Goal: Book appointment/travel/reservation

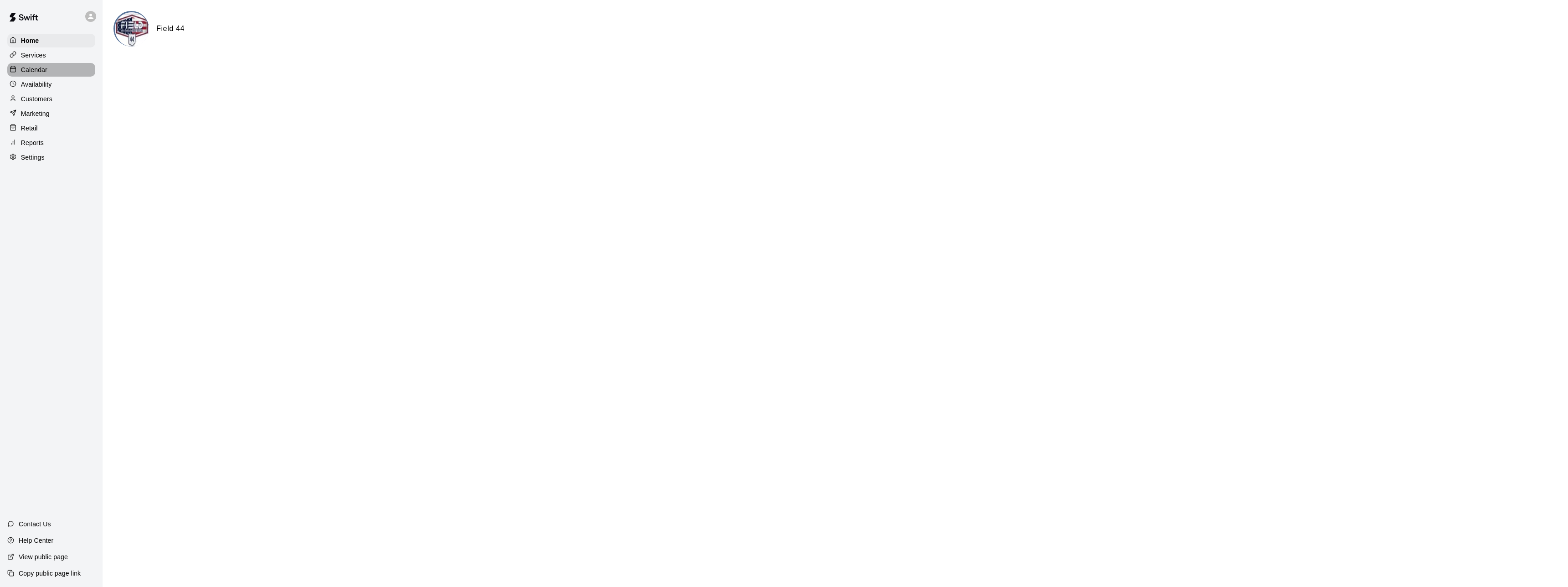
click at [41, 70] on p "Calendar" at bounding box center [34, 69] width 26 height 9
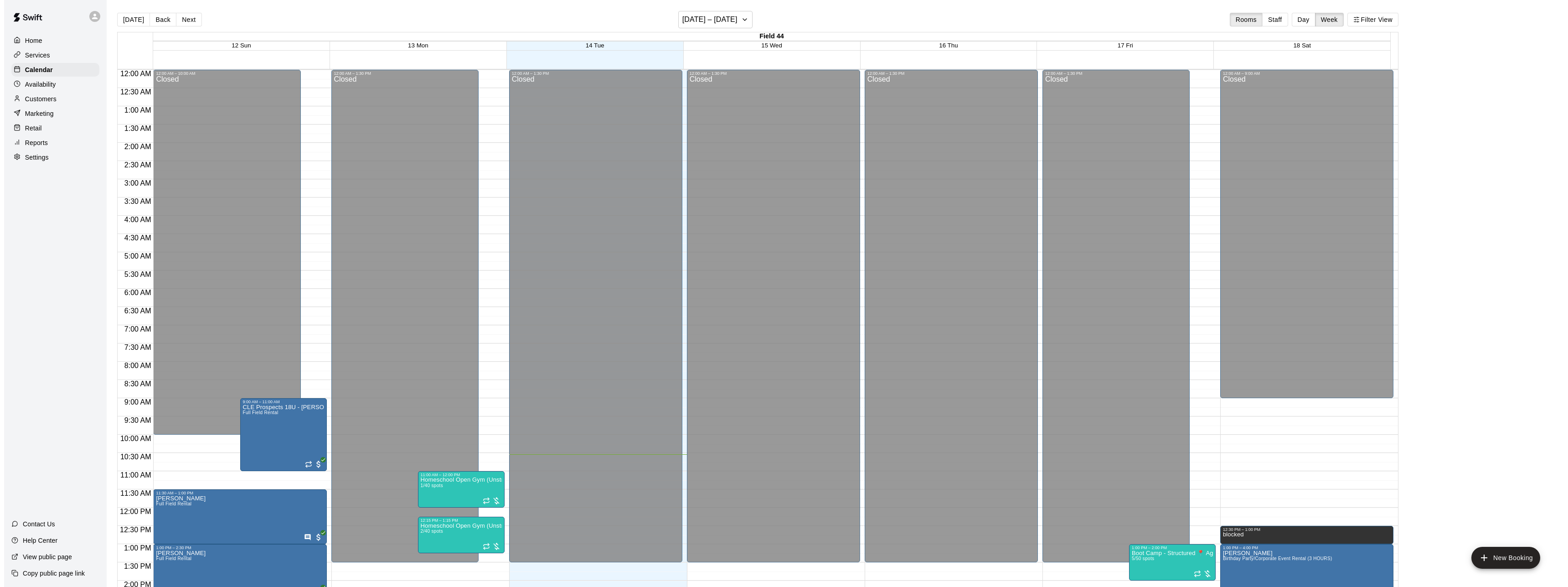
scroll to position [311, 0]
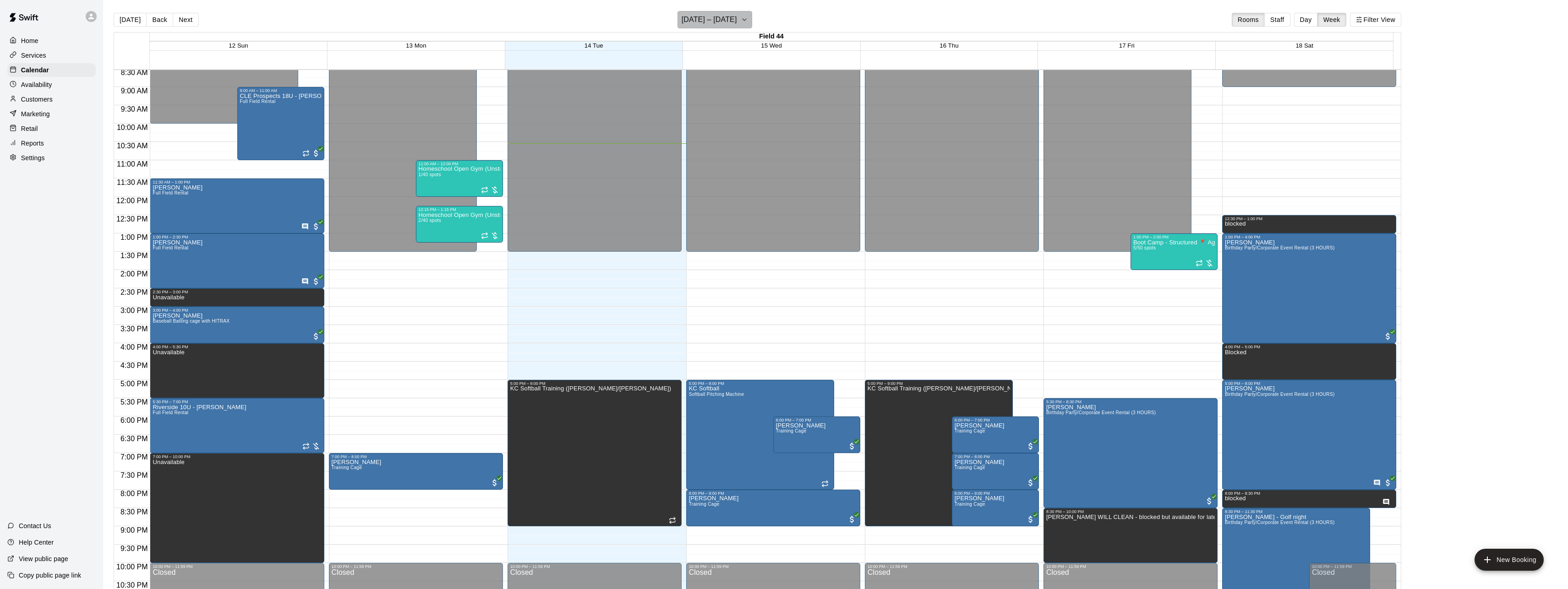
click at [750, 15] on button "[DATE] – [DATE]" at bounding box center [715, 19] width 75 height 17
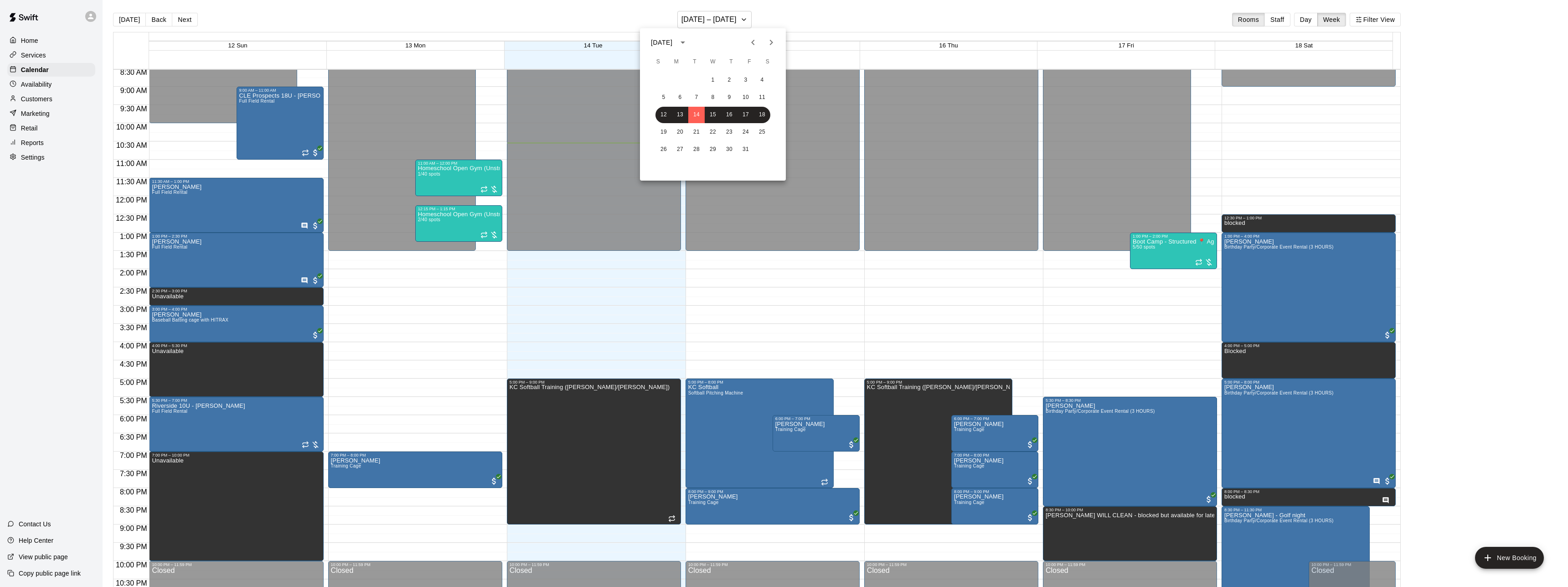
click at [774, 42] on icon "Next month" at bounding box center [772, 43] width 11 height 11
click at [696, 81] on button "2" at bounding box center [697, 80] width 17 height 17
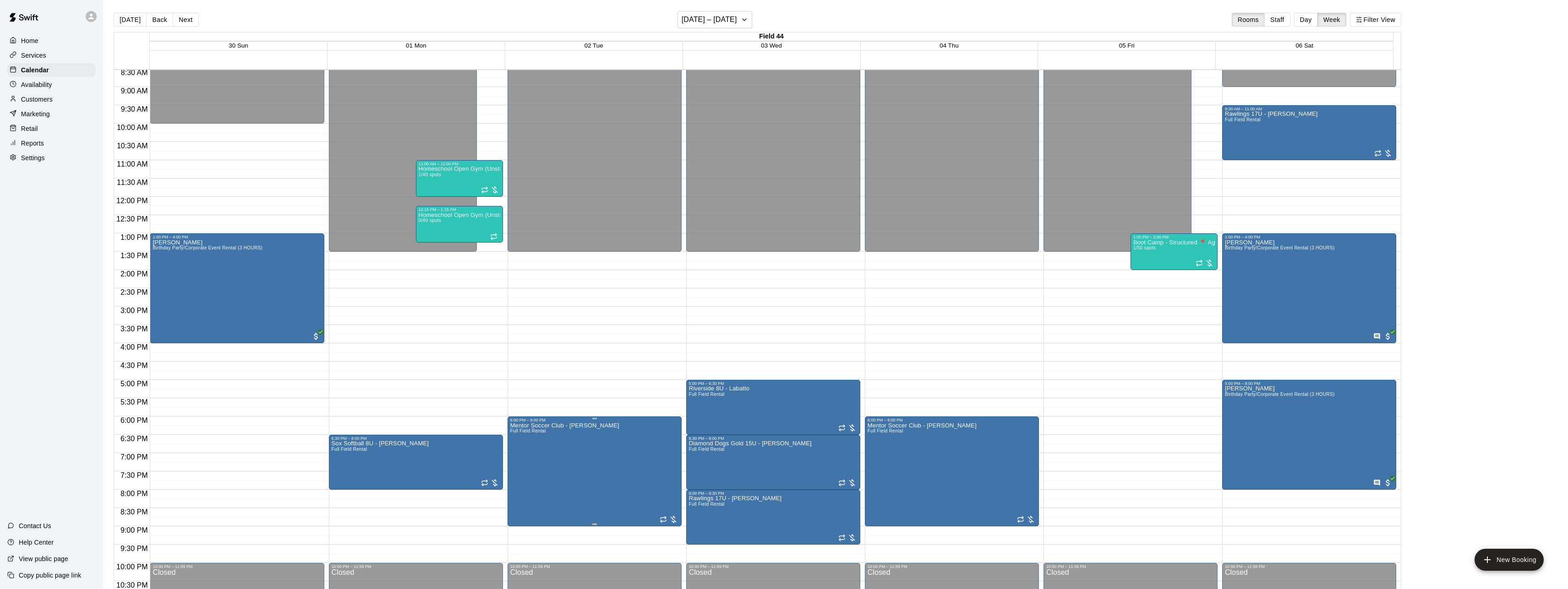
click at [520, 435] on icon "edit" at bounding box center [519, 434] width 11 height 11
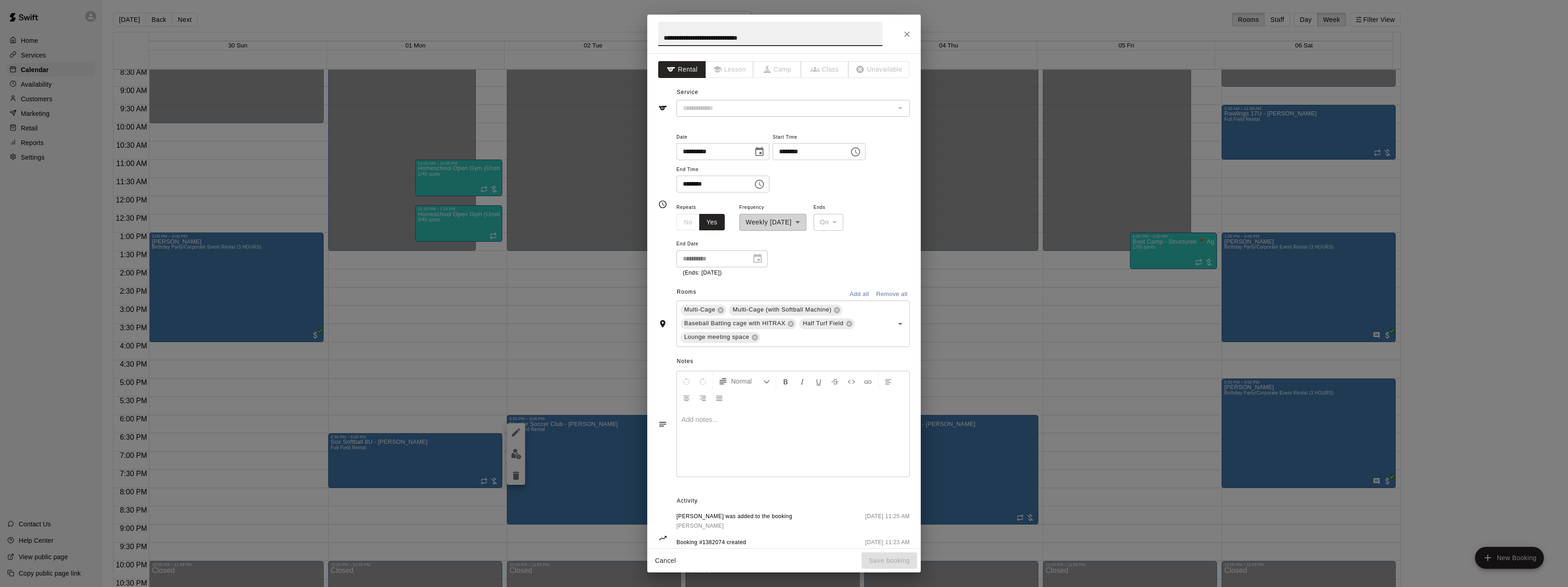
type input "**********"
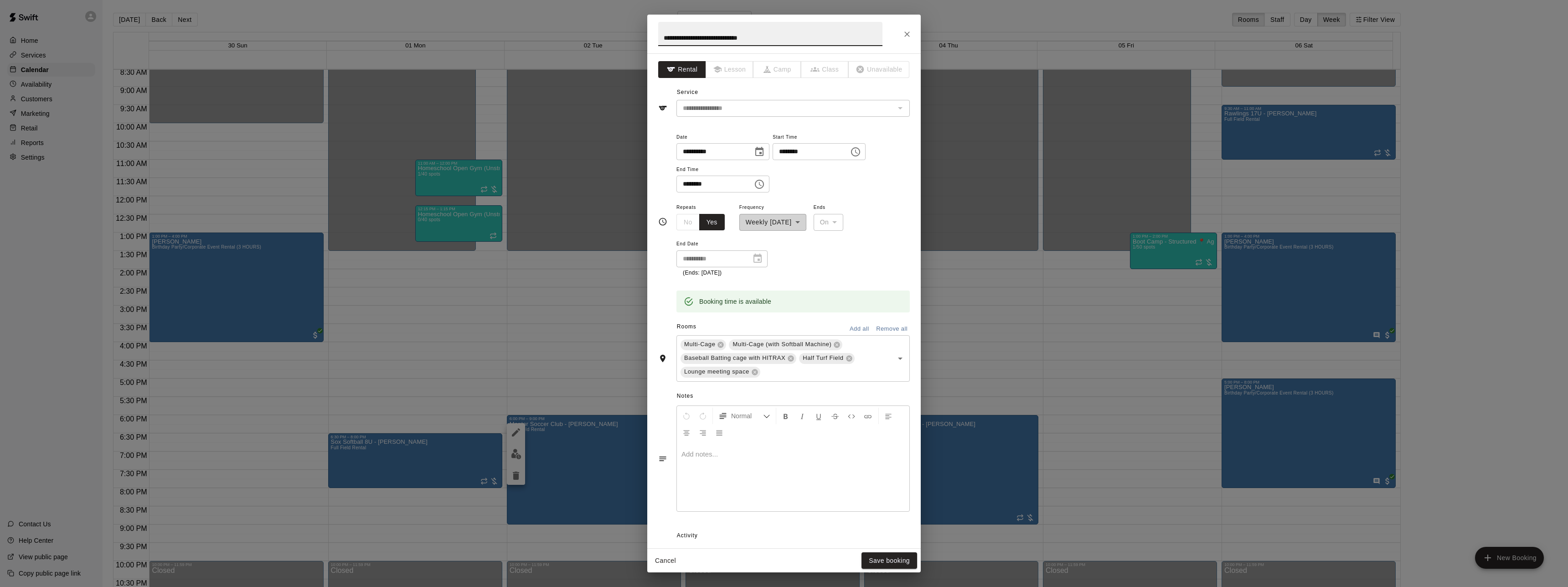
click at [861, 155] on icon "Choose time, selected time is 6:00 PM" at bounding box center [855, 151] width 9 height 9
click at [803, 211] on li "05" at bounding box center [804, 210] width 22 height 17
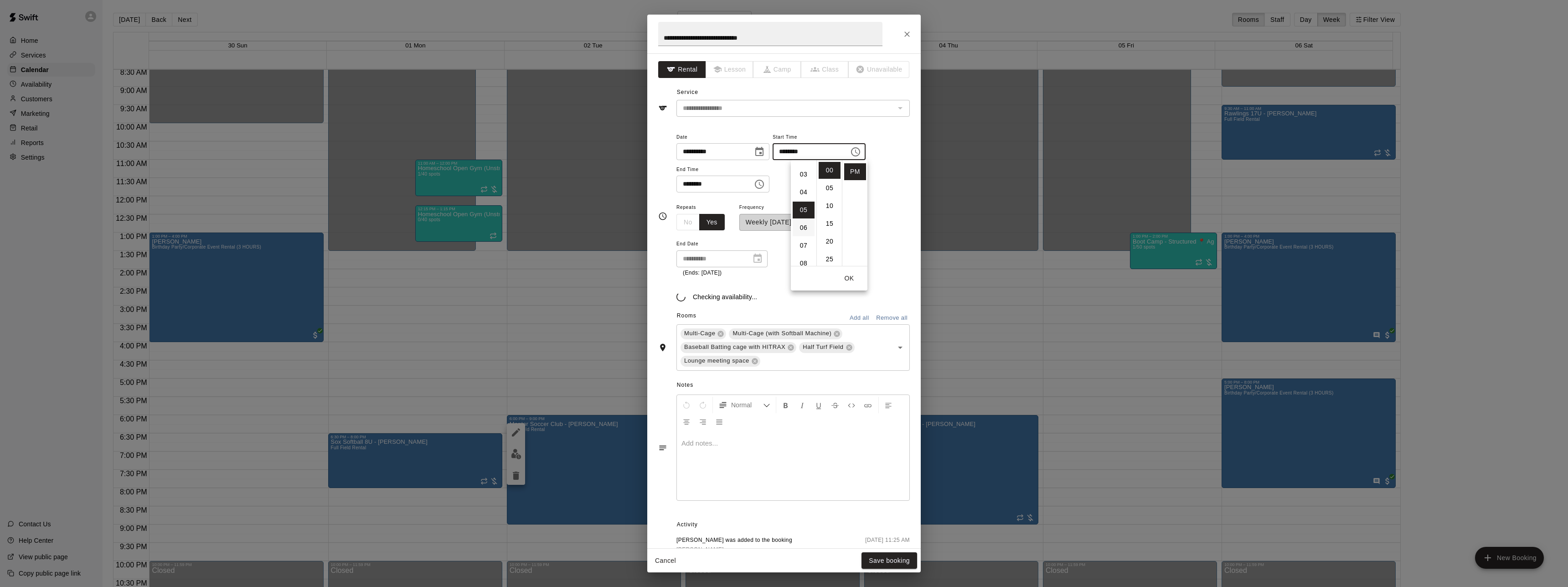
type input "********"
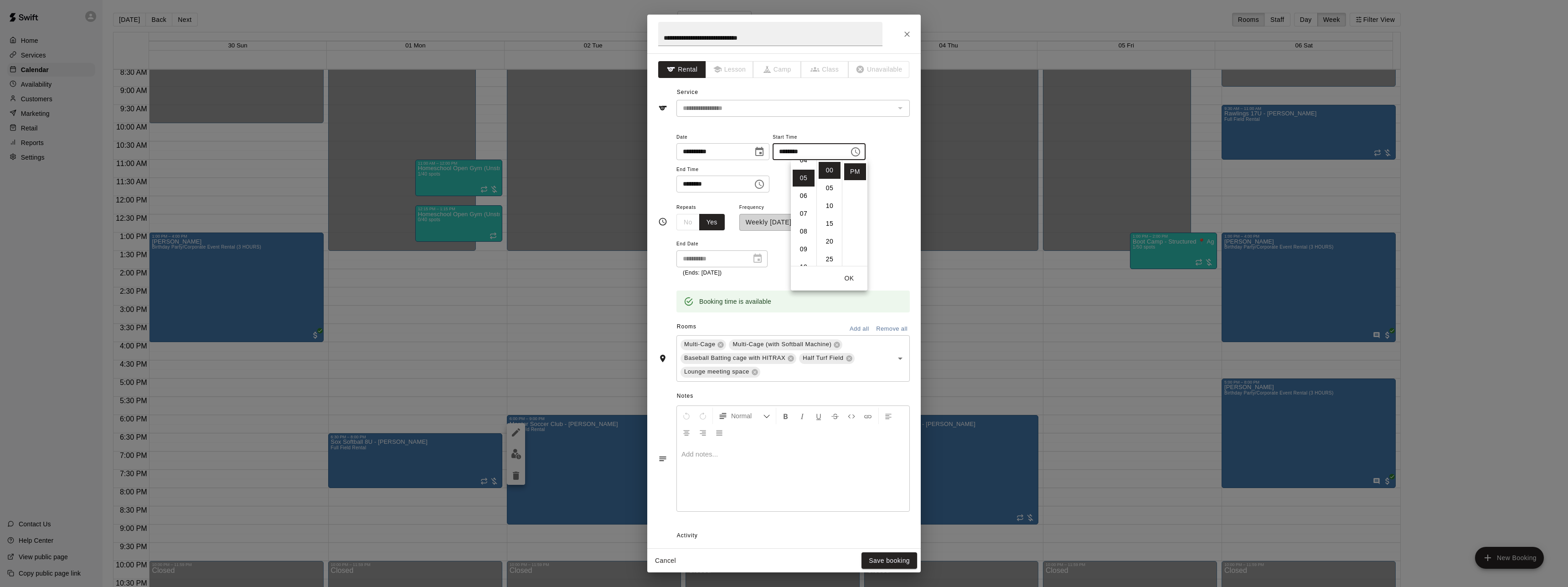
click at [850, 282] on button "OK" at bounding box center [850, 278] width 29 height 17
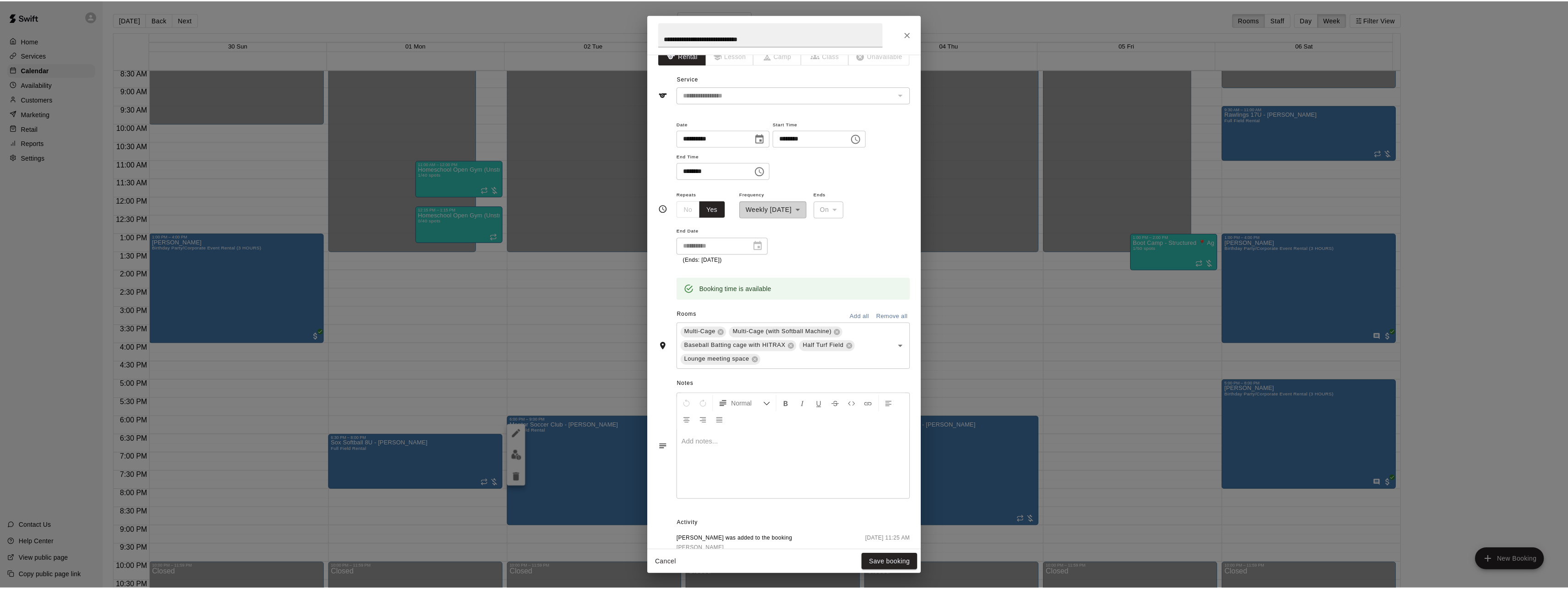
scroll to position [0, 0]
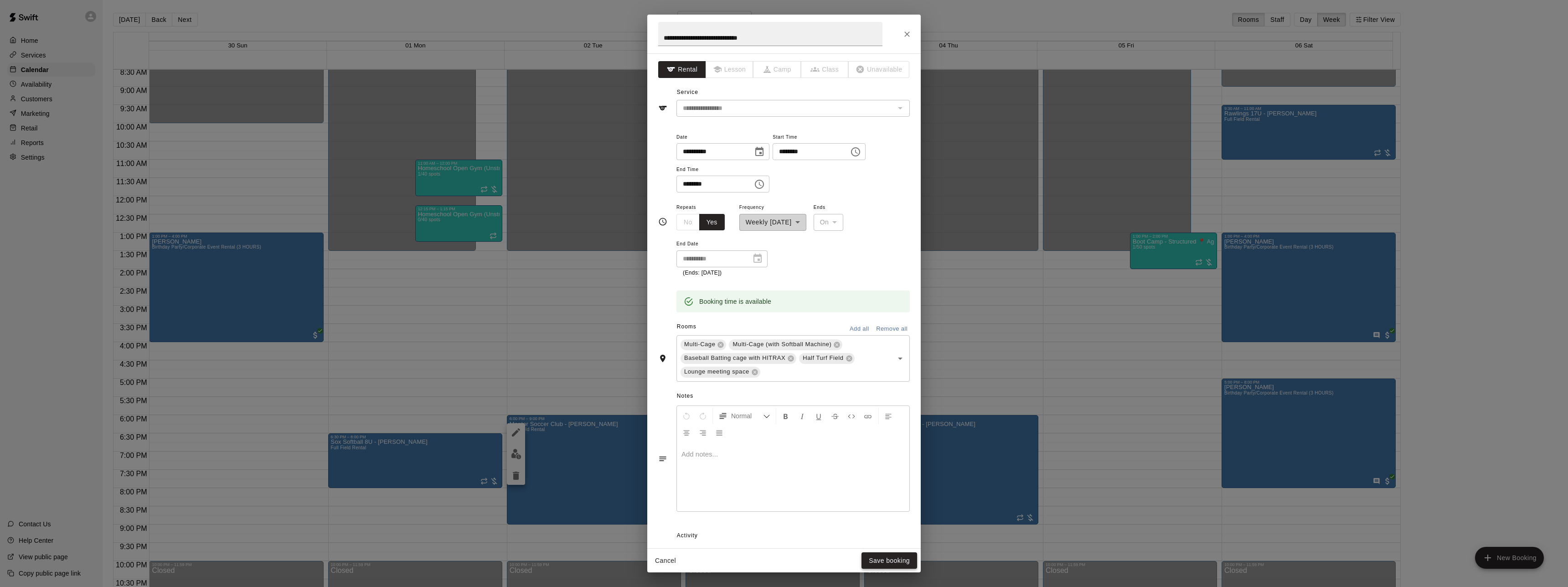
click at [891, 560] on button "Save booking" at bounding box center [890, 561] width 56 height 17
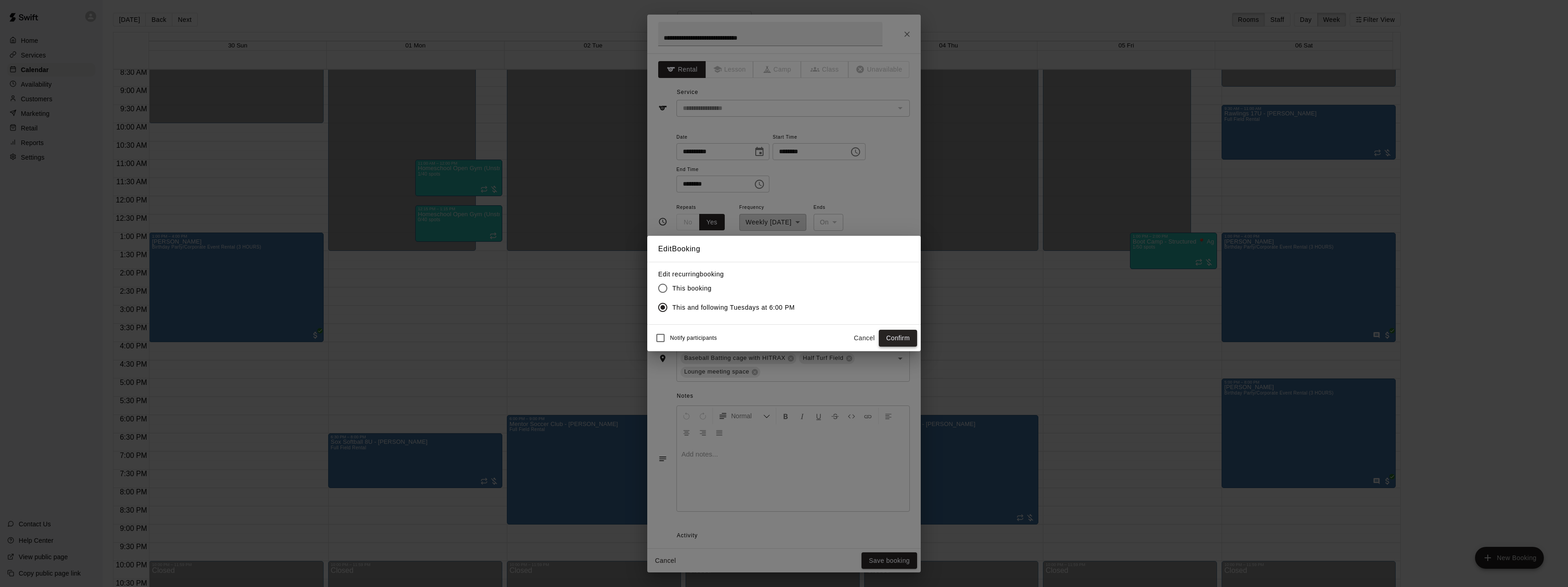
click at [892, 338] on button "Confirm" at bounding box center [898, 338] width 38 height 17
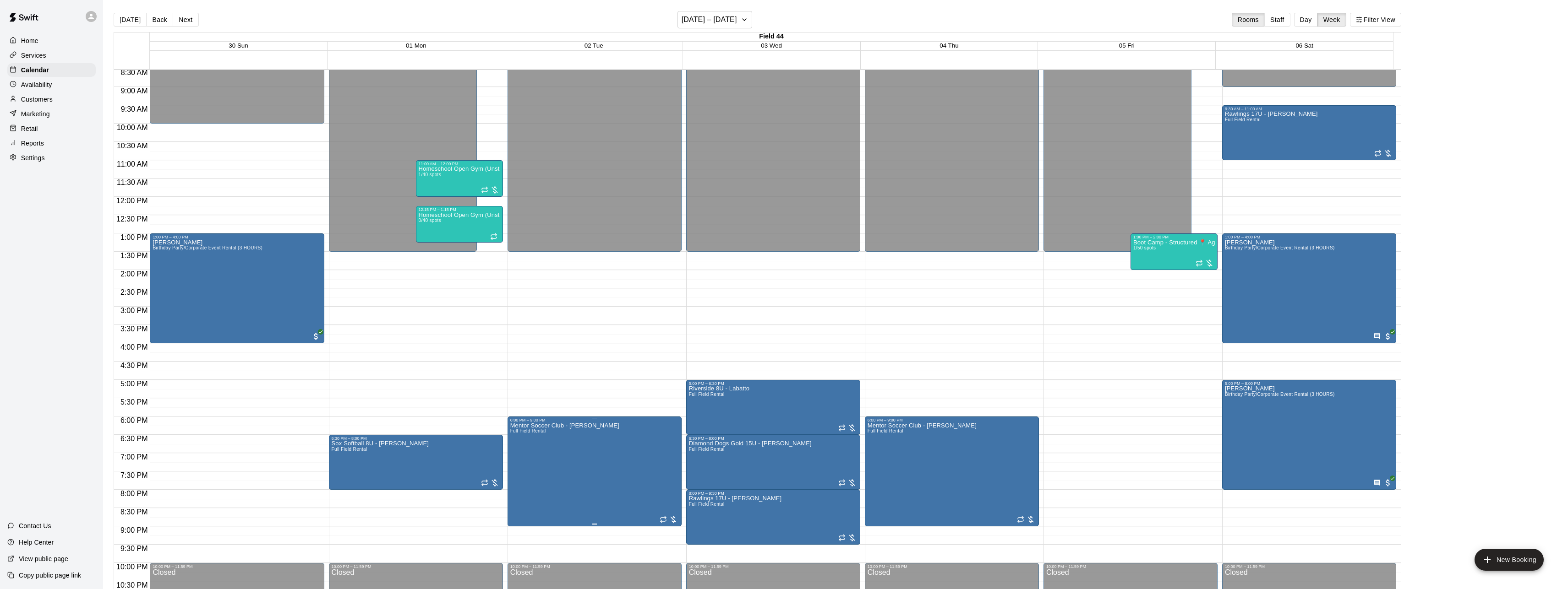
click at [615, 440] on div at bounding box center [788, 294] width 1576 height 589
drag, startPoint x: 1317, startPoint y: 20, endPoint x: 951, endPoint y: 24, distance: 366.0
click at [1315, 20] on button "Day" at bounding box center [1306, 19] width 24 height 14
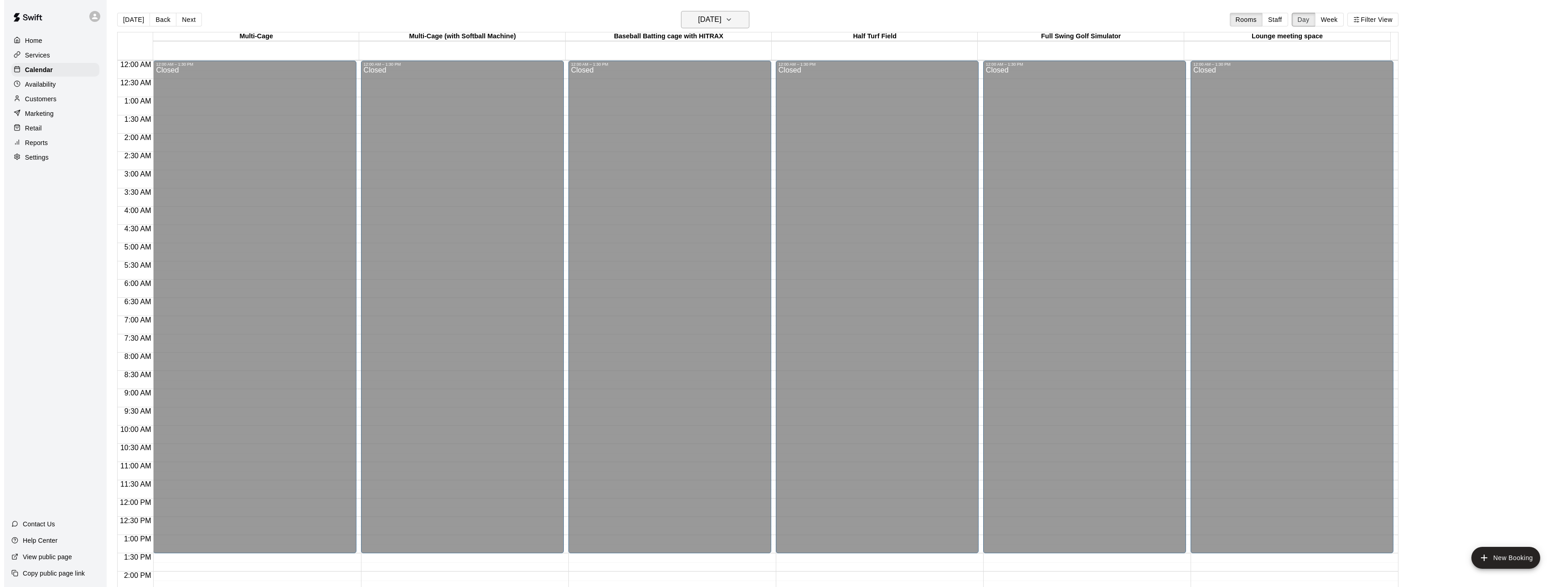
scroll to position [340, 0]
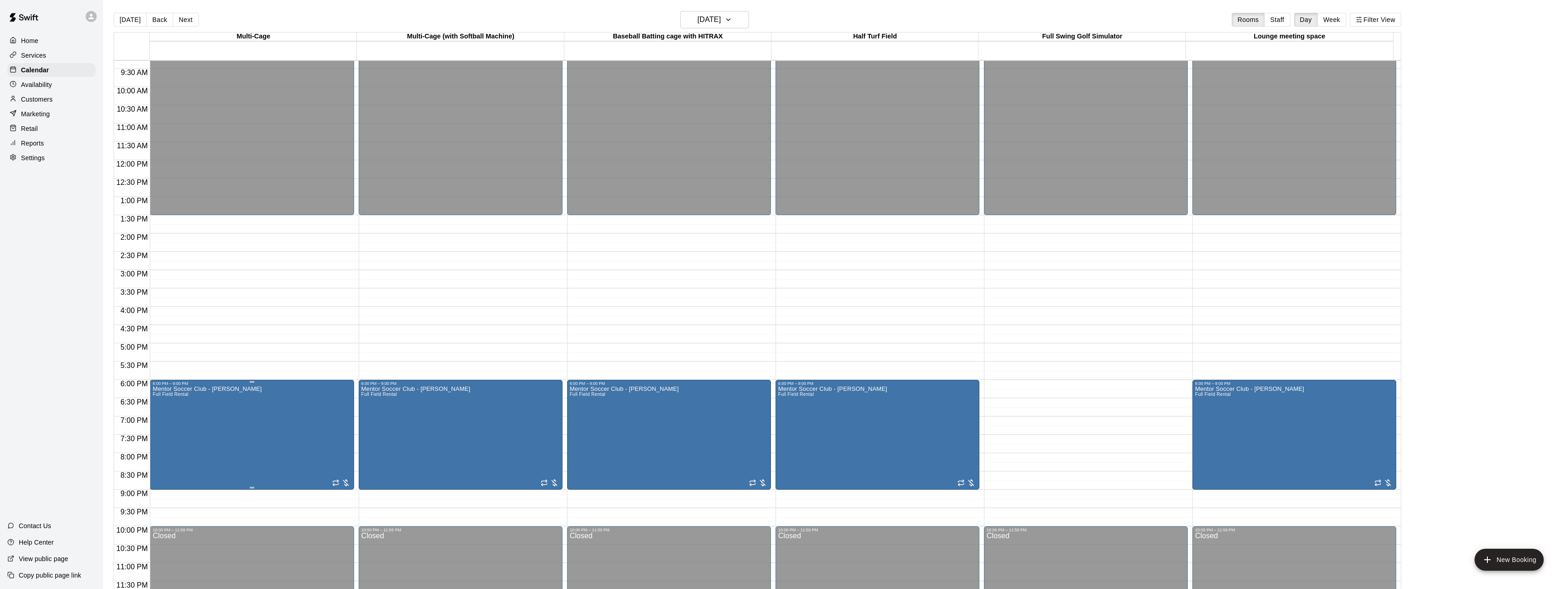
click at [161, 396] on icon "edit" at bounding box center [162, 396] width 8 height 8
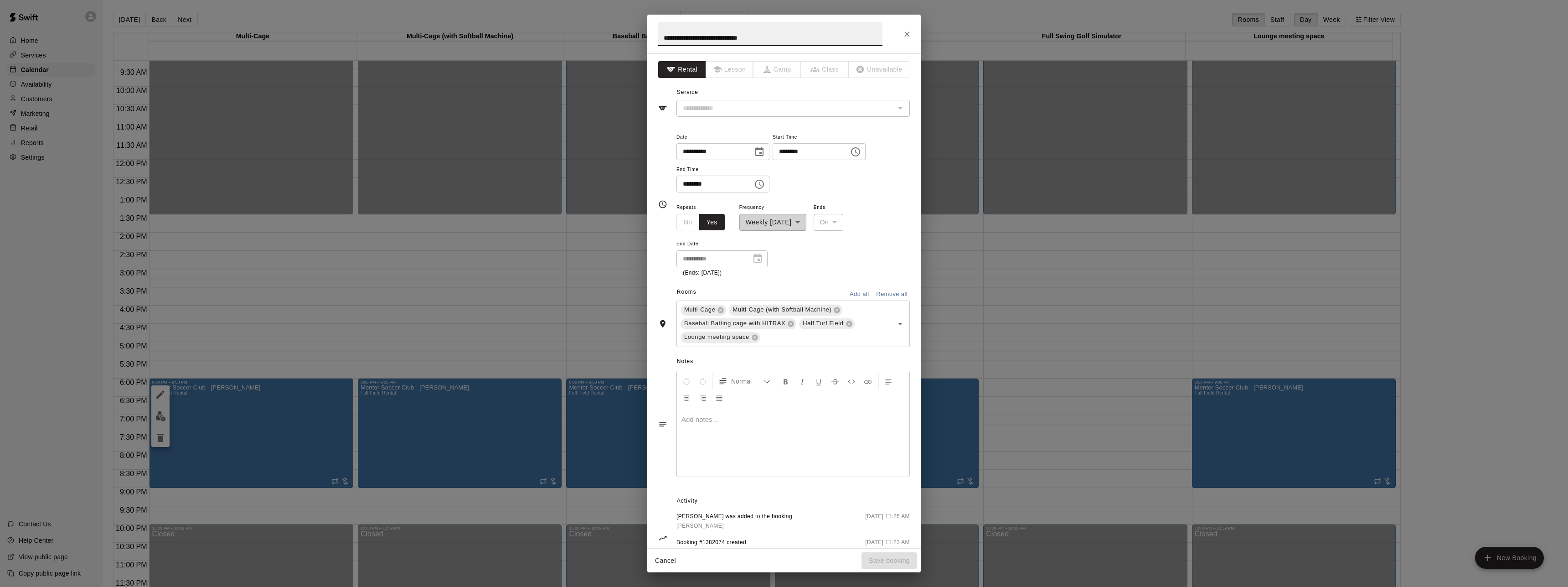
type input "**********"
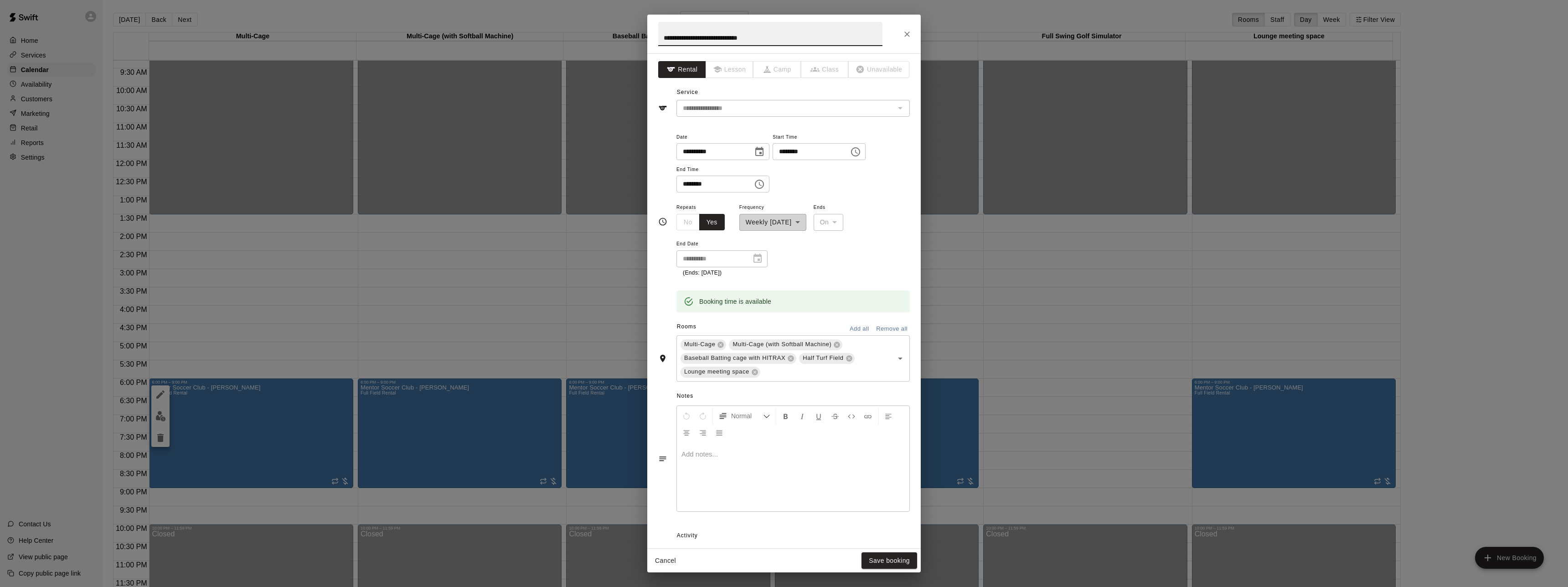
click at [861, 152] on icon "Choose time, selected time is 6:00 PM" at bounding box center [856, 152] width 11 height 11
click at [801, 206] on li "05" at bounding box center [804, 210] width 22 height 17
type input "********"
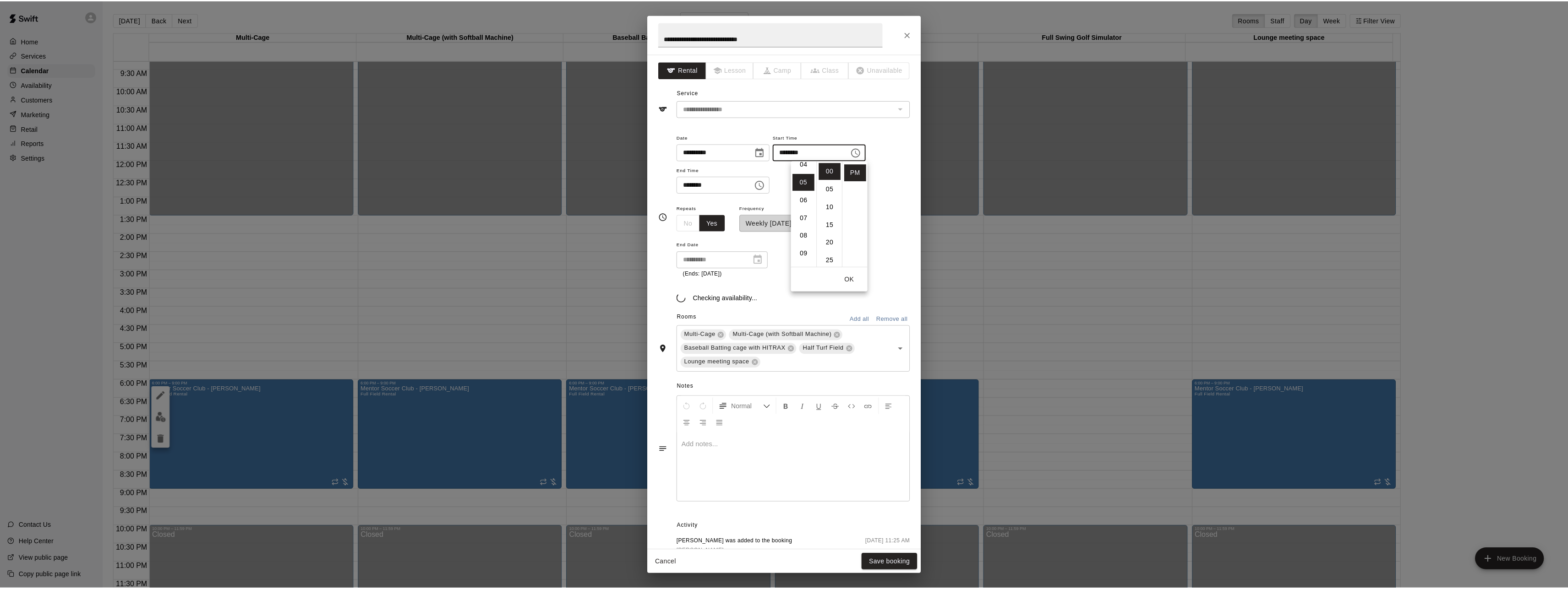
scroll to position [80, 0]
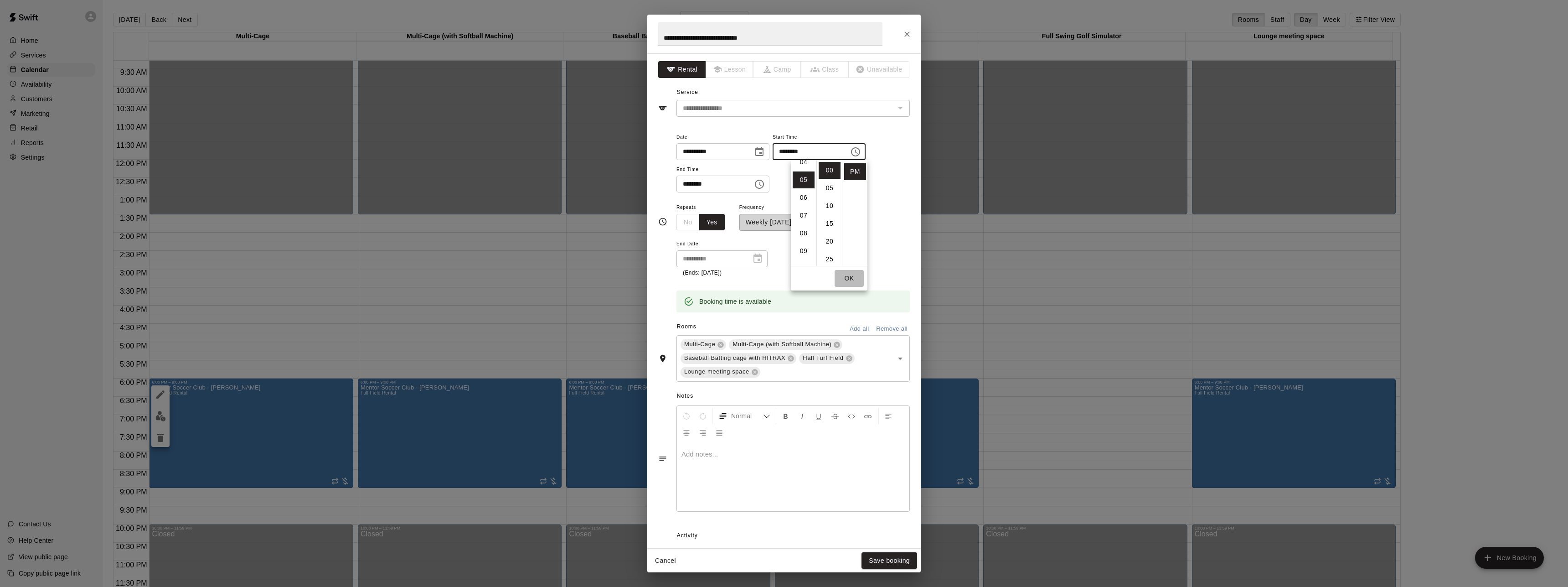
drag, startPoint x: 848, startPoint y: 278, endPoint x: 846, endPoint y: 284, distance: 6.3
click at [847, 278] on button "OK" at bounding box center [850, 278] width 29 height 17
click at [880, 557] on button "Save booking" at bounding box center [890, 561] width 56 height 17
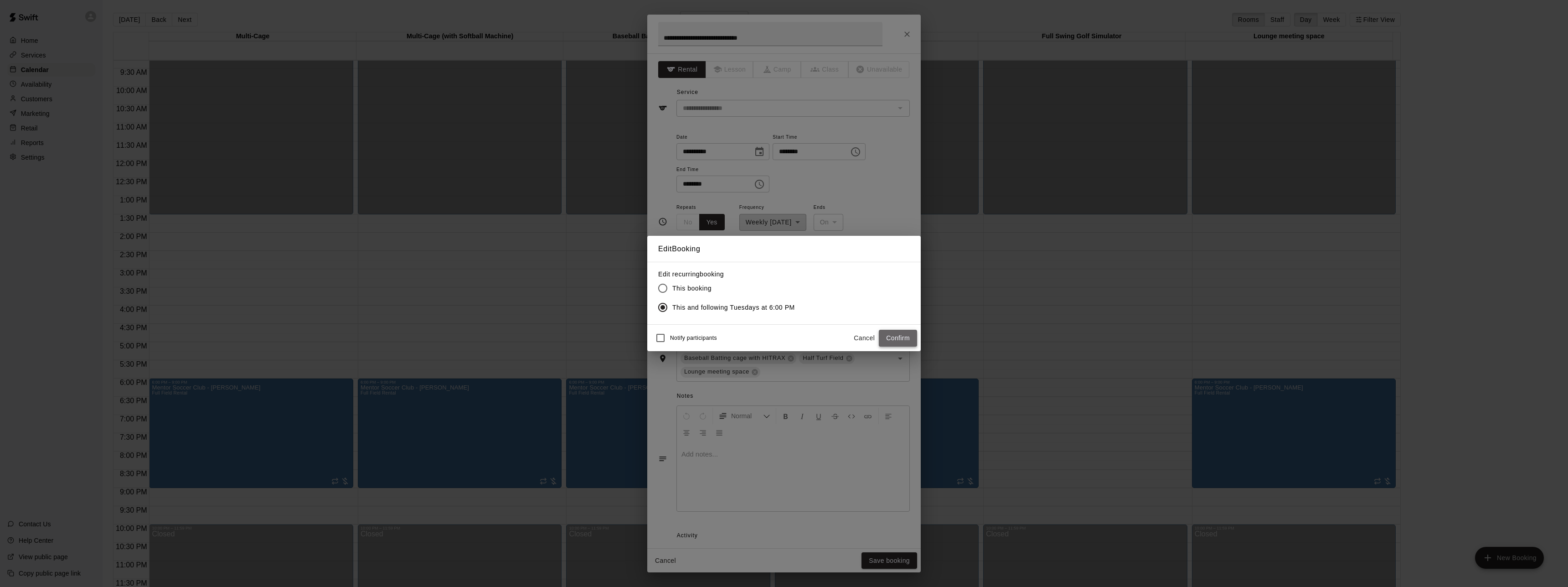
click at [897, 337] on button "Confirm" at bounding box center [898, 338] width 38 height 17
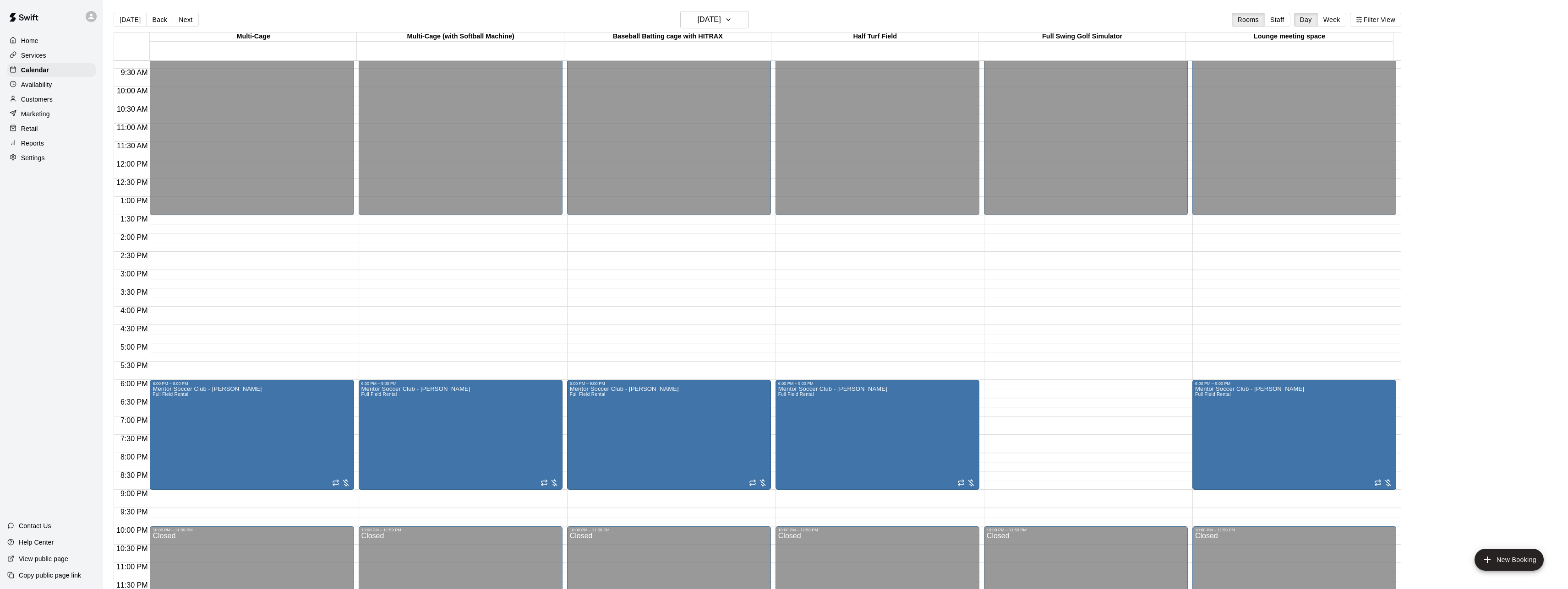
click at [323, 308] on div "12:00 AM – 1:30 PM Closed 6:00 PM – 9:00 PM Mentor Soccer Club - [PERSON_NAME] …" at bounding box center [252, 160] width 204 height 879
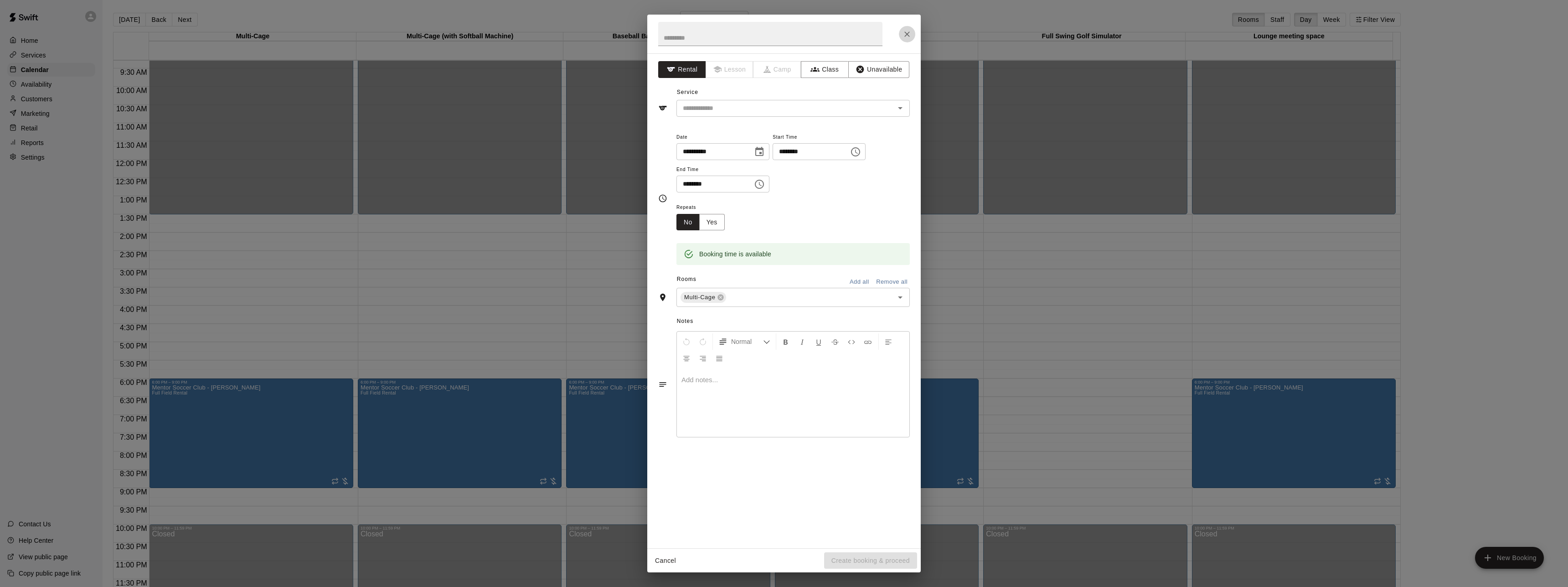
click at [905, 36] on icon "Close" at bounding box center [908, 35] width 6 height 6
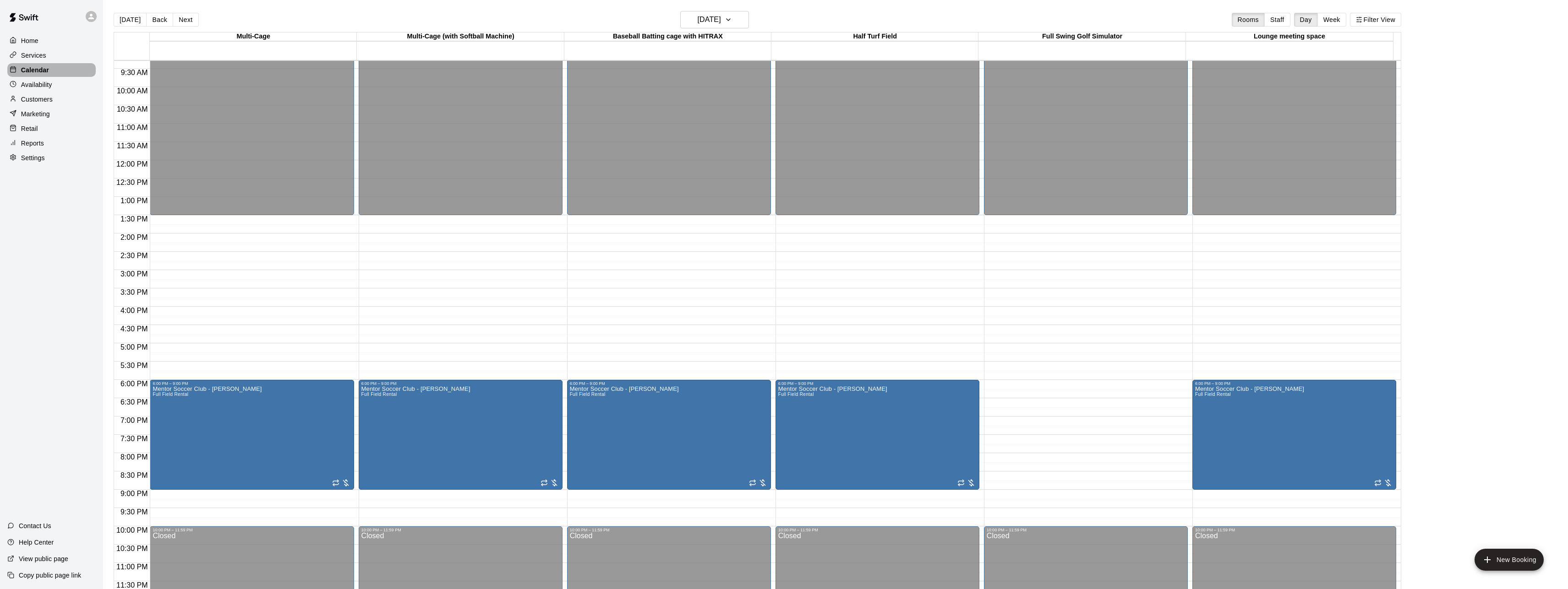
click at [35, 70] on p "Calendar" at bounding box center [35, 69] width 28 height 9
click at [32, 59] on p "Services" at bounding box center [33, 55] width 25 height 9
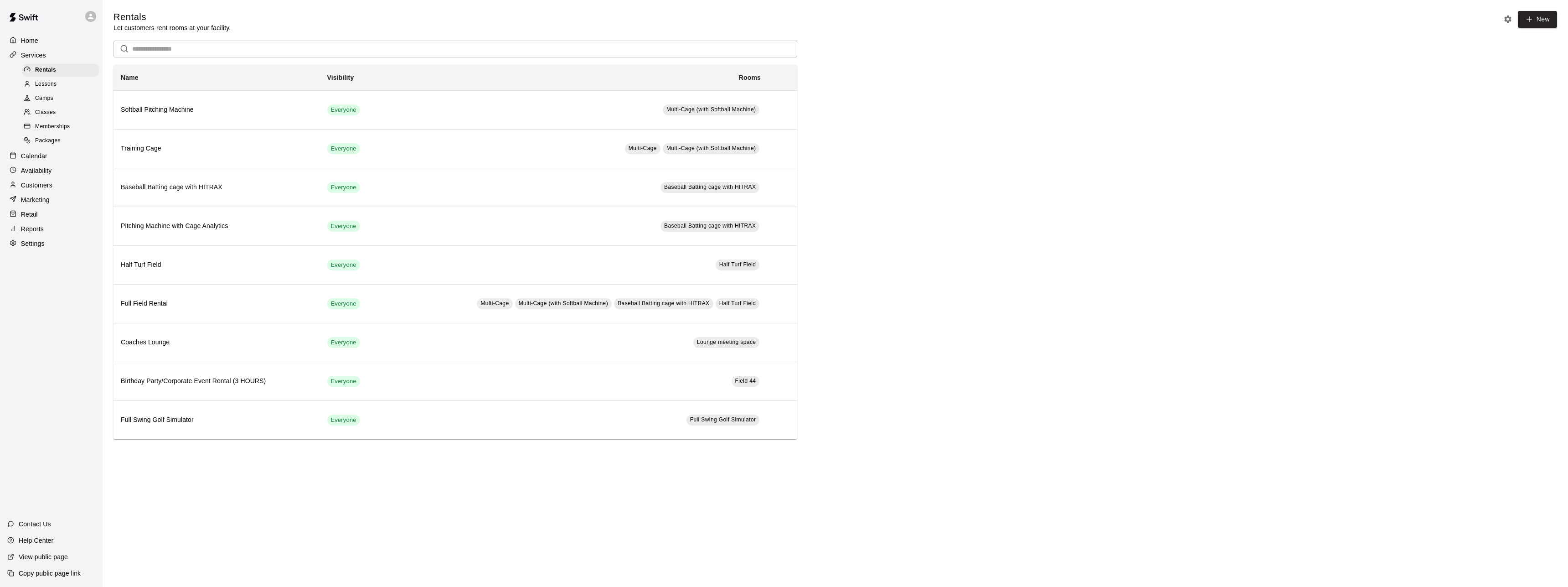
click at [29, 39] on p "Home" at bounding box center [29, 40] width 17 height 9
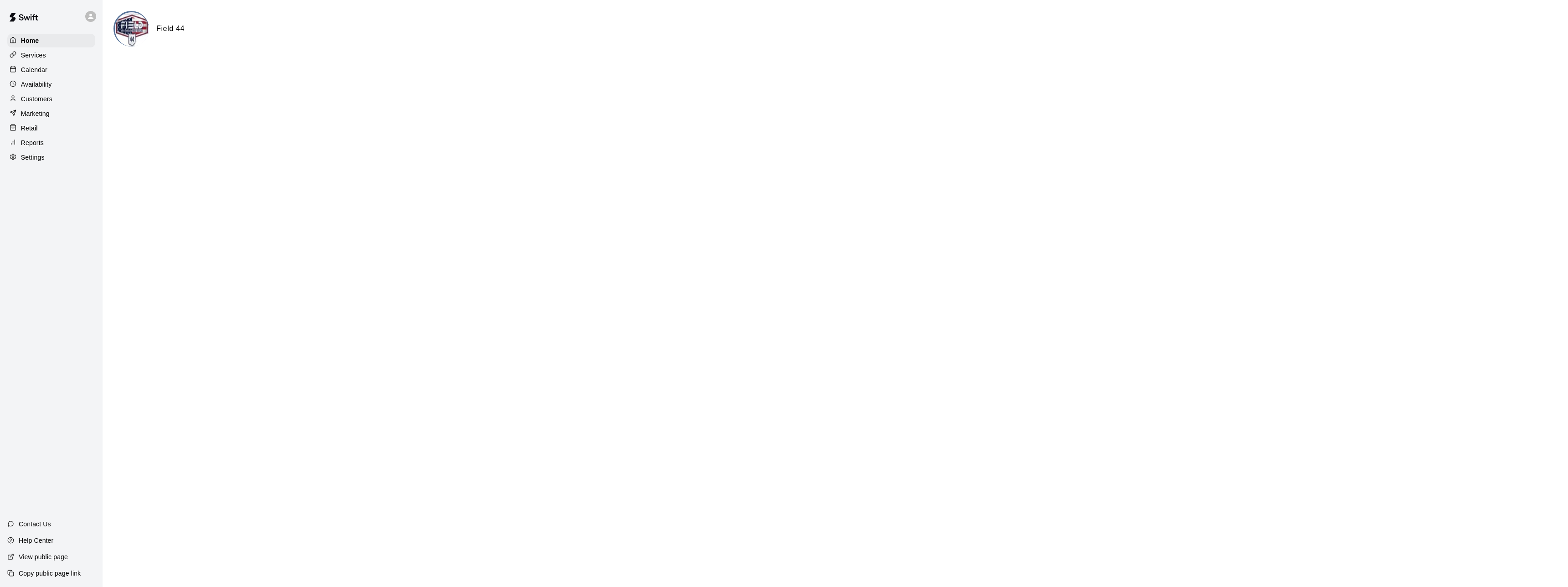
click at [39, 73] on p "Calendar" at bounding box center [34, 69] width 26 height 9
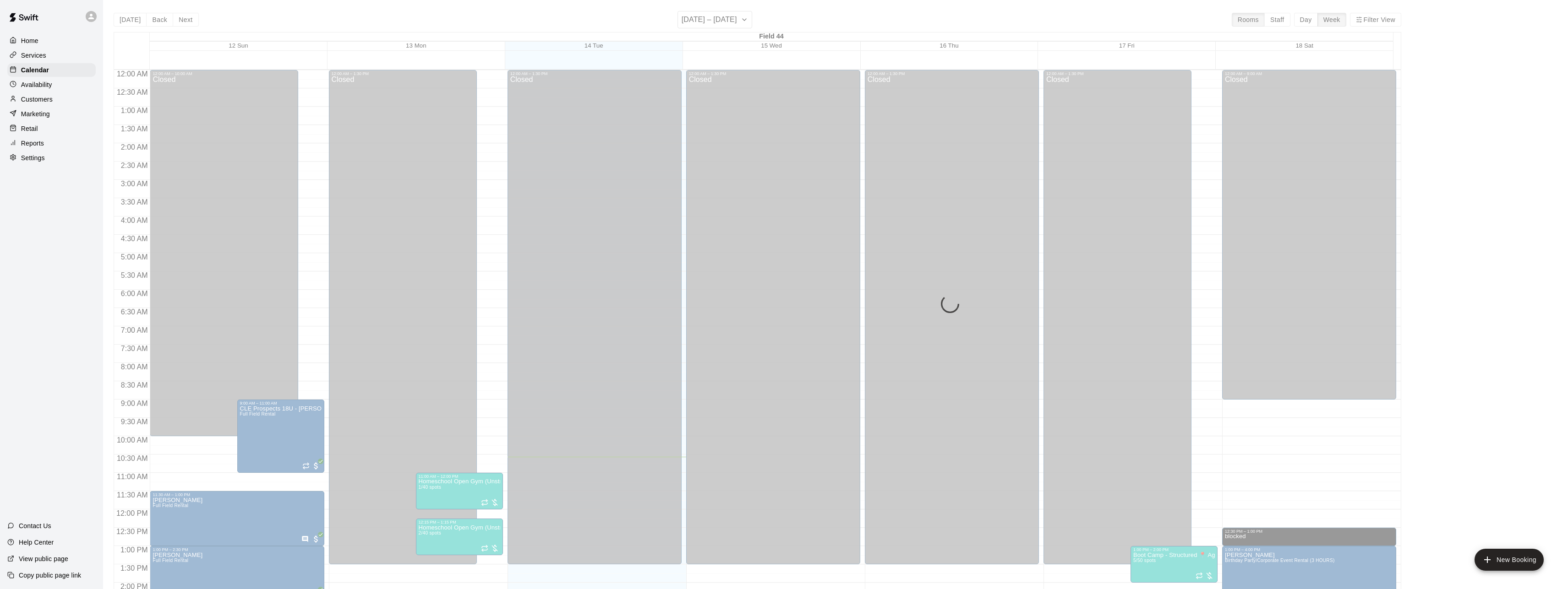
scroll to position [313, 0]
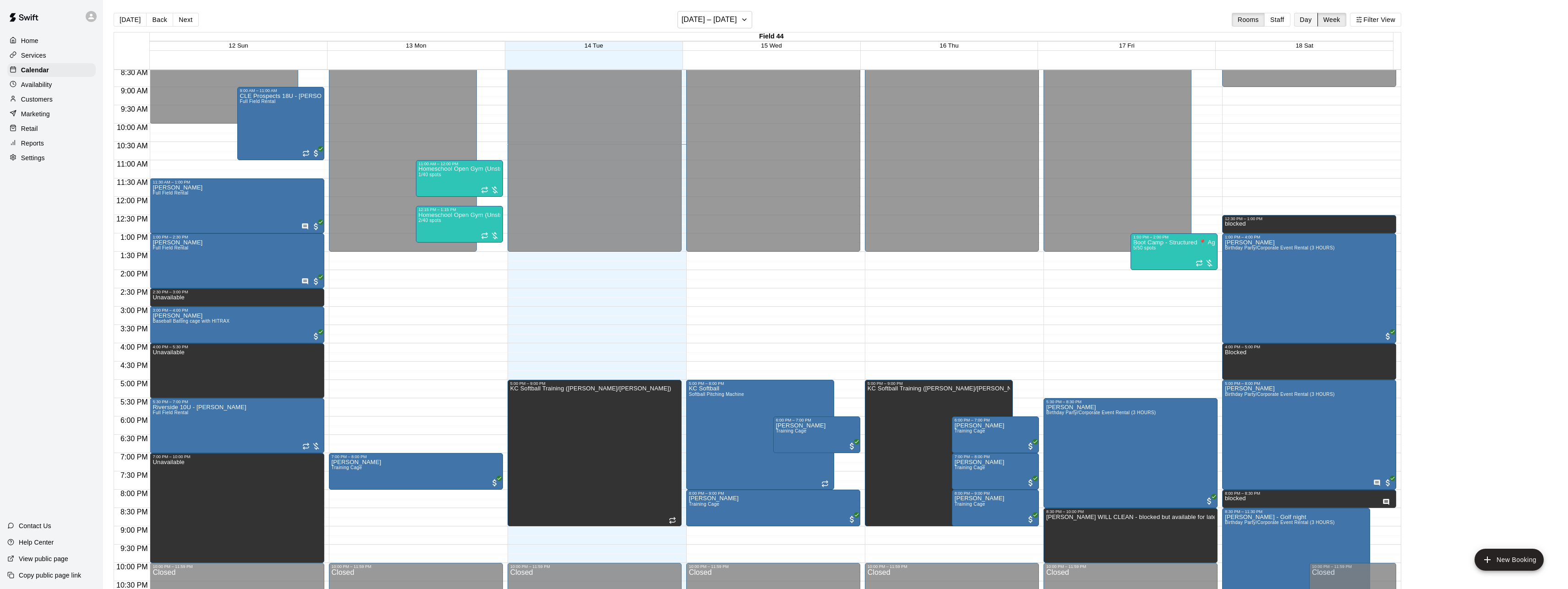
click at [1307, 19] on button "Day" at bounding box center [1306, 19] width 24 height 14
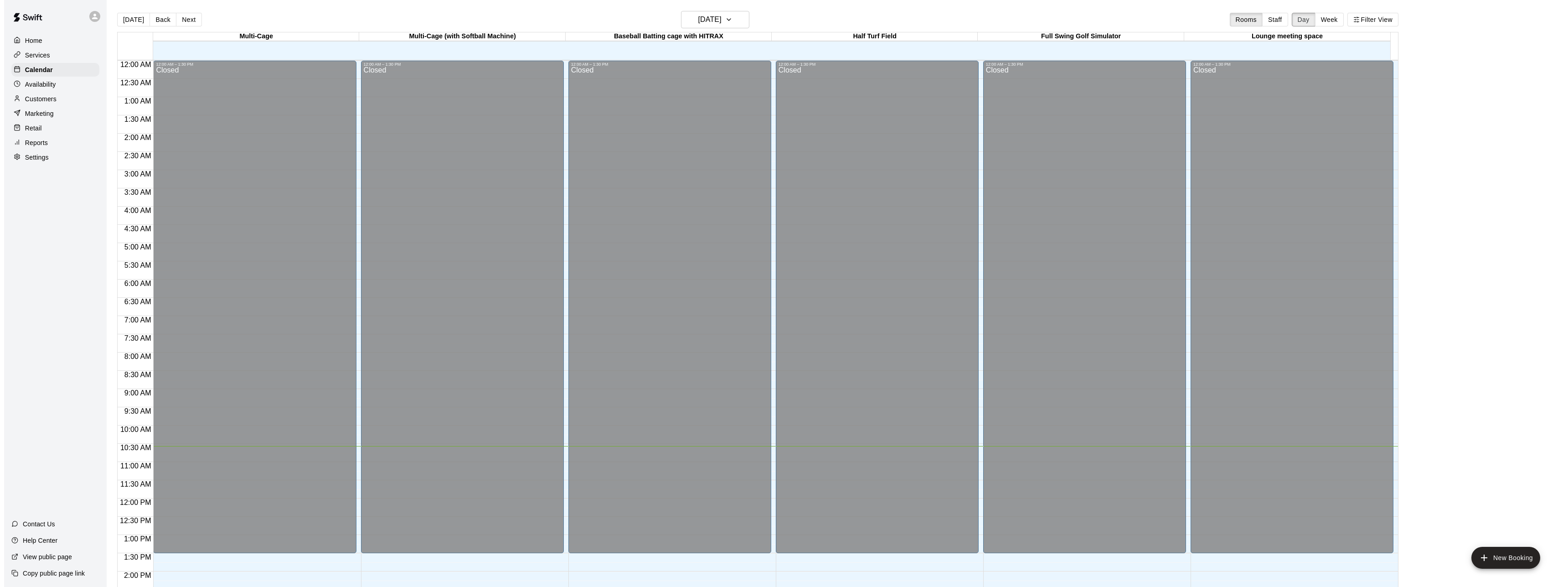
scroll to position [340, 0]
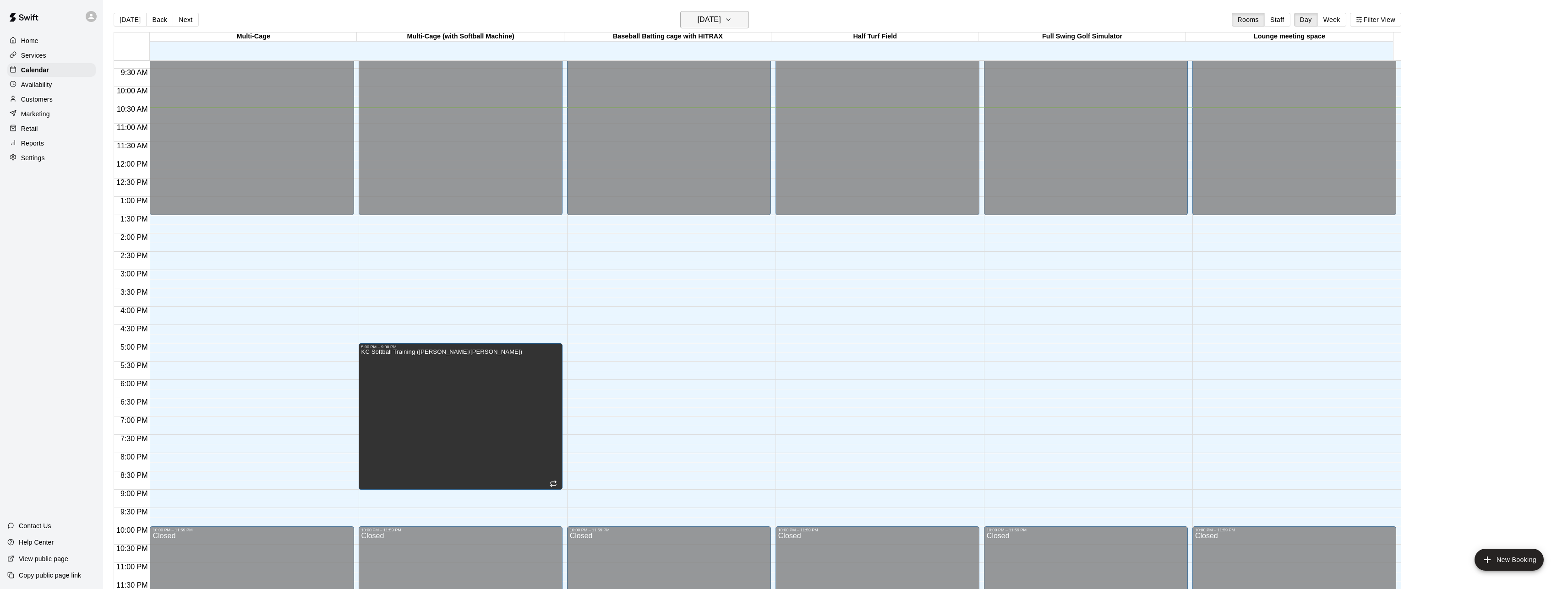
click at [732, 17] on icon "button" at bounding box center [728, 19] width 8 height 11
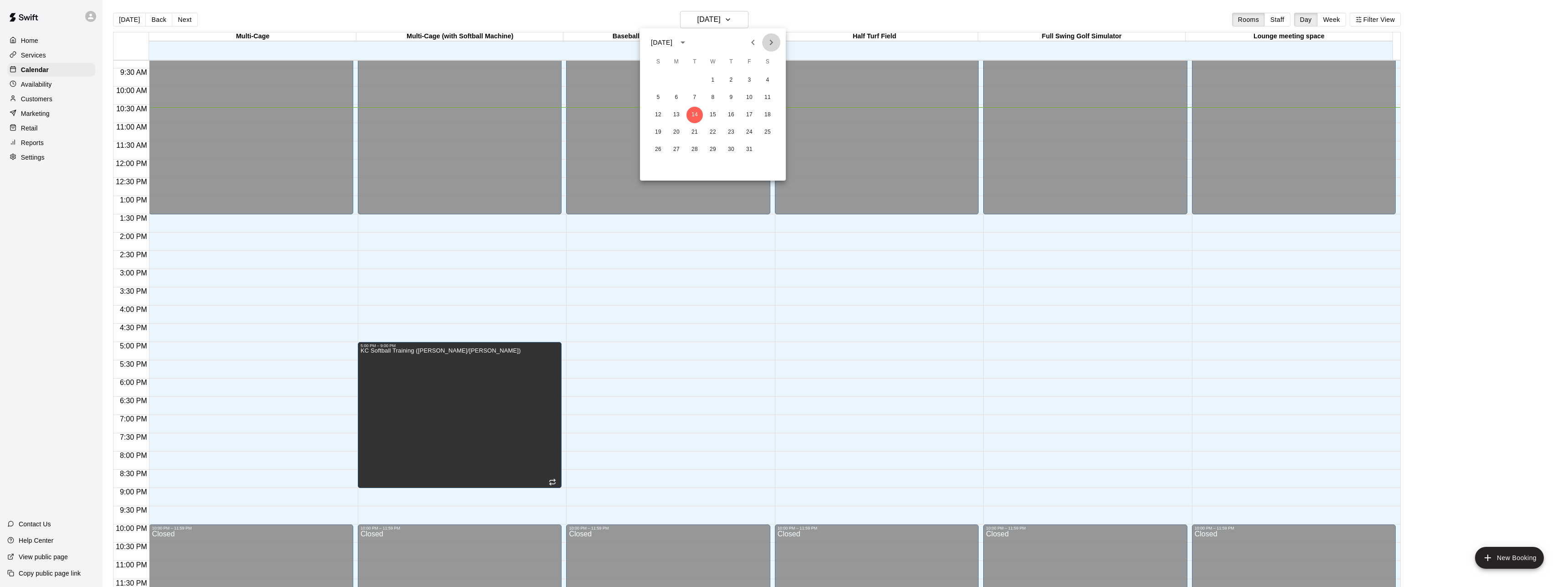
click at [772, 40] on icon "Next month" at bounding box center [772, 43] width 11 height 11
click at [694, 81] on button "2" at bounding box center [695, 80] width 17 height 17
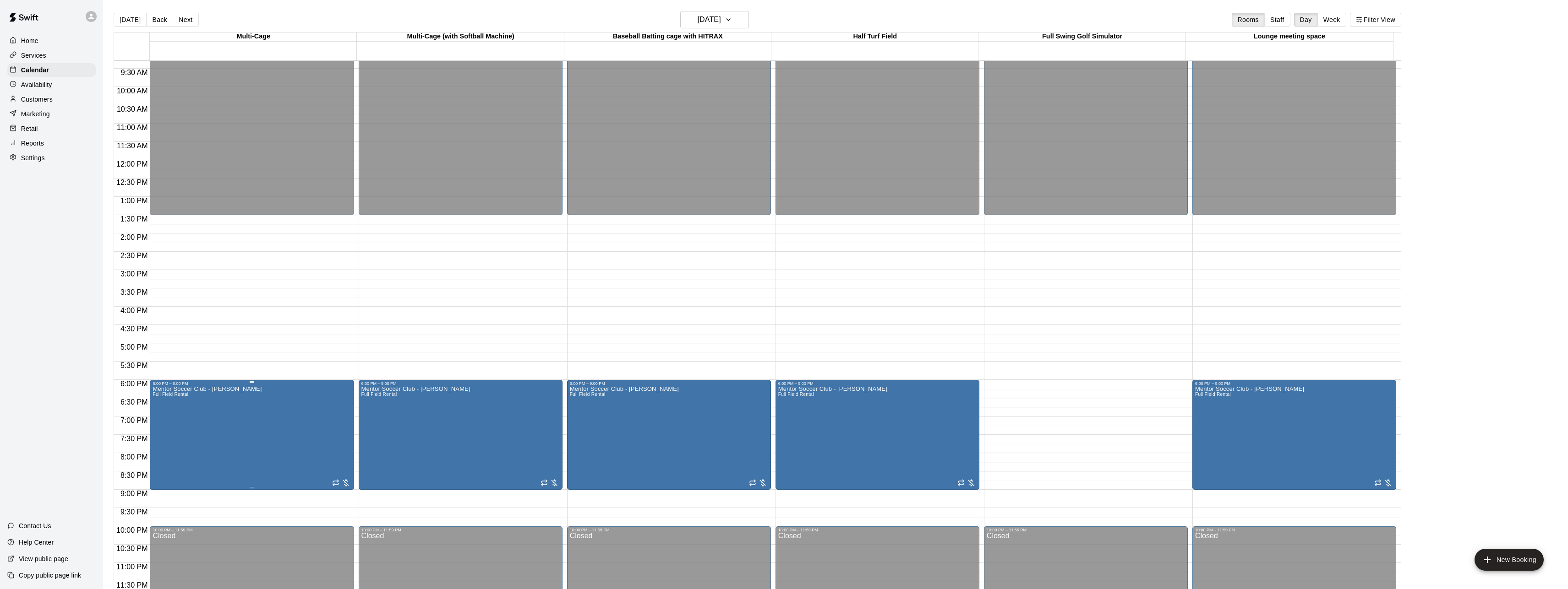
click at [343, 485] on div at bounding box center [341, 482] width 18 height 9
click at [342, 509] on img "edit" at bounding box center [341, 509] width 10 height 10
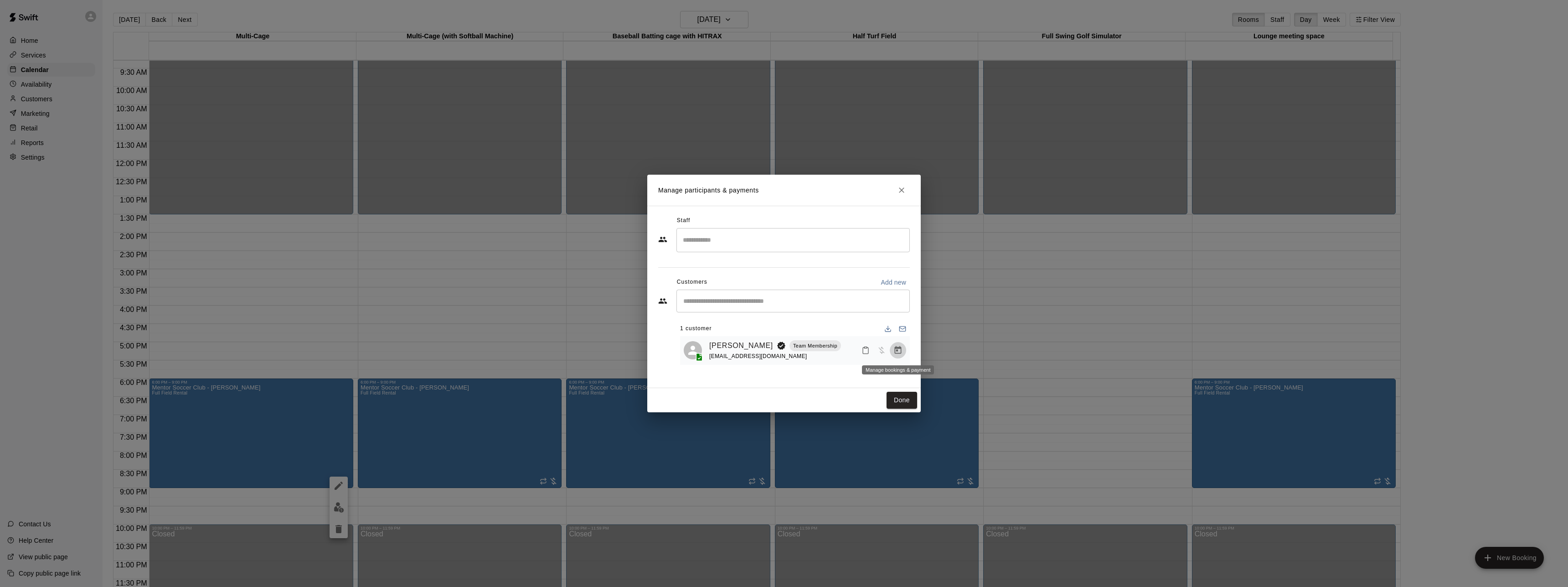
click at [899, 350] on icon "Manage bookings & payment" at bounding box center [898, 350] width 9 height 9
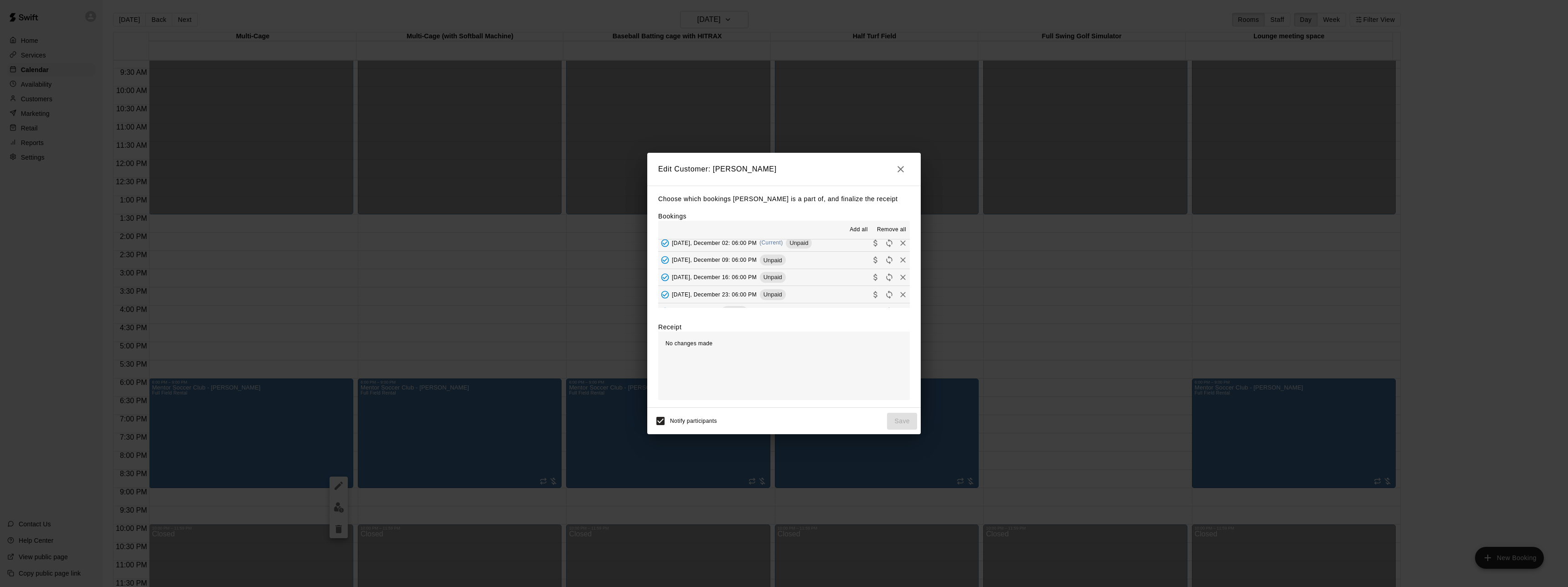
scroll to position [0, 0]
click at [903, 167] on icon "button" at bounding box center [901, 169] width 11 height 11
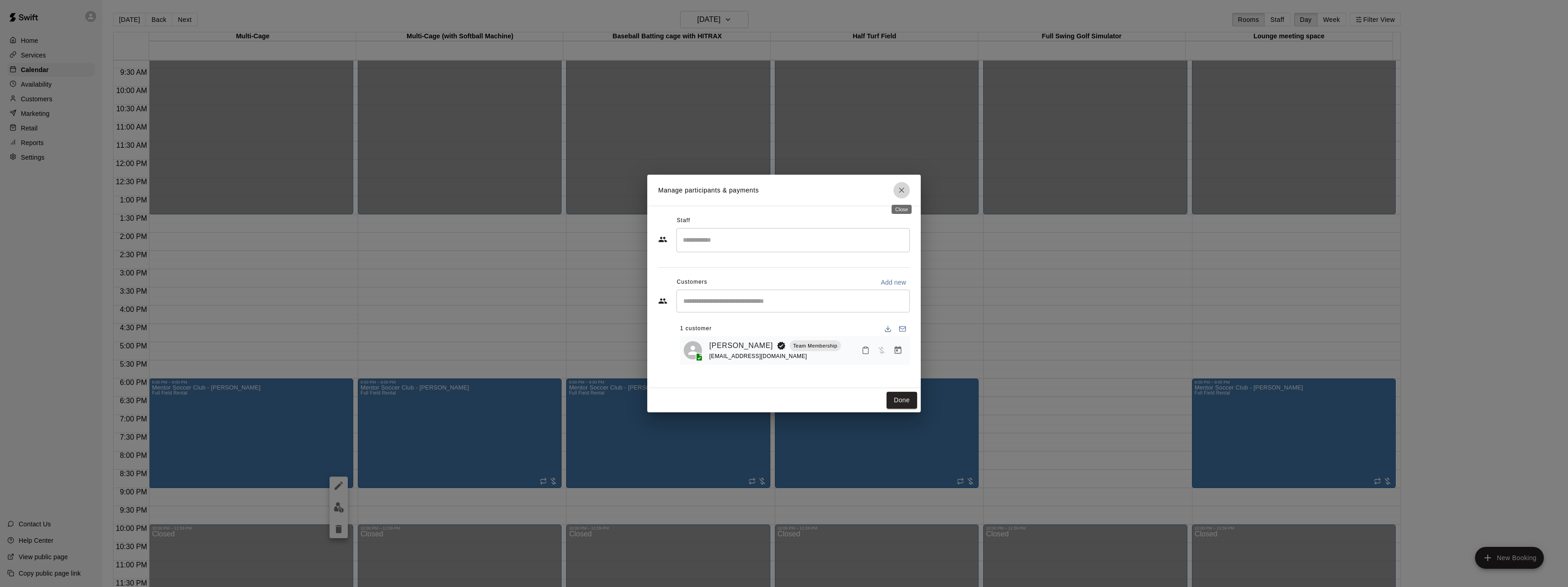
click at [897, 191] on icon "Close" at bounding box center [901, 190] width 9 height 9
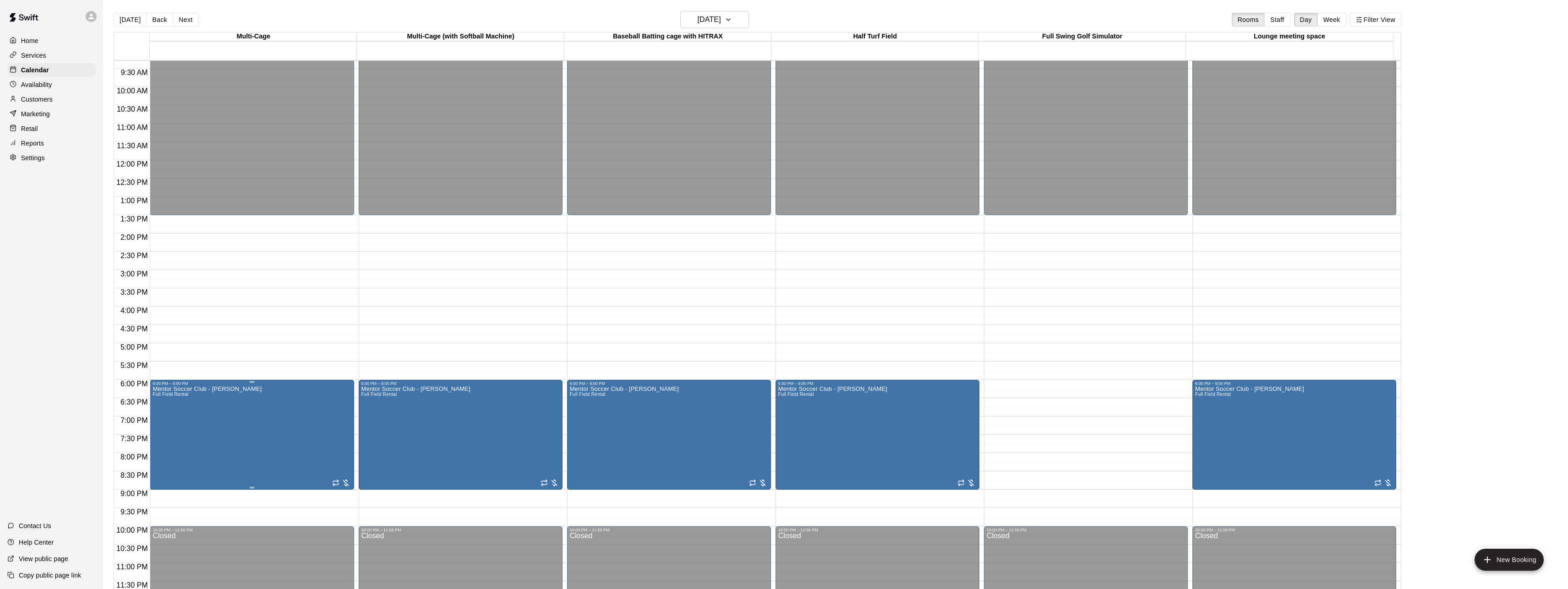
click at [158, 393] on icon "edit" at bounding box center [162, 396] width 11 height 11
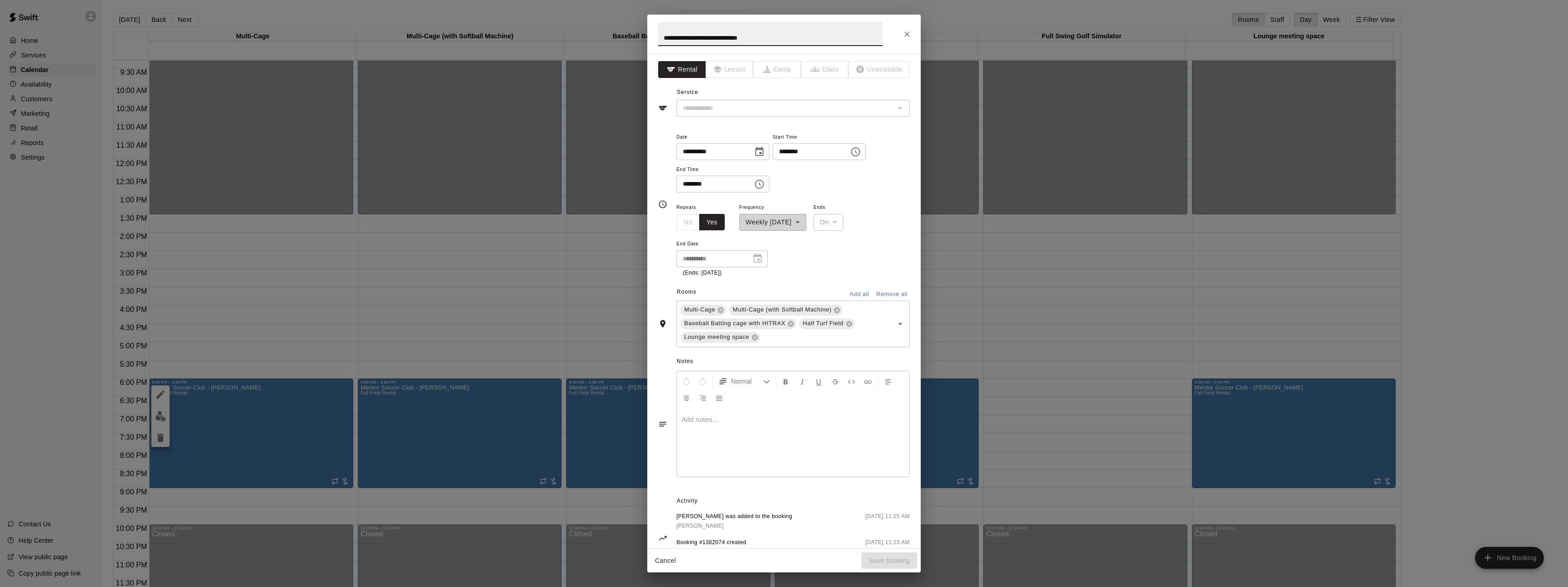
type input "**********"
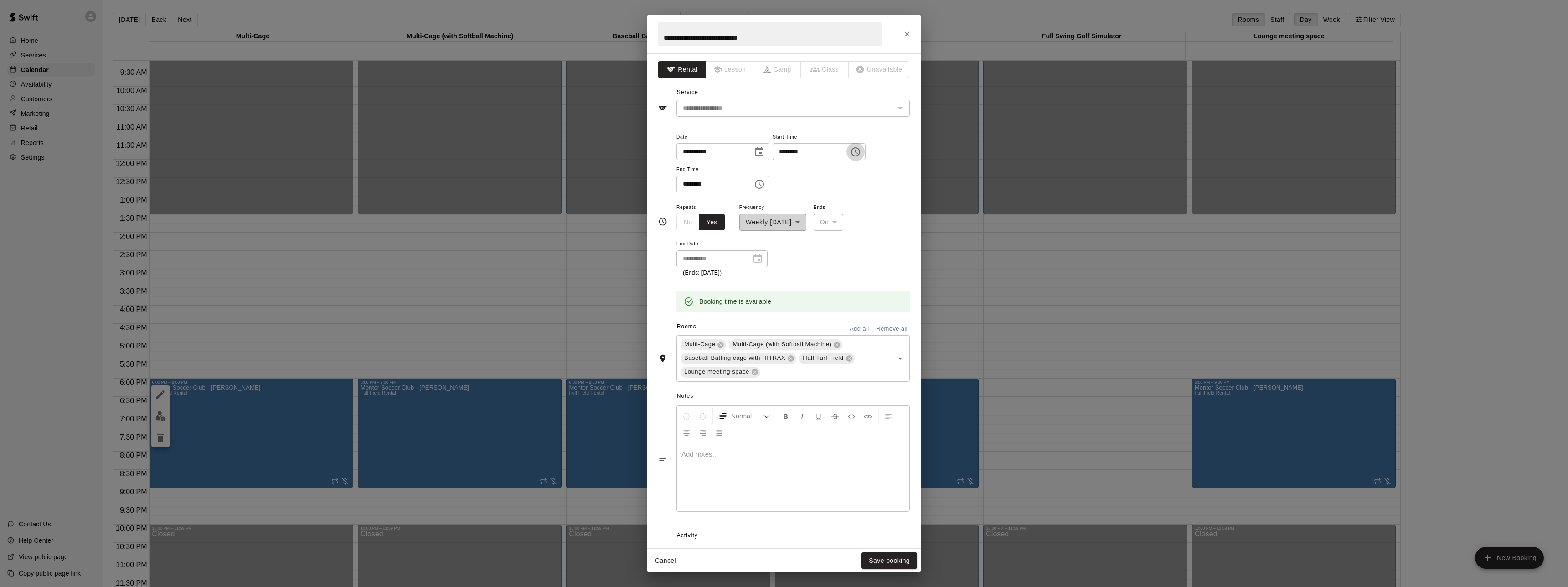
click at [861, 150] on icon "Choose time, selected time is 6:00 PM" at bounding box center [856, 152] width 11 height 11
click at [801, 204] on li "05" at bounding box center [804, 210] width 22 height 17
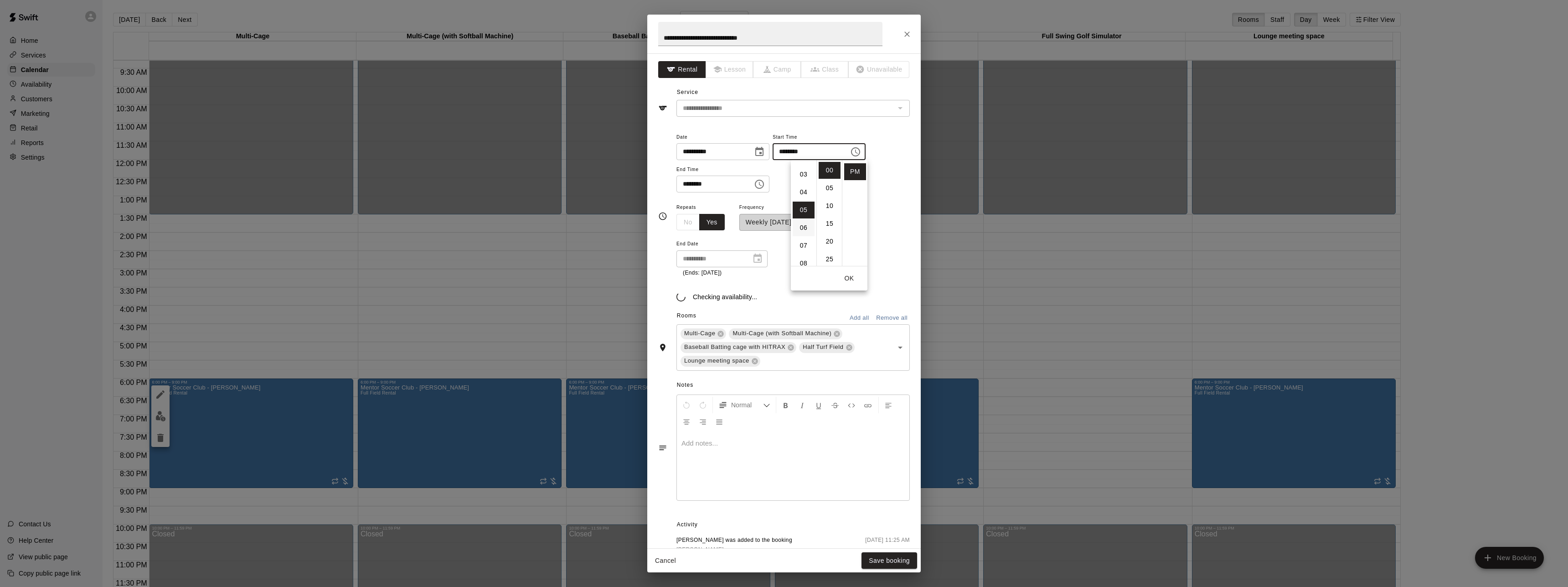
type input "********"
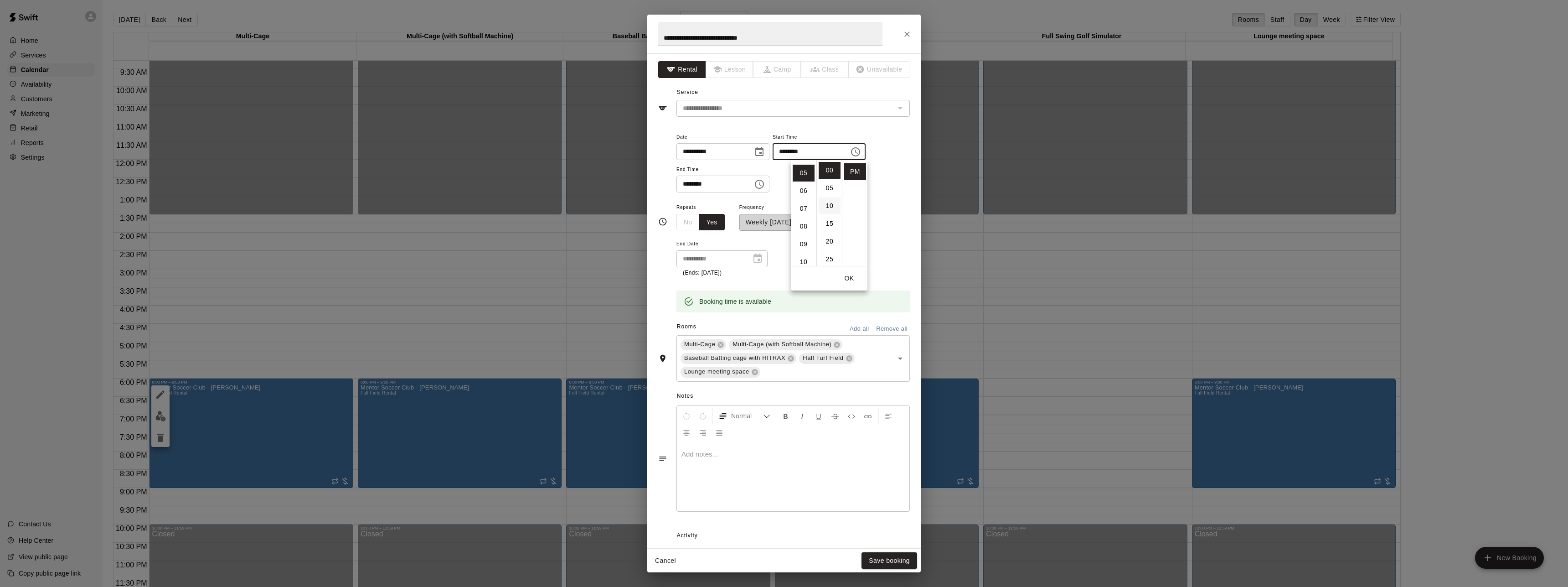
scroll to position [86, 0]
click at [846, 280] on button "OK" at bounding box center [850, 278] width 29 height 17
click at [888, 561] on button "Save booking" at bounding box center [890, 561] width 56 height 17
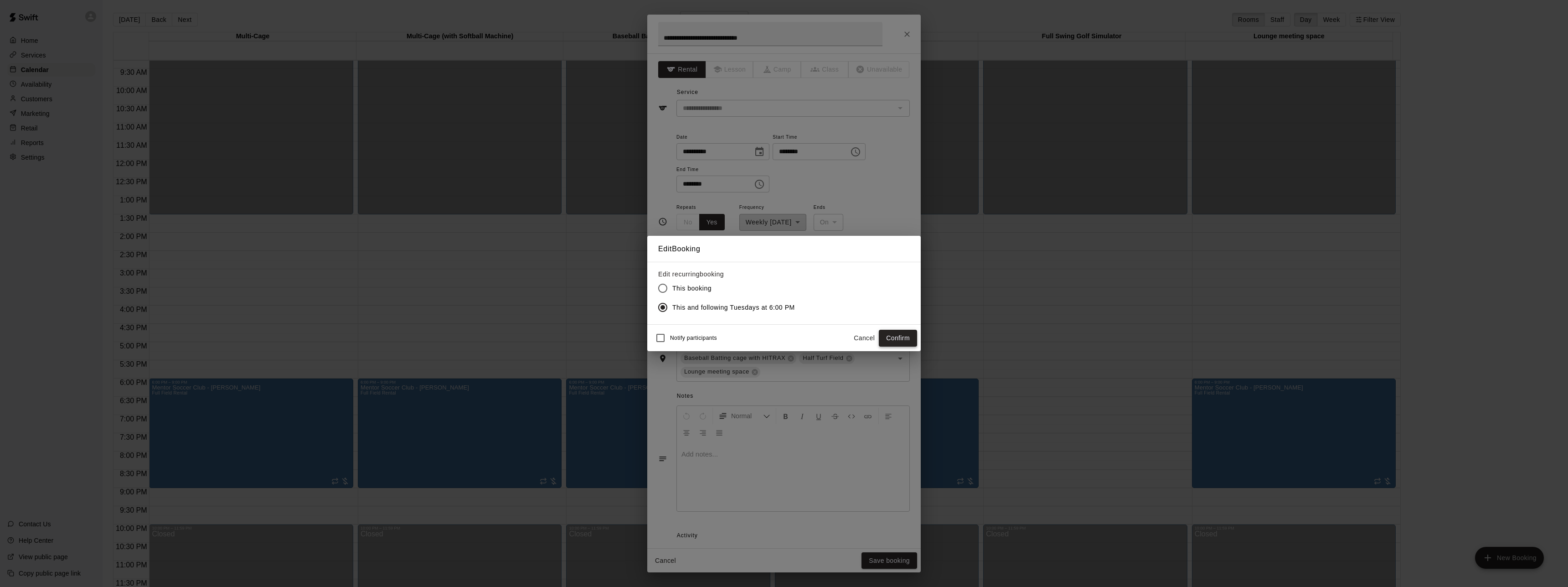
click at [890, 339] on button "Confirm" at bounding box center [898, 338] width 38 height 17
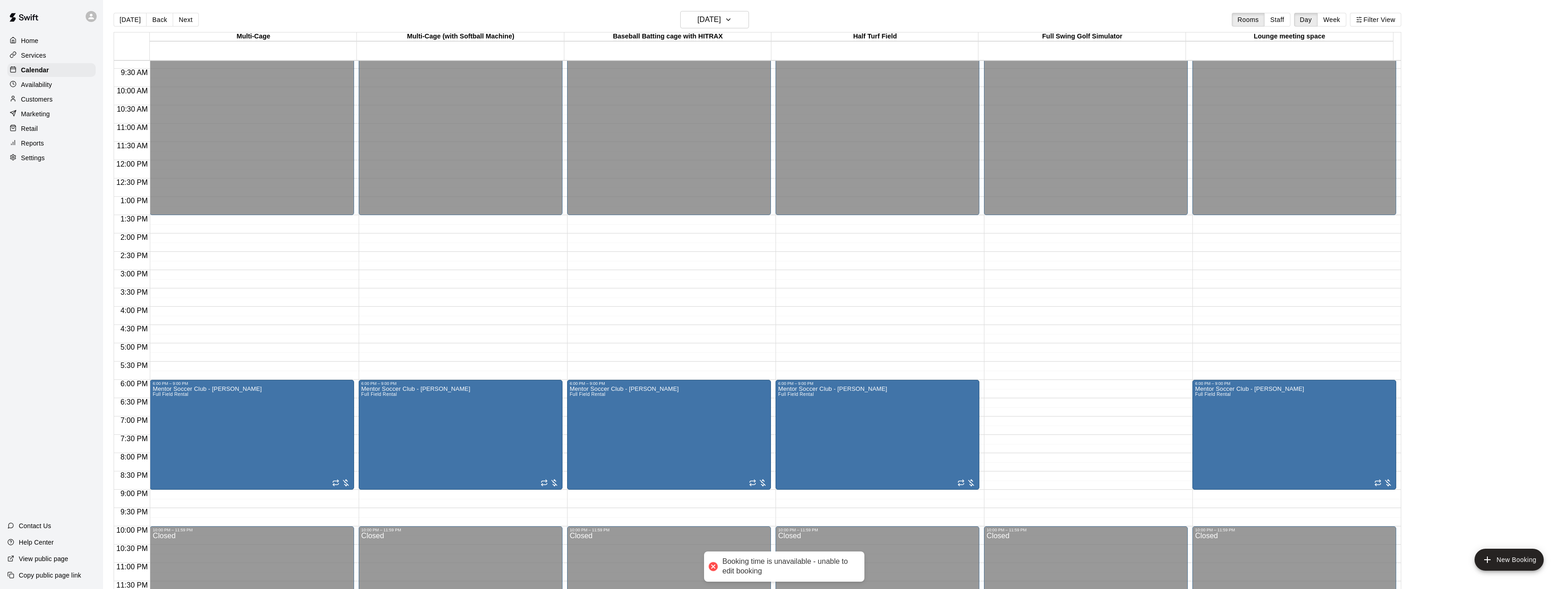
click at [714, 568] on div at bounding box center [713, 567] width 12 height 12
click at [160, 346] on div "12:00 AM – 1:30 PM Closed 6:00 PM – 9:00 PM Mentor Soccer Club - [PERSON_NAME] …" at bounding box center [252, 160] width 204 height 879
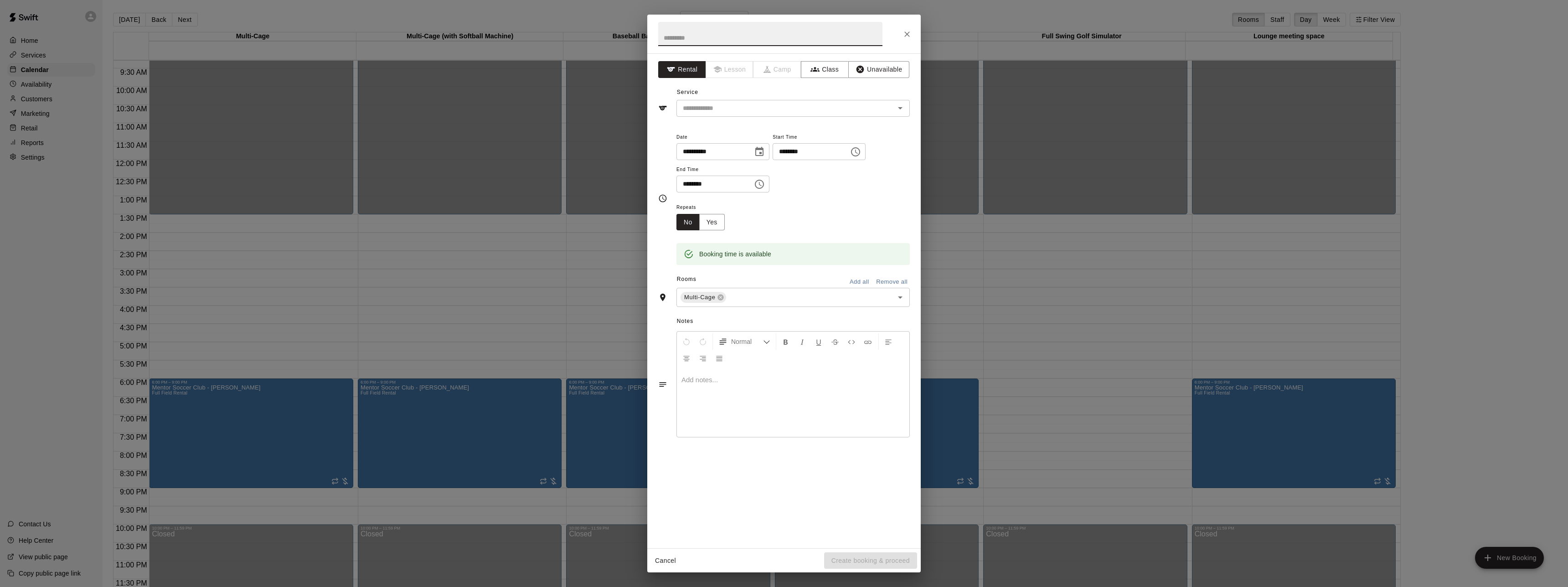
click at [672, 70] on icon "button" at bounding box center [671, 69] width 8 height 5
click at [700, 113] on input "text" at bounding box center [779, 108] width 201 height 12
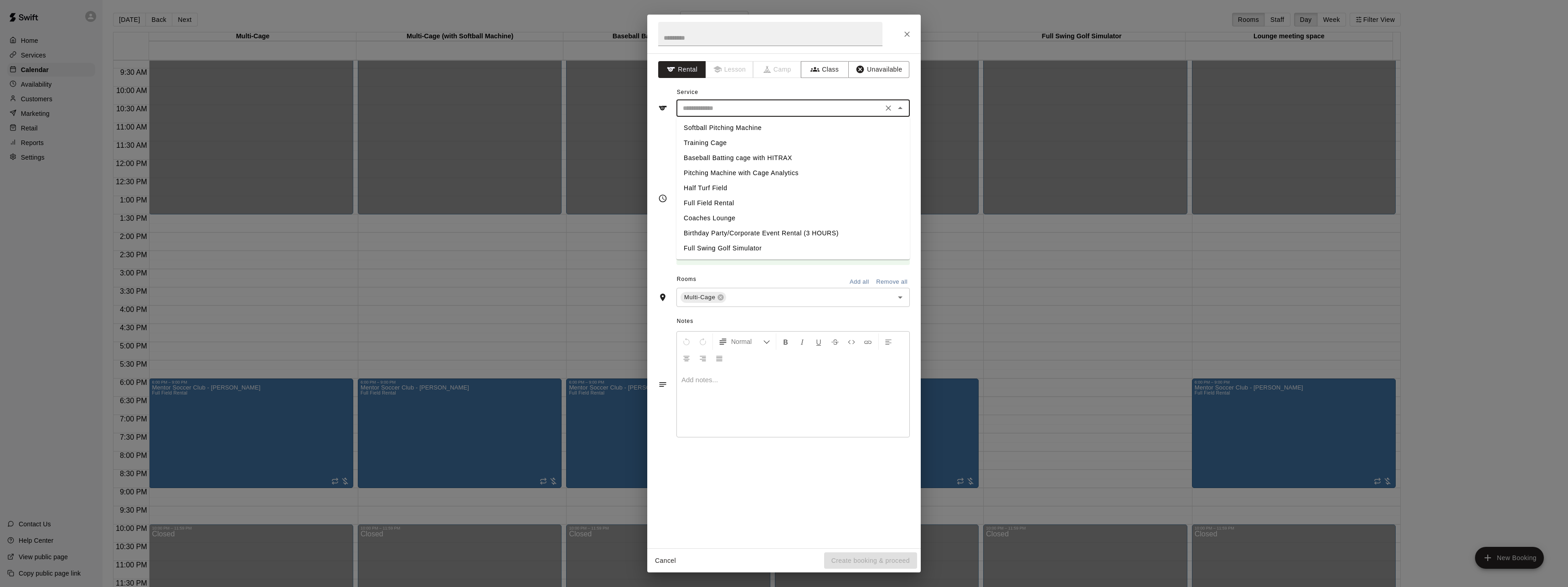
click at [723, 202] on li "Full Field Rental" at bounding box center [793, 203] width 233 height 15
type input "**********"
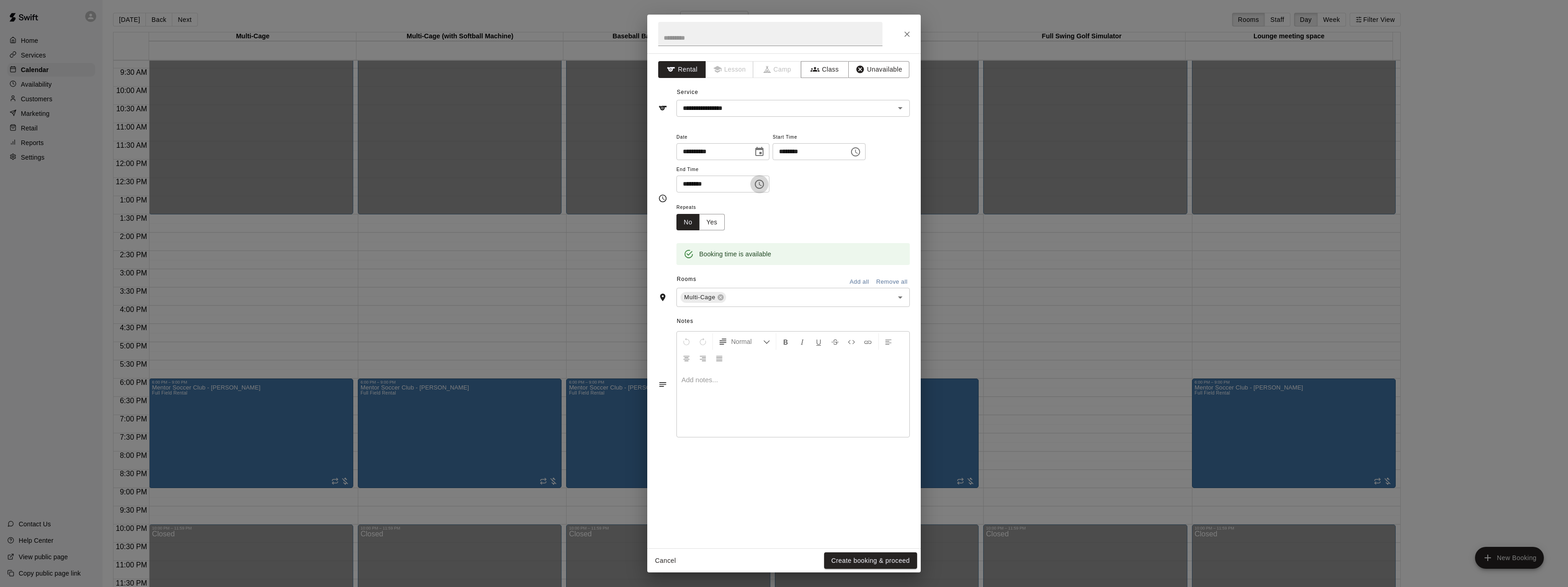
click at [765, 184] on icon "Choose time, selected time is 5:30 PM" at bounding box center [760, 184] width 11 height 11
click at [689, 222] on li "06" at bounding box center [689, 220] width 22 height 17
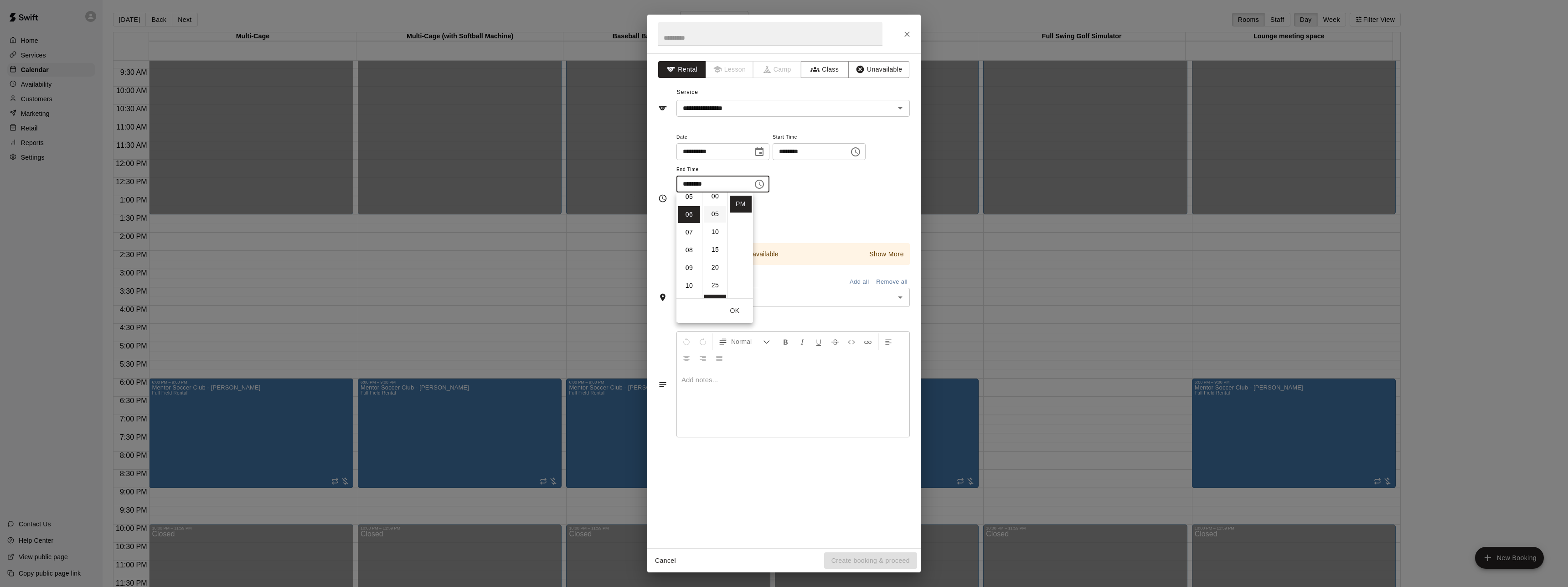
scroll to position [0, 0]
click at [713, 202] on li "00" at bounding box center [716, 202] width 22 height 17
type input "********"
click at [715, 40] on input "text" at bounding box center [770, 34] width 224 height 24
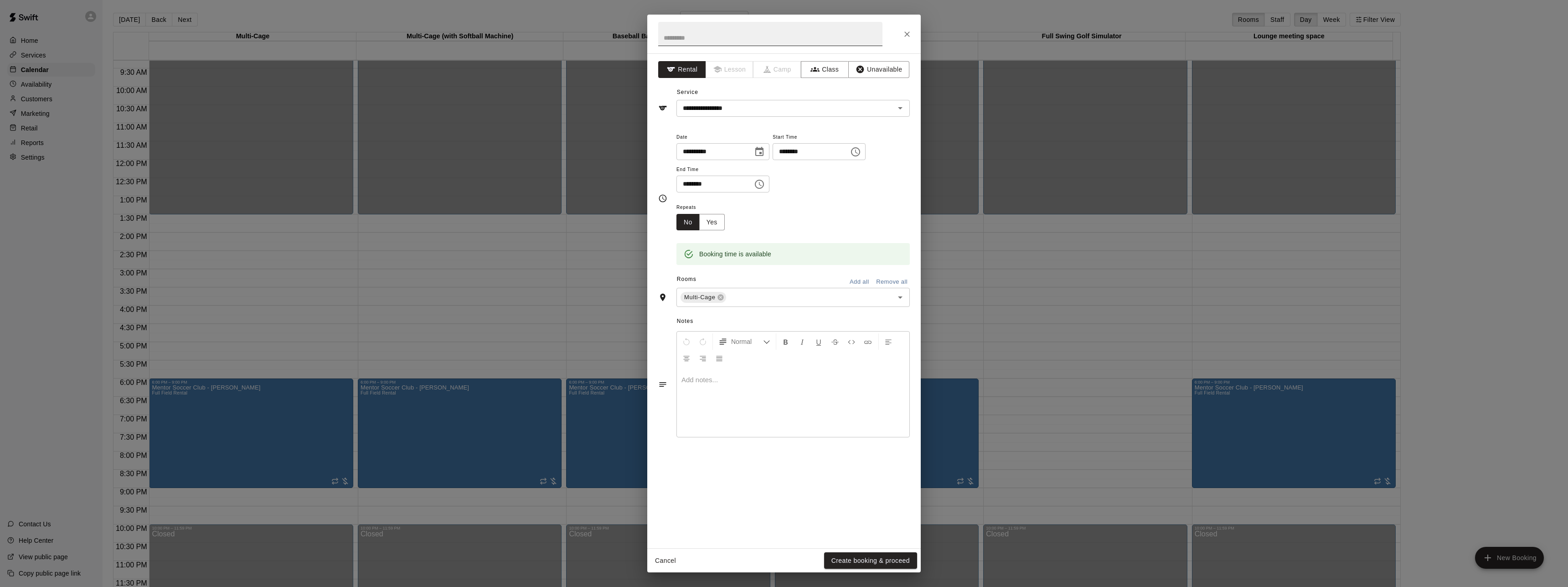
click at [705, 36] on input "text" at bounding box center [770, 34] width 224 height 24
type input "**********"
click at [912, 33] on button "Close" at bounding box center [908, 35] width 17 height 17
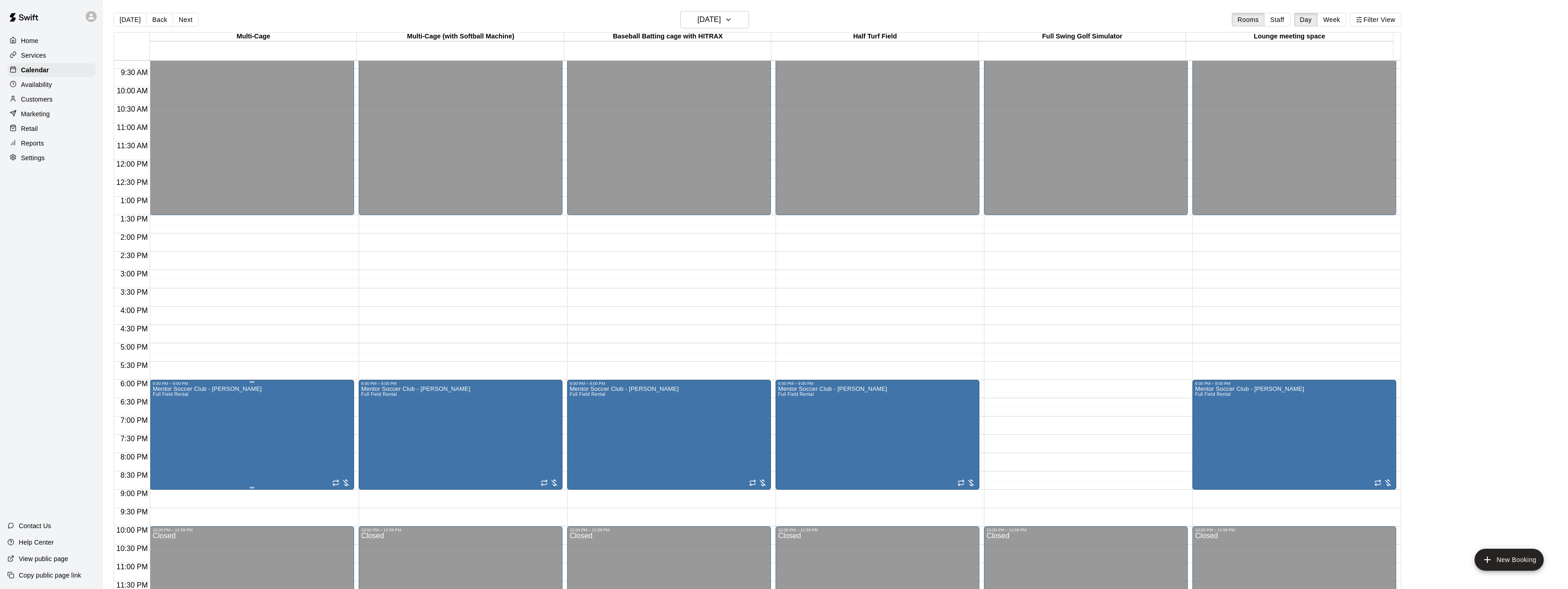
click at [162, 393] on icon "edit" at bounding box center [162, 396] width 11 height 11
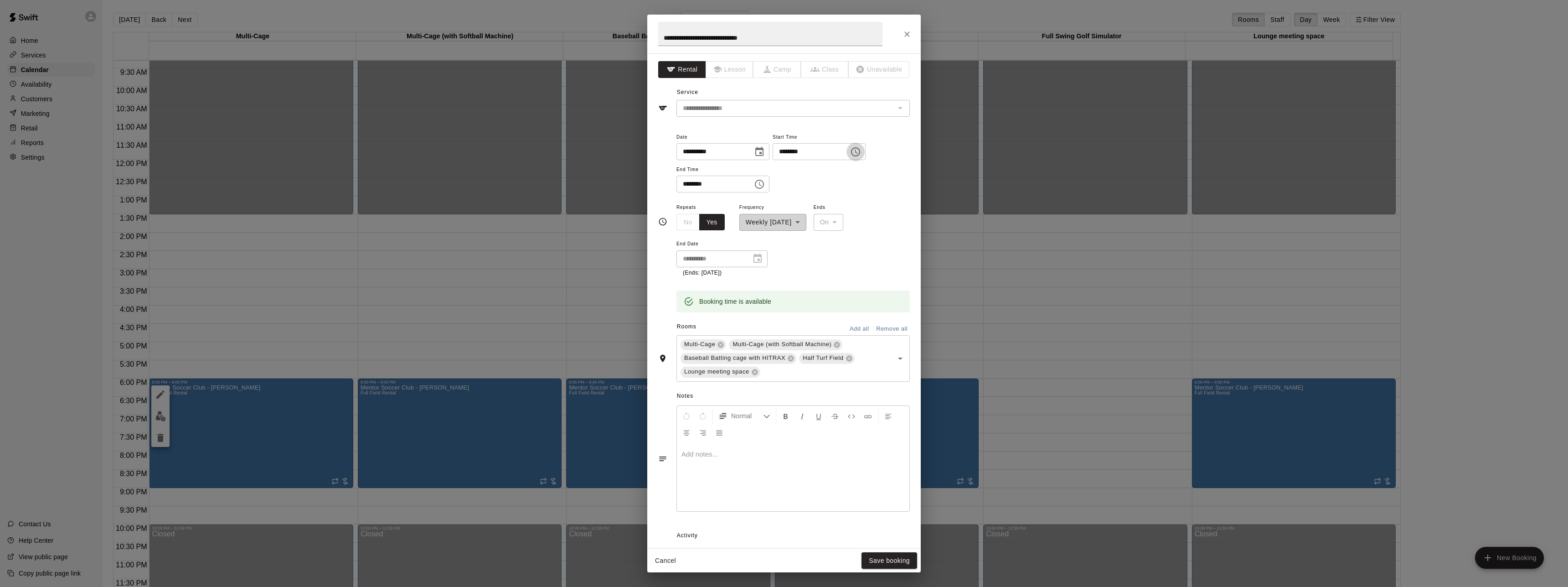
click at [861, 155] on icon "Choose time, selected time is 6:00 PM" at bounding box center [856, 152] width 11 height 11
click at [804, 210] on li "05" at bounding box center [804, 210] width 22 height 17
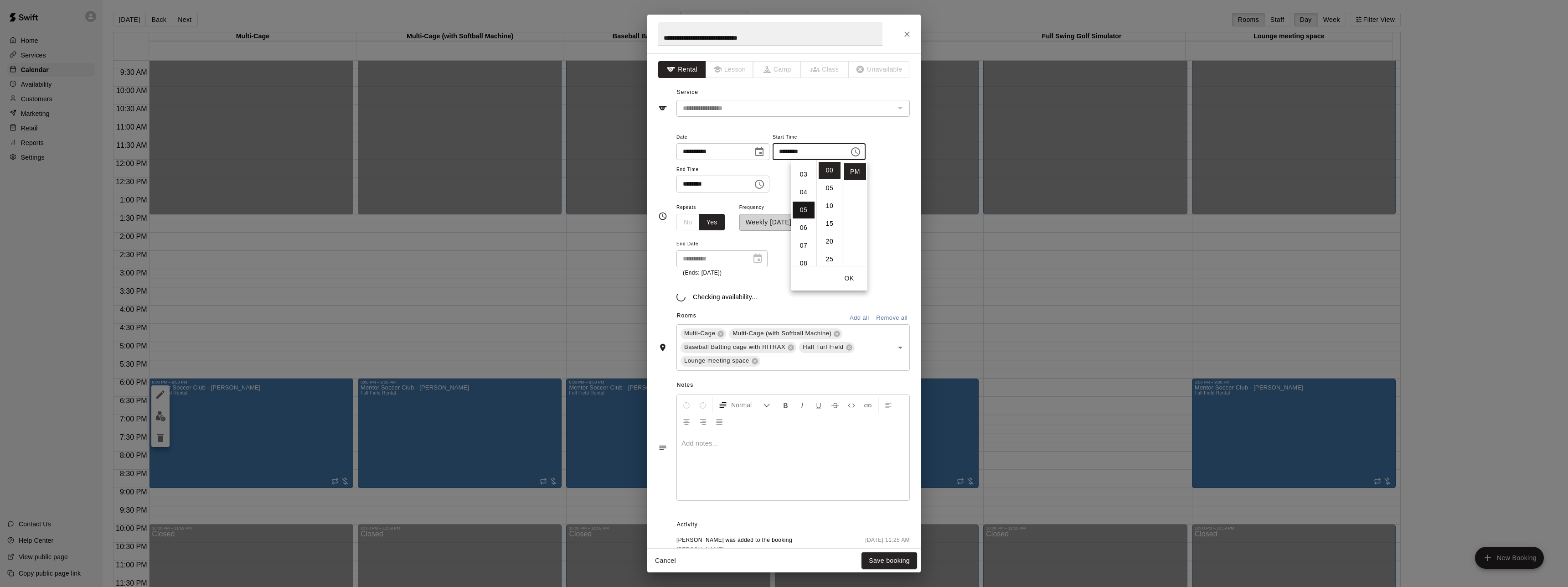
type input "********"
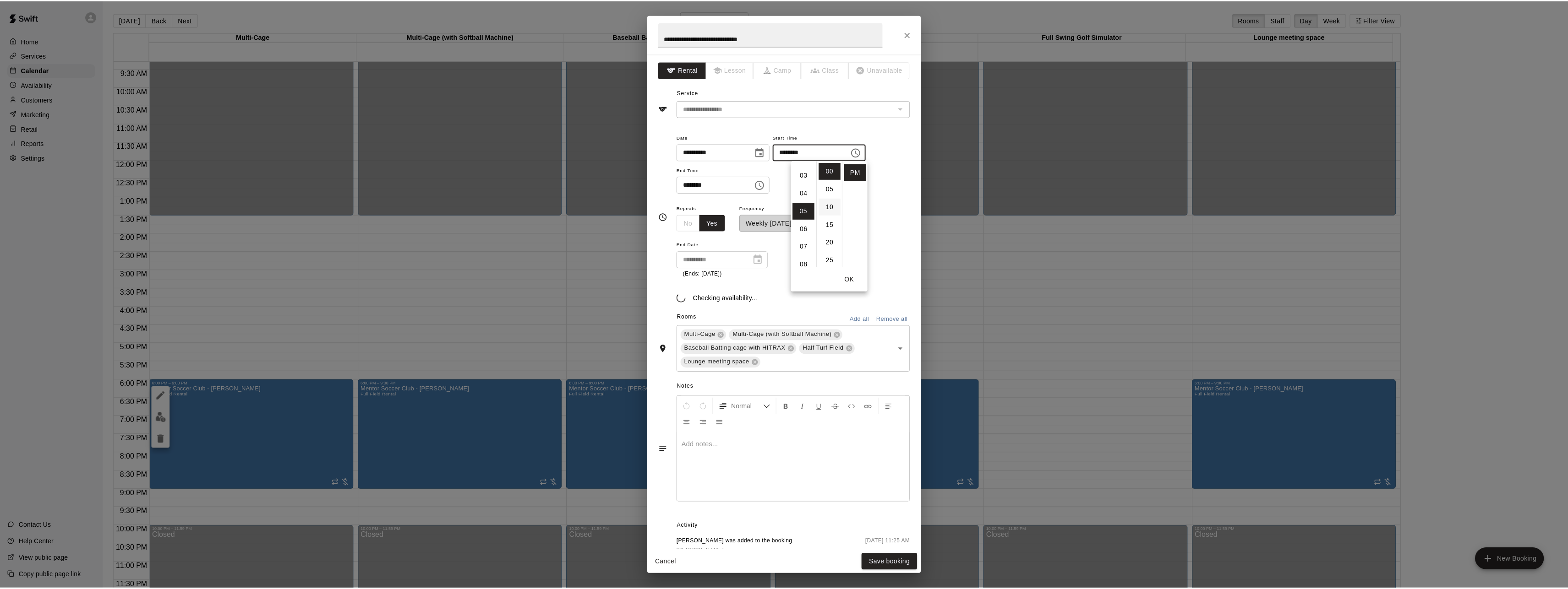
scroll to position [85, 0]
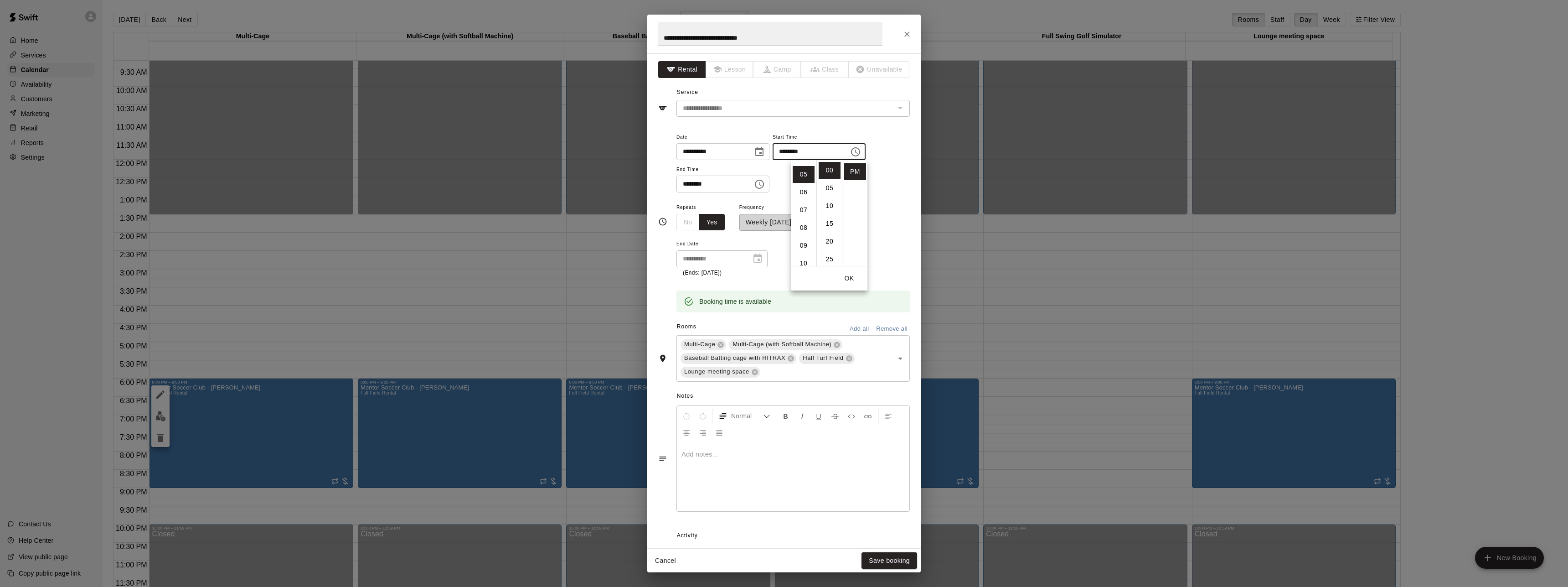
click at [854, 278] on button "OK" at bounding box center [850, 278] width 29 height 17
click at [887, 564] on button "Save booking" at bounding box center [890, 561] width 56 height 17
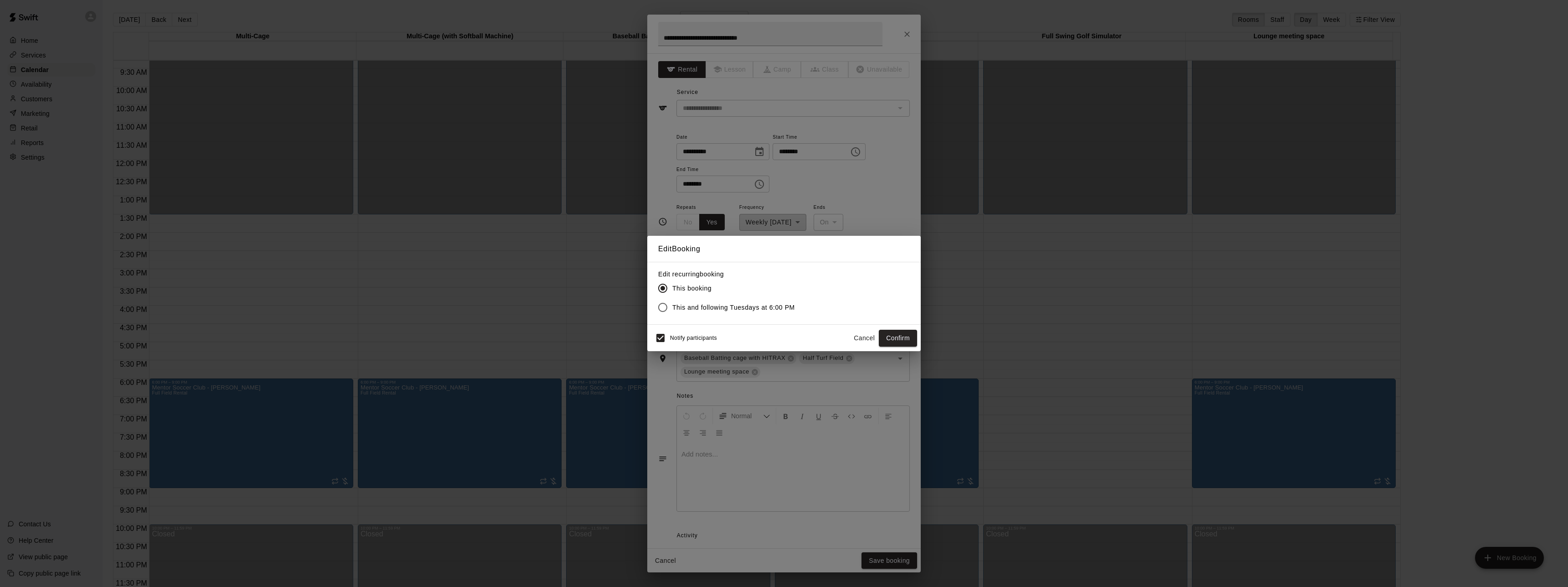
click at [691, 307] on span "This and following Tuesdays at 6:00 PM" at bounding box center [734, 308] width 123 height 10
click at [899, 333] on button "Confirm" at bounding box center [898, 338] width 38 height 17
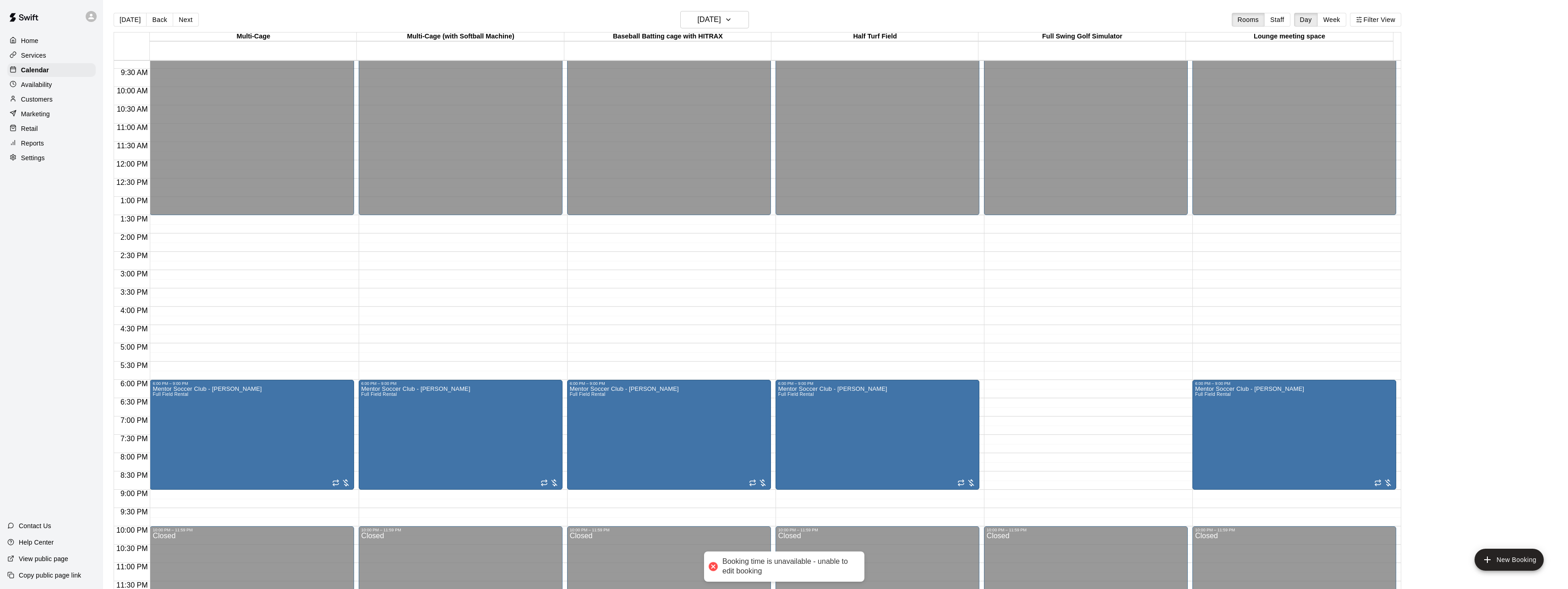
click at [718, 568] on div at bounding box center [713, 567] width 12 height 12
click at [620, 328] on div "12:00 AM – 1:30 PM Closed 6:00 PM – 9:00 PM Mentor Soccer Club - [PERSON_NAME] …" at bounding box center [669, 160] width 204 height 879
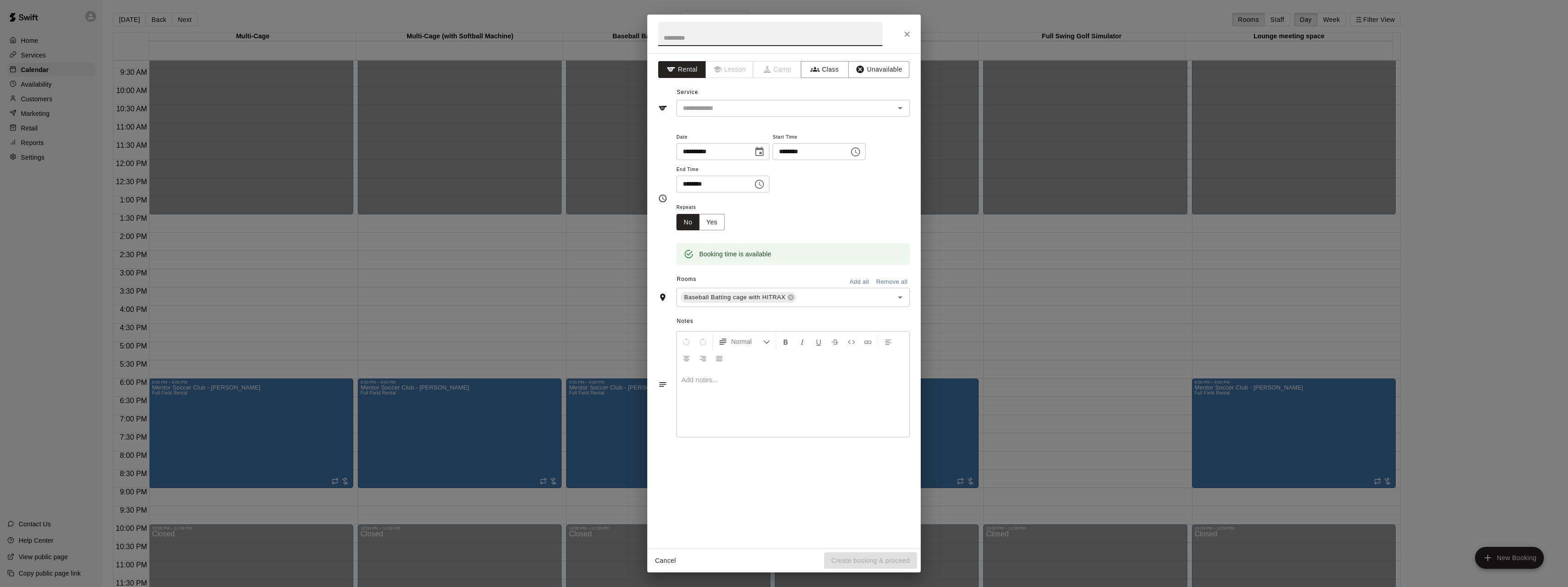
click at [906, 30] on icon "Close" at bounding box center [907, 34] width 9 height 9
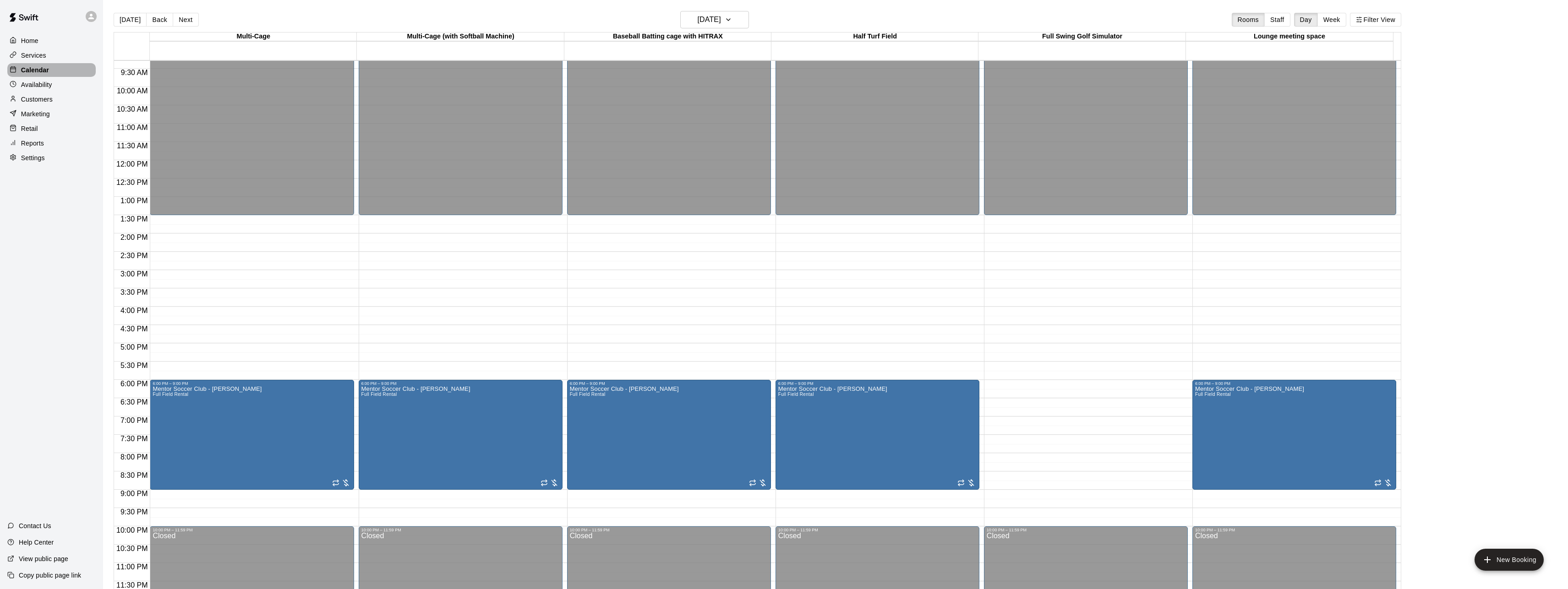
click at [60, 73] on div "Calendar" at bounding box center [51, 70] width 88 height 14
click at [35, 73] on p "Calendar" at bounding box center [35, 69] width 28 height 9
click at [46, 76] on div "Calendar" at bounding box center [51, 70] width 88 height 14
click at [732, 20] on icon "button" at bounding box center [728, 19] width 8 height 11
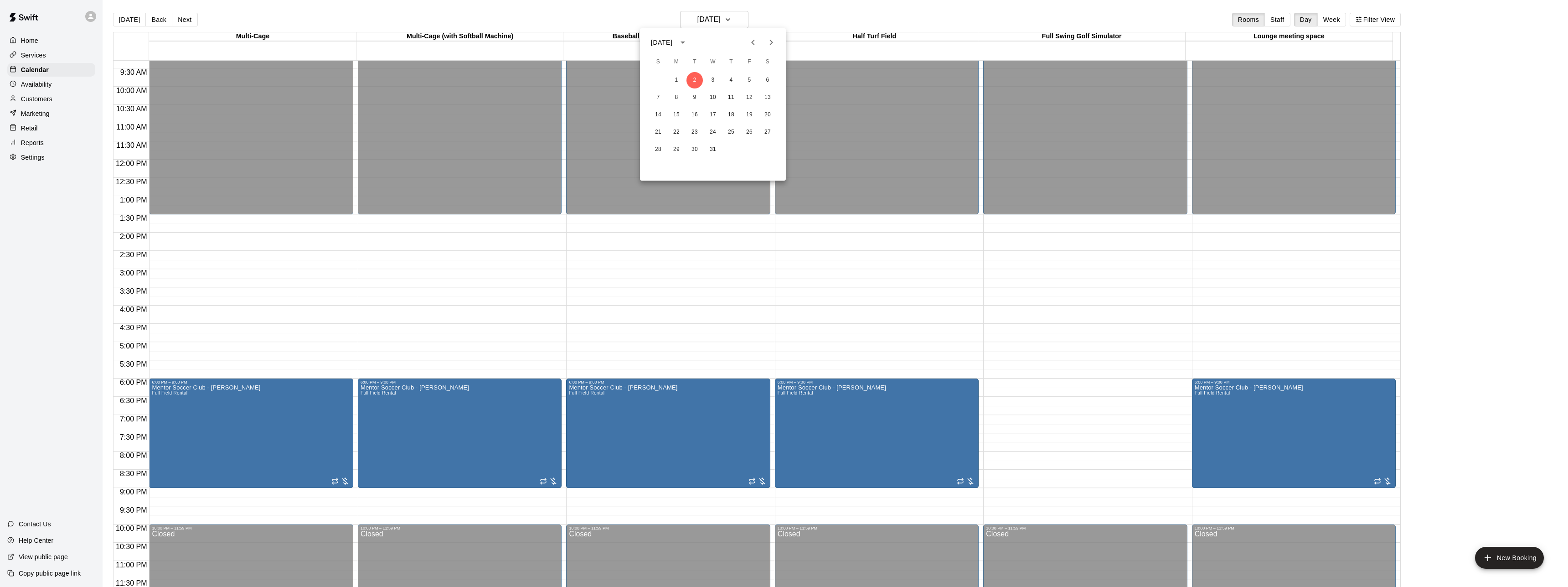
click at [772, 41] on icon "Next month" at bounding box center [772, 42] width 3 height 6
click at [754, 46] on icon "Previous month" at bounding box center [753, 43] width 11 height 11
click at [766, 40] on icon "Next month" at bounding box center [772, 43] width 11 height 11
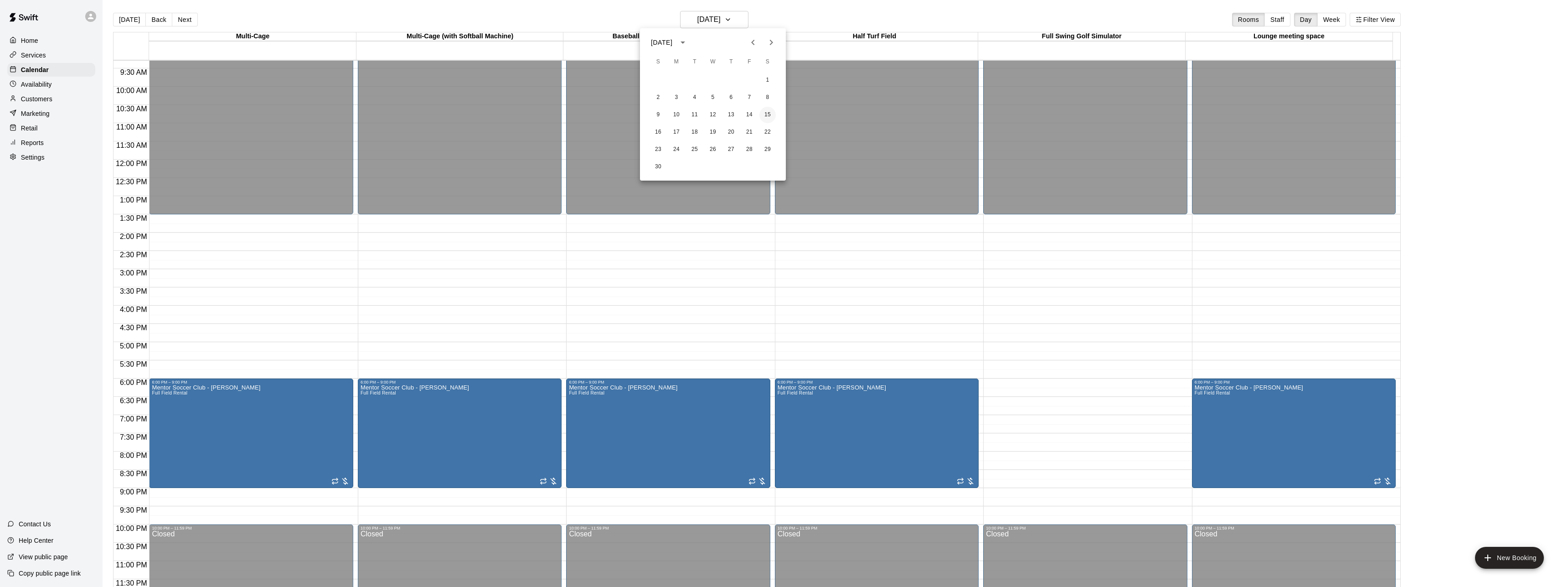
click at [766, 113] on button "15" at bounding box center [768, 115] width 17 height 17
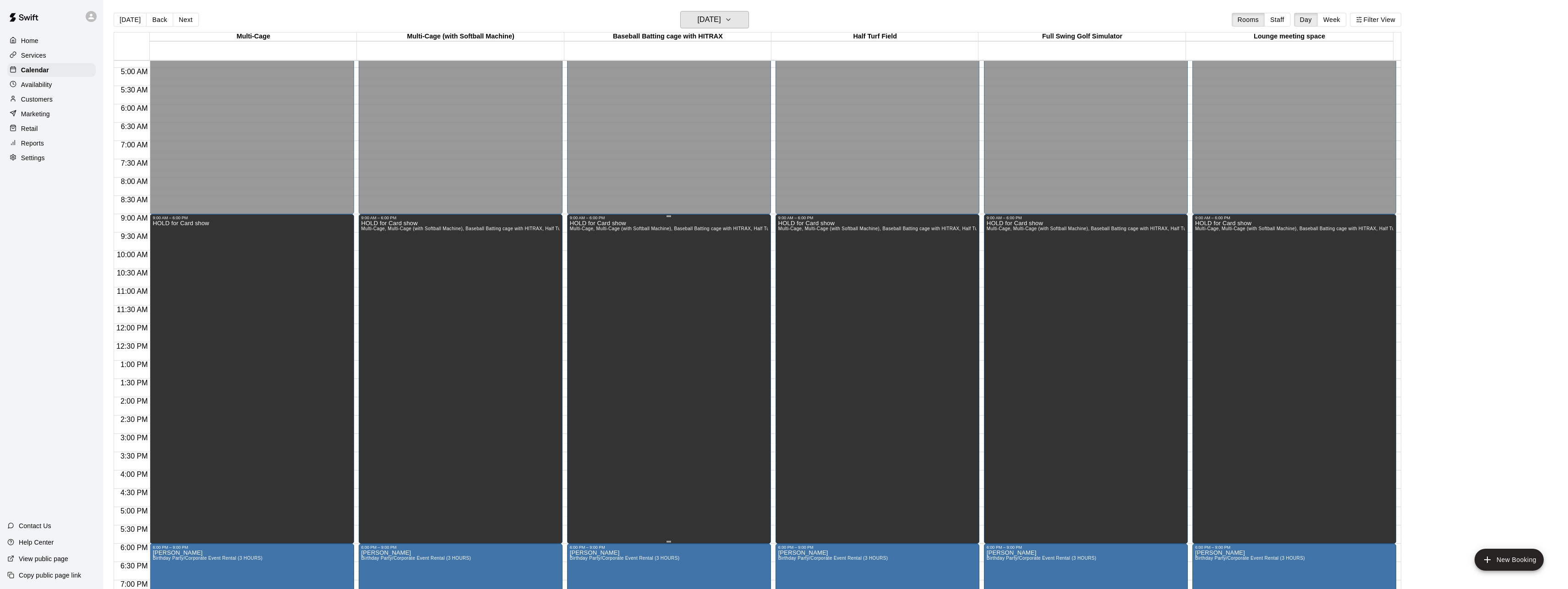
scroll to position [168, 0]
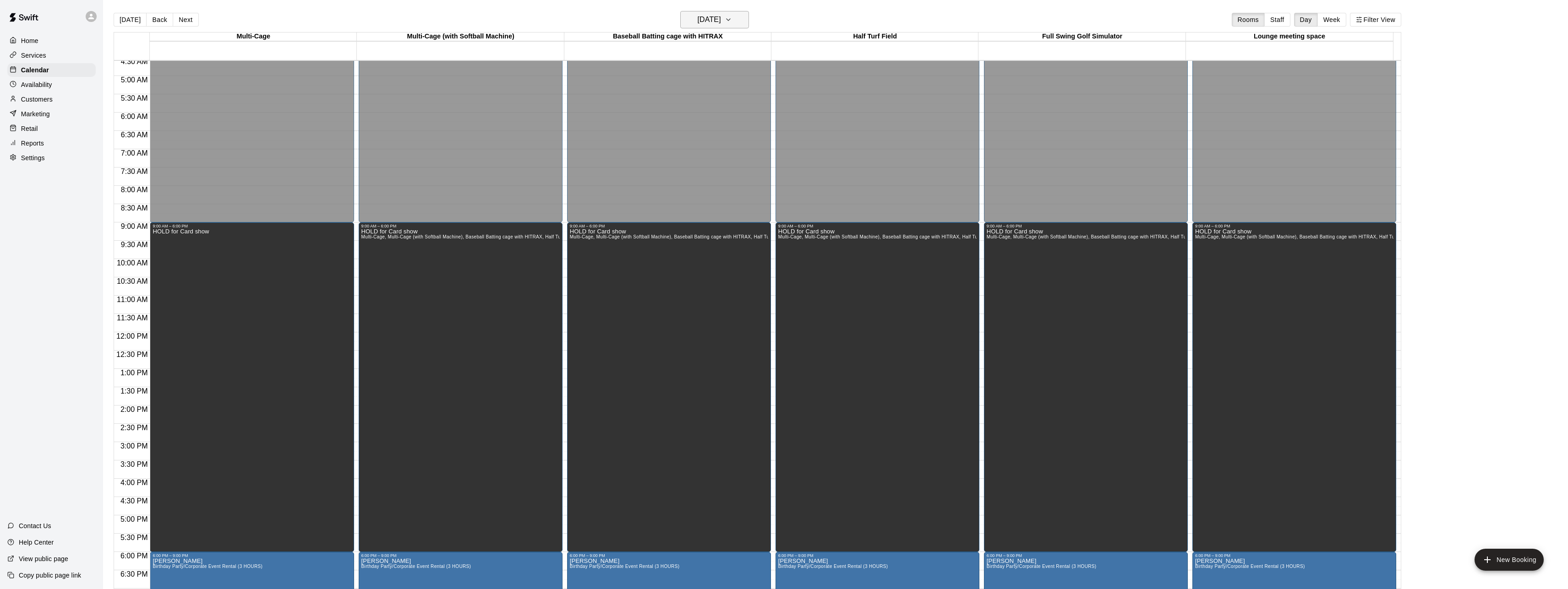
click at [732, 22] on icon "button" at bounding box center [728, 19] width 8 height 11
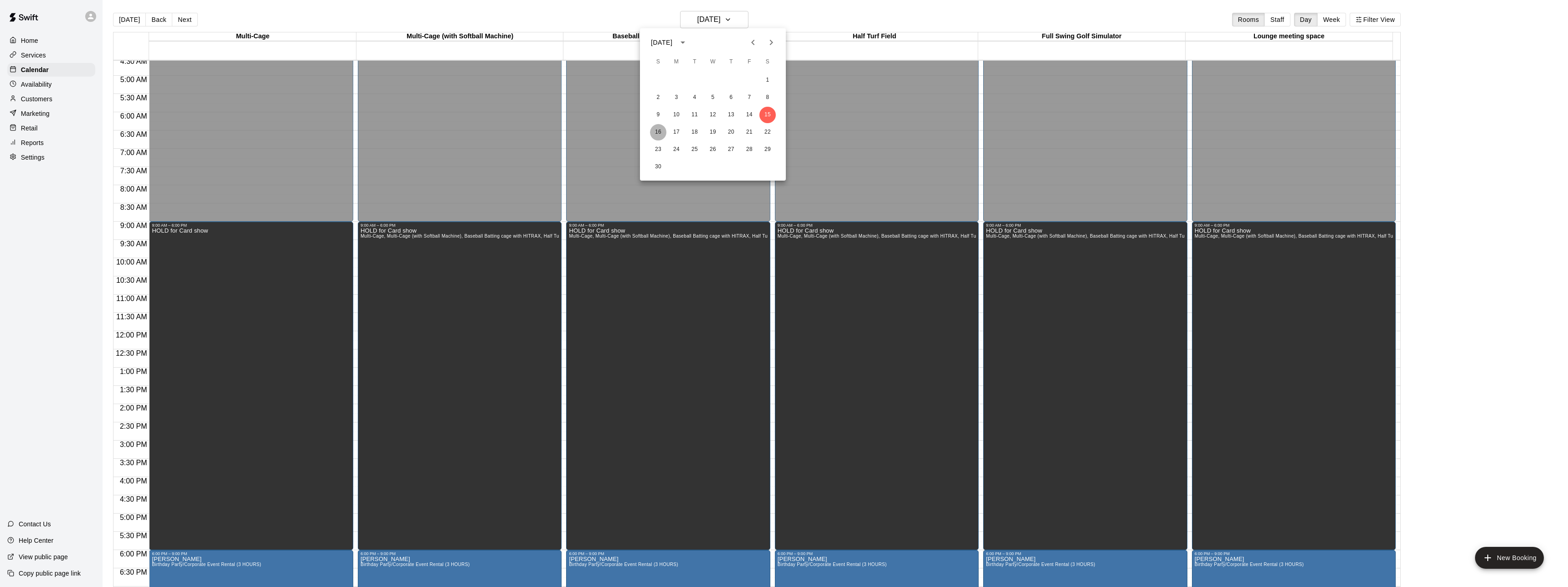
click at [658, 133] on button "16" at bounding box center [658, 133] width 17 height 17
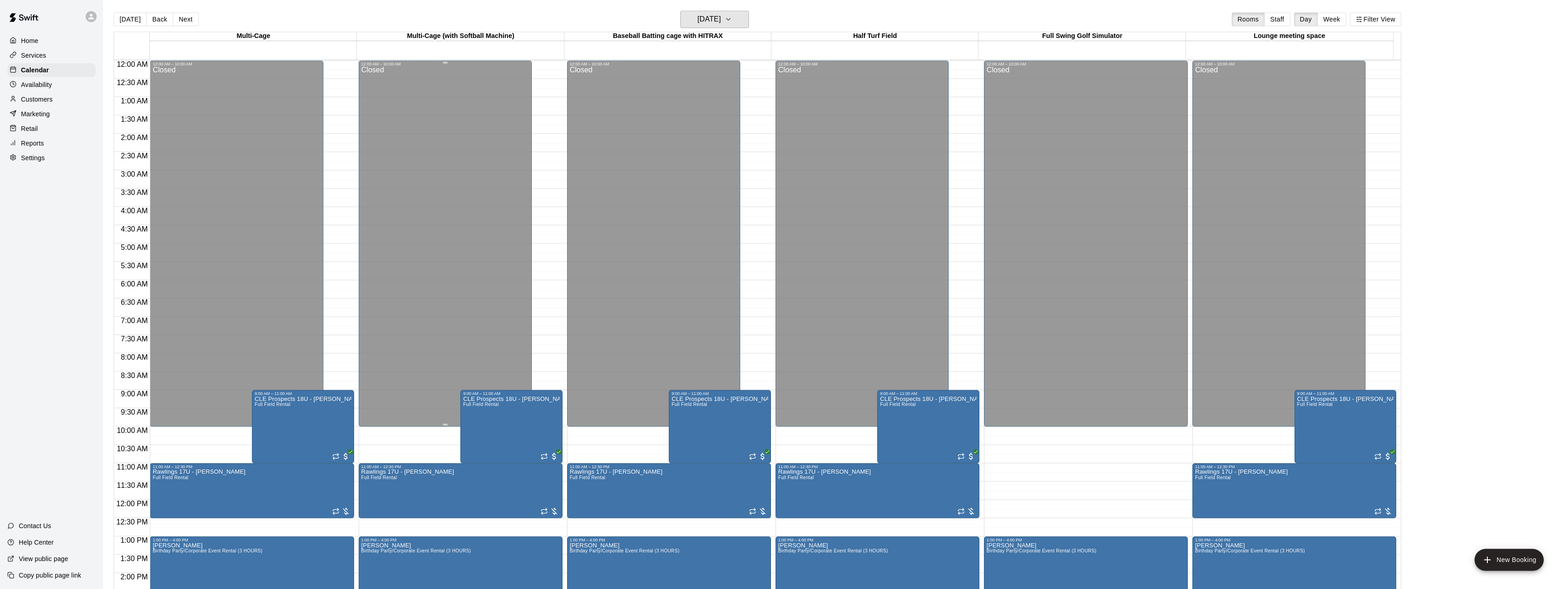
scroll to position [0, 0]
click at [721, 15] on h6 "[DATE]" at bounding box center [709, 19] width 24 height 12
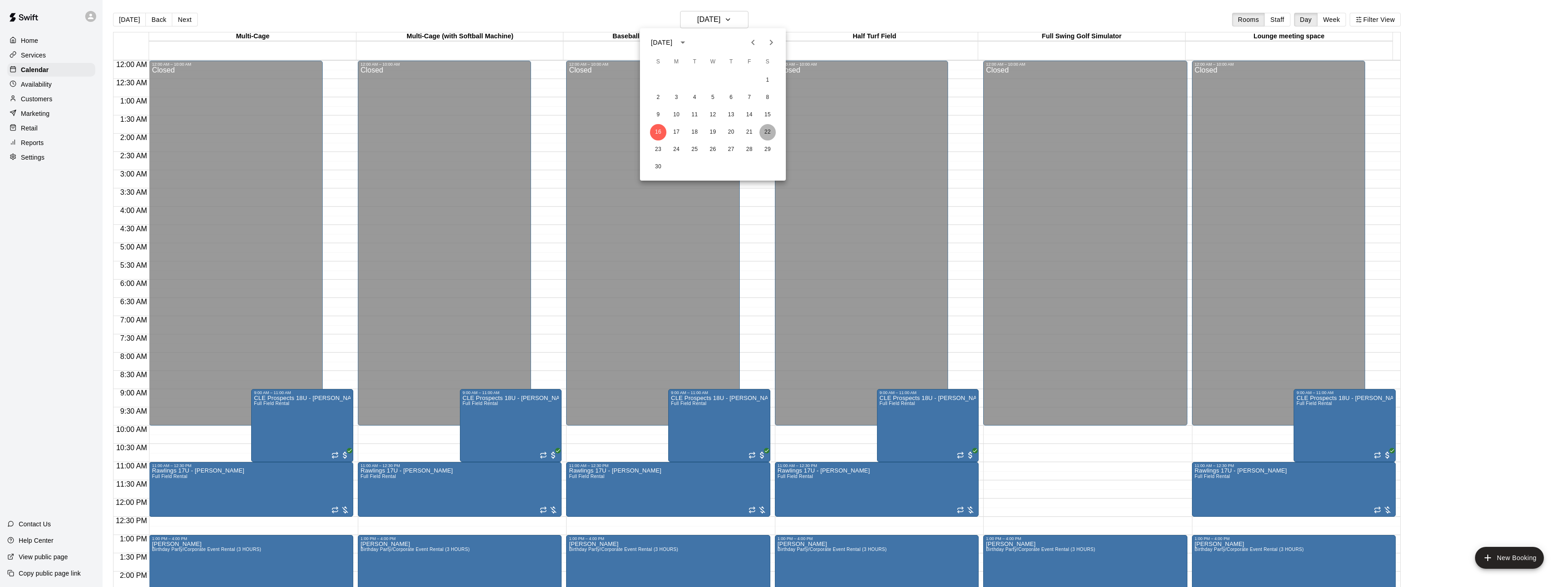
click at [769, 133] on button "22" at bounding box center [768, 133] width 17 height 17
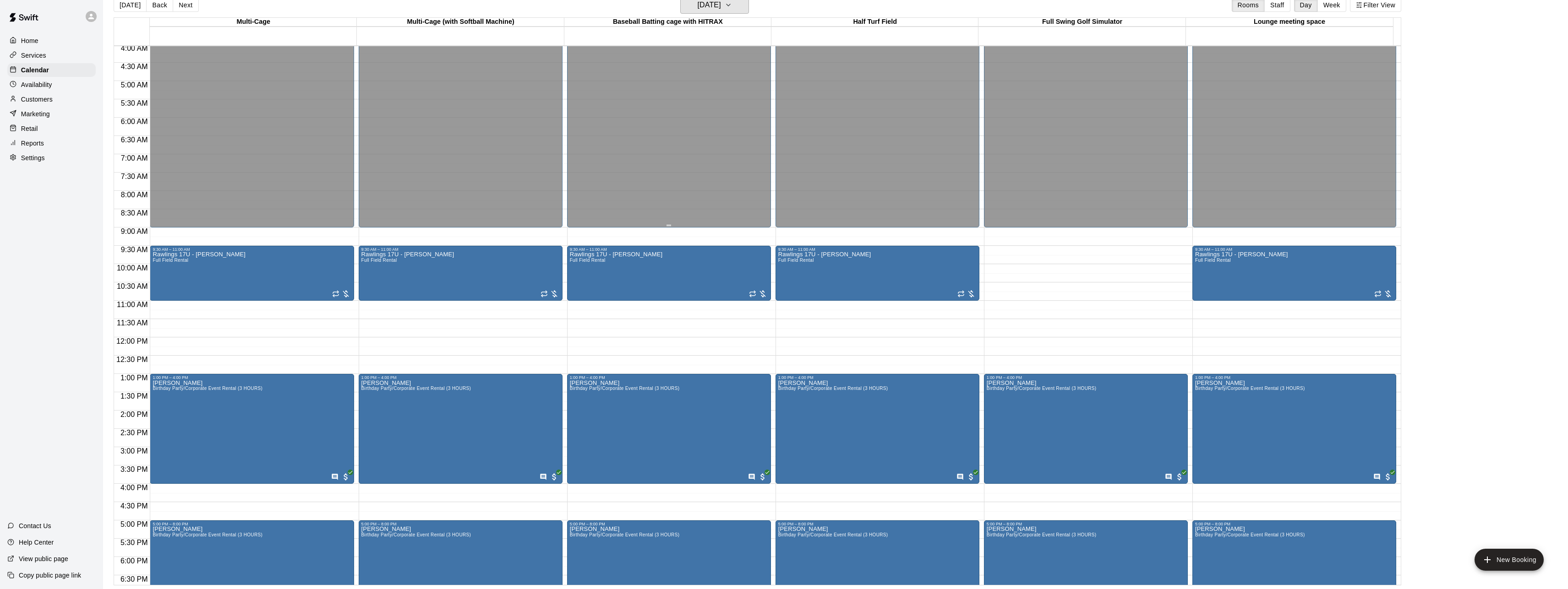
scroll to position [53, 0]
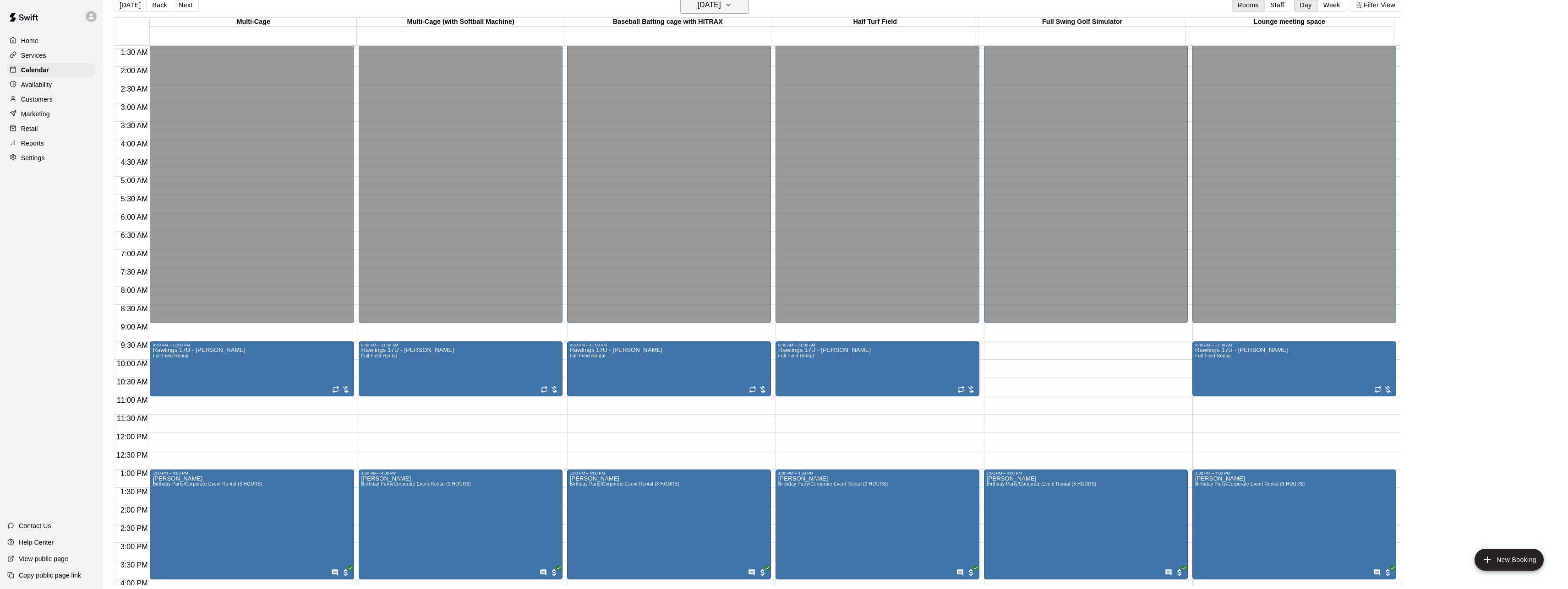
click at [732, 8] on icon "button" at bounding box center [728, 5] width 8 height 11
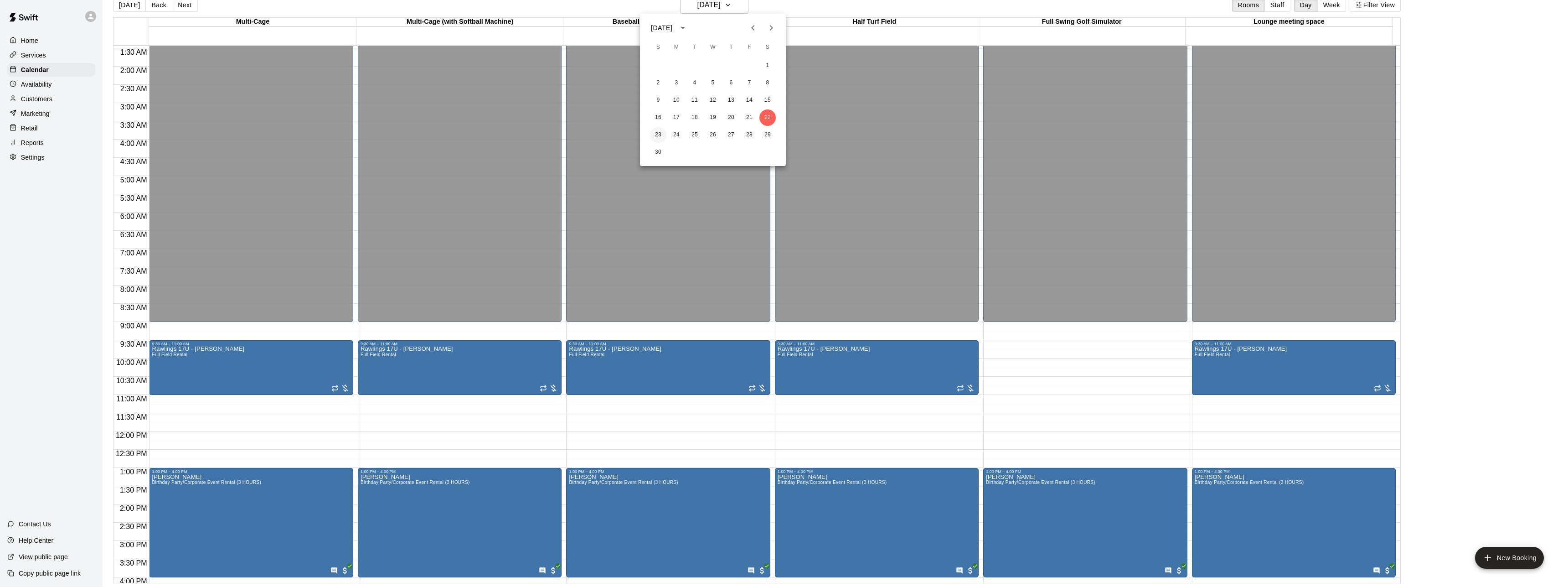
click at [657, 135] on button "23" at bounding box center [658, 135] width 17 height 17
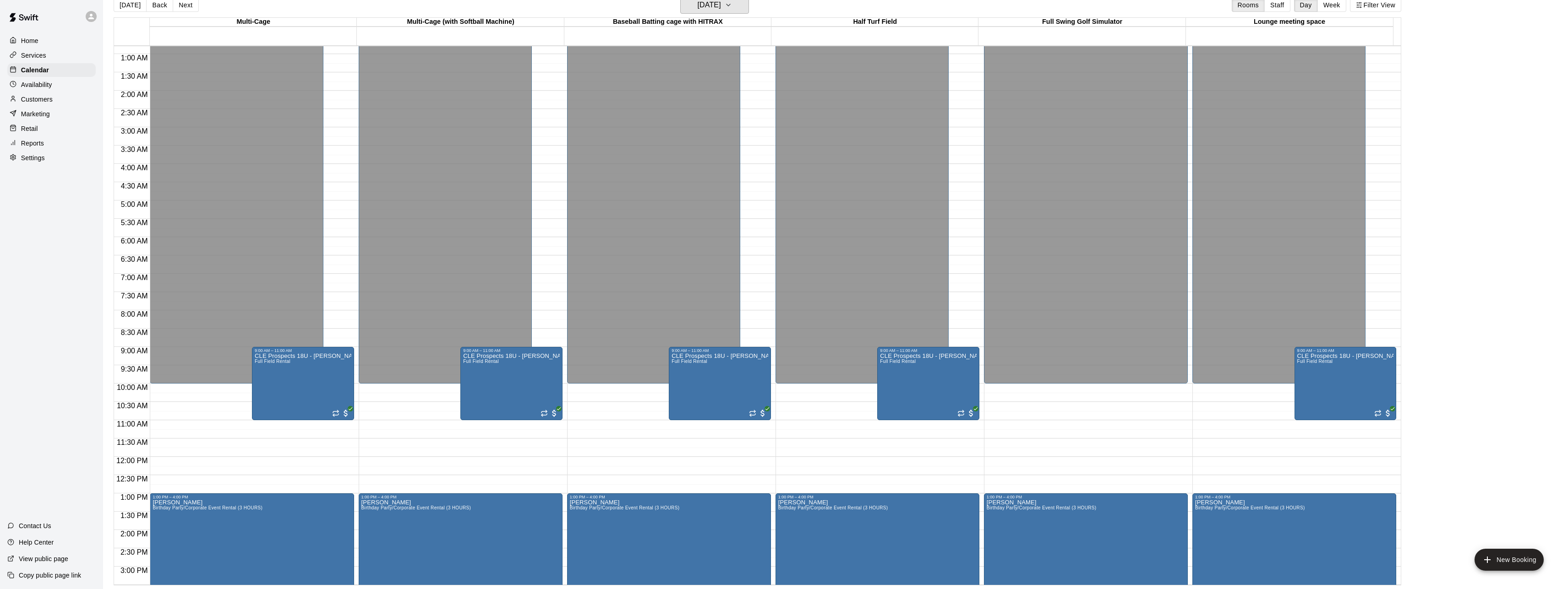
scroll to position [0, 0]
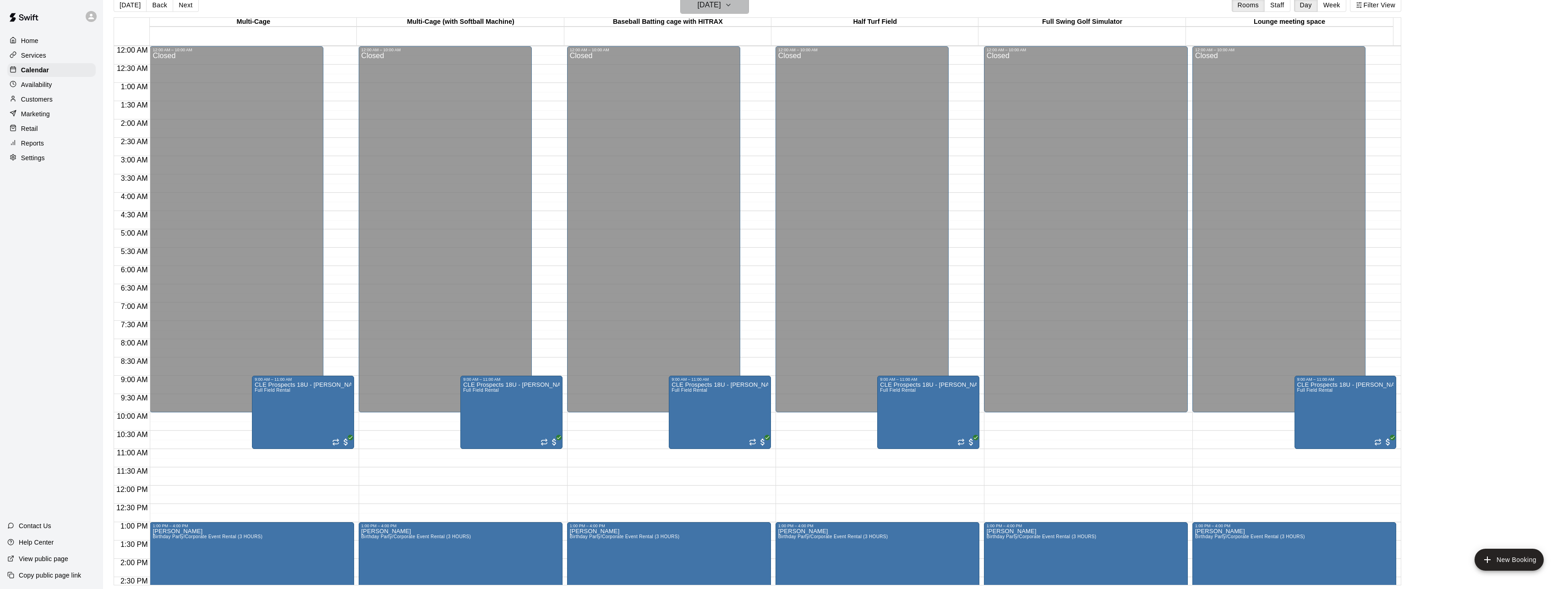
click at [741, 11] on button "[DATE]" at bounding box center [714, 5] width 69 height 17
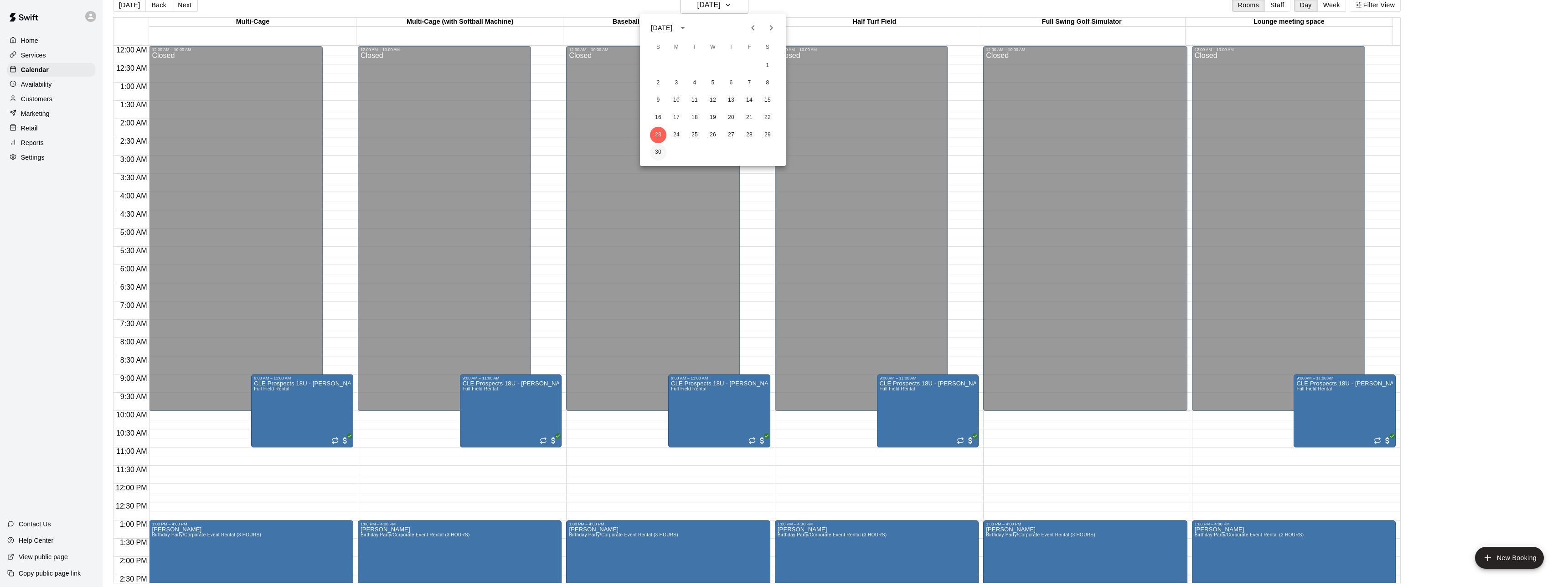
click at [660, 153] on button "30" at bounding box center [658, 153] width 17 height 17
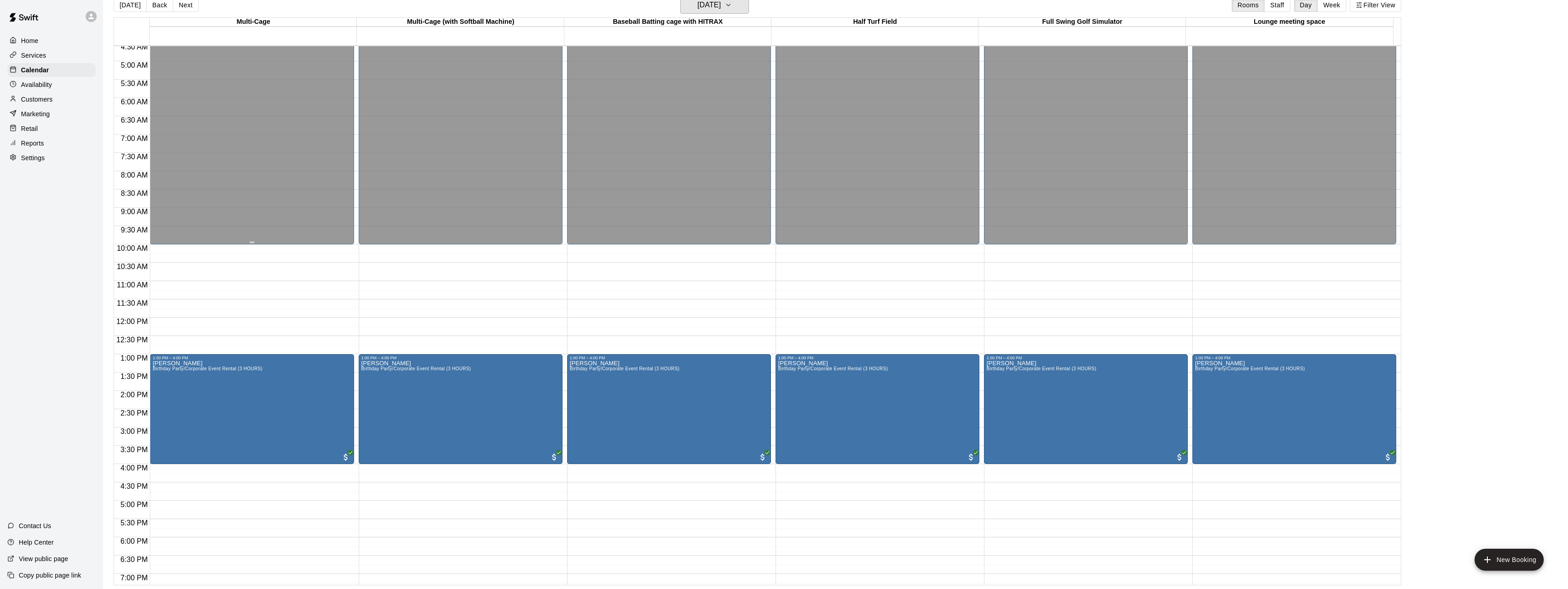
scroll to position [53, 0]
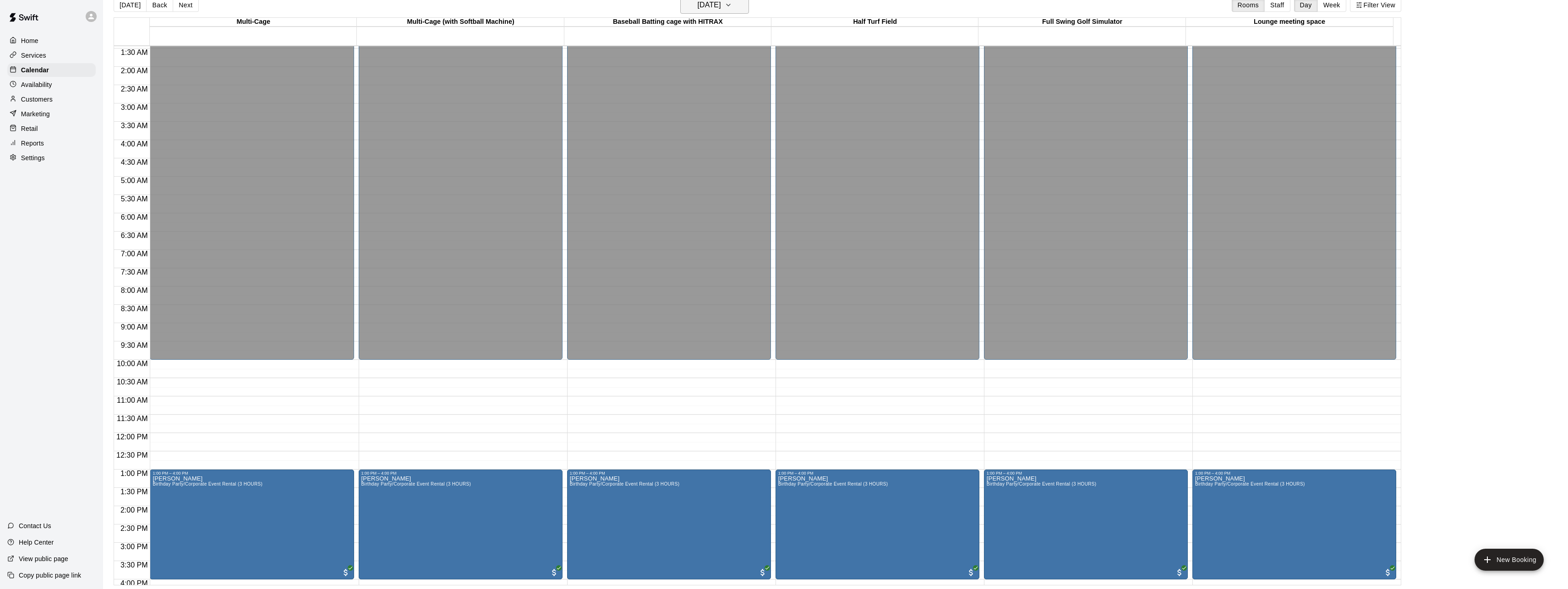
click at [732, 8] on icon "button" at bounding box center [728, 5] width 8 height 11
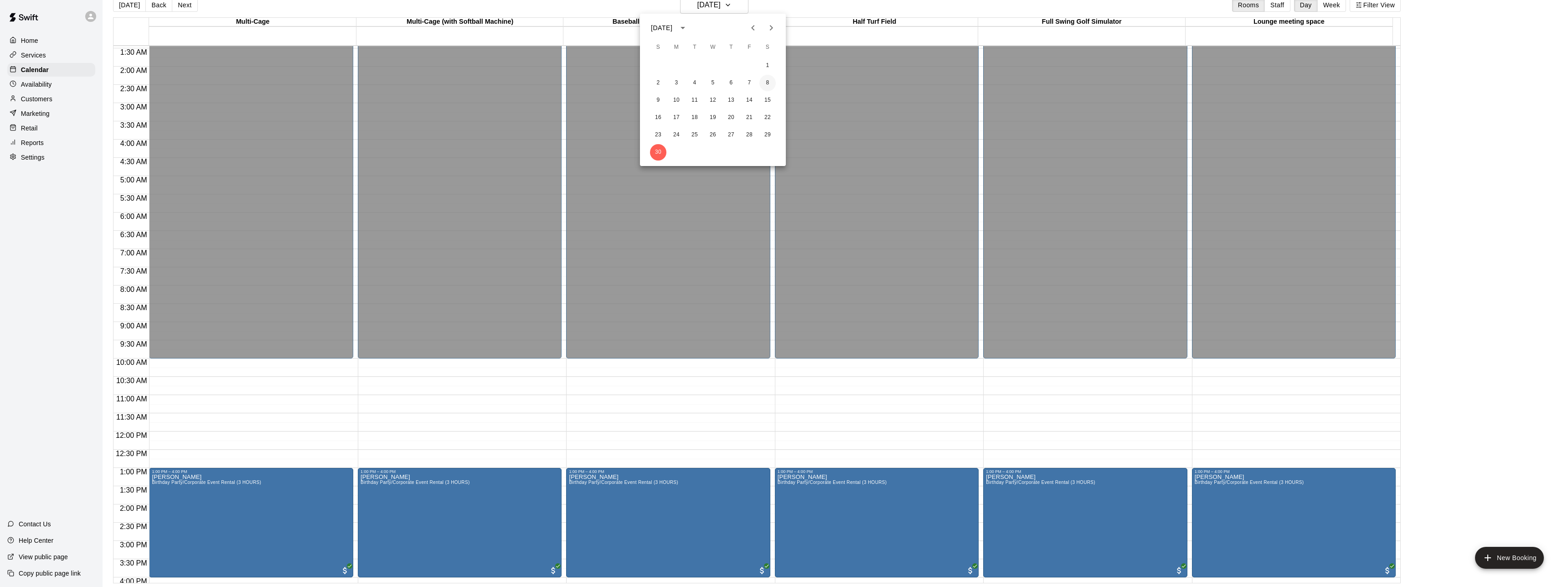
click at [768, 84] on button "8" at bounding box center [768, 83] width 17 height 17
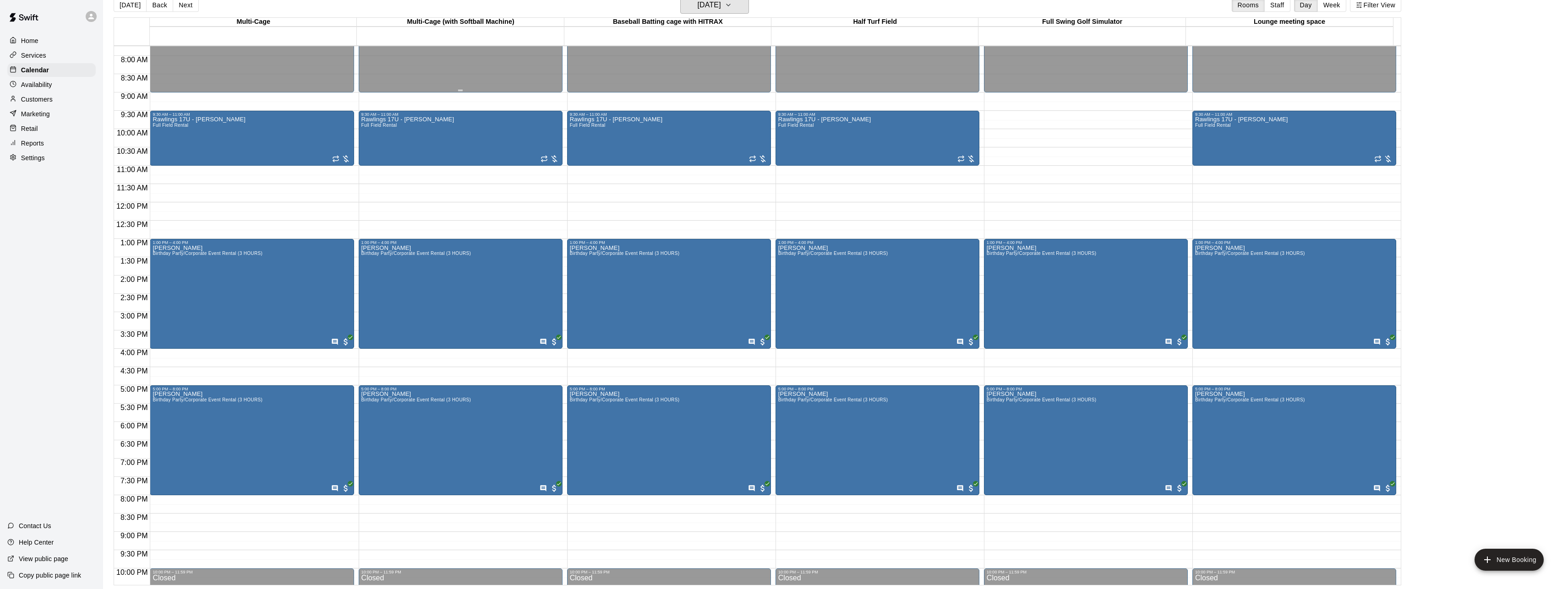
scroll to position [0, 0]
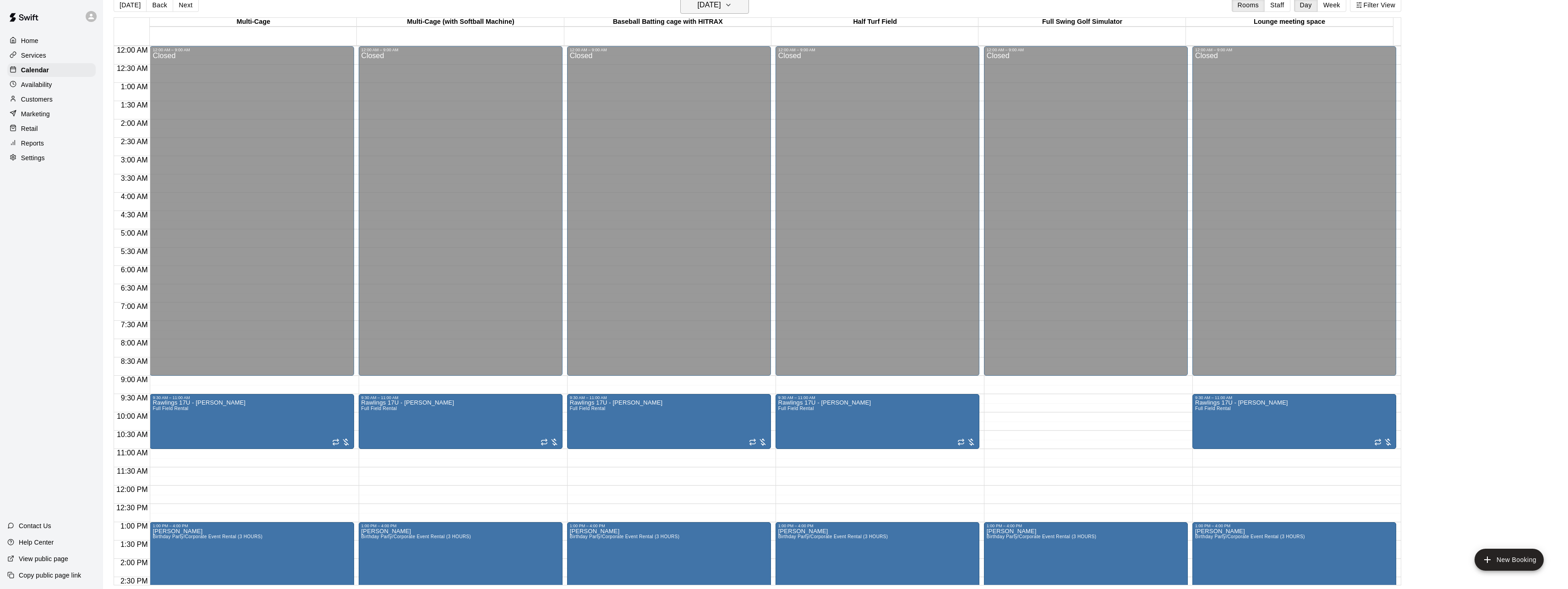
click at [741, 10] on button "[DATE]" at bounding box center [714, 5] width 69 height 17
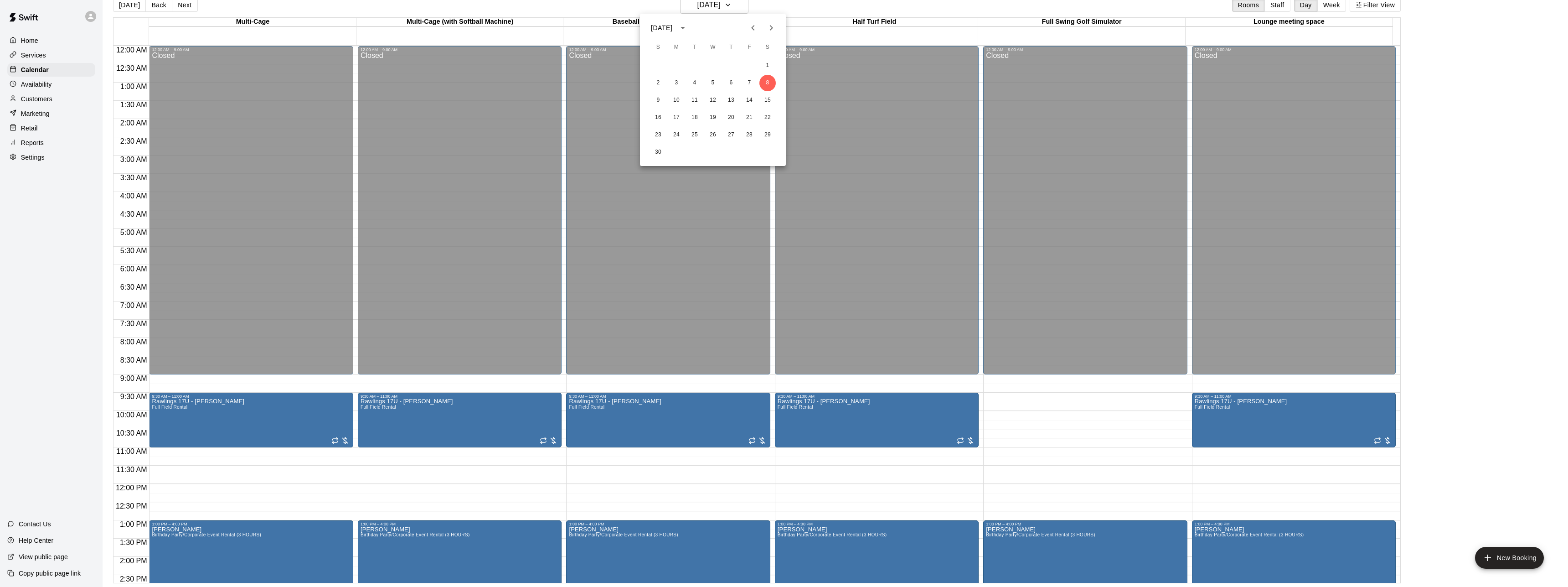
click at [754, 29] on icon "Previous month" at bounding box center [753, 28] width 3 height 6
click at [769, 117] on button "25" at bounding box center [768, 118] width 17 height 17
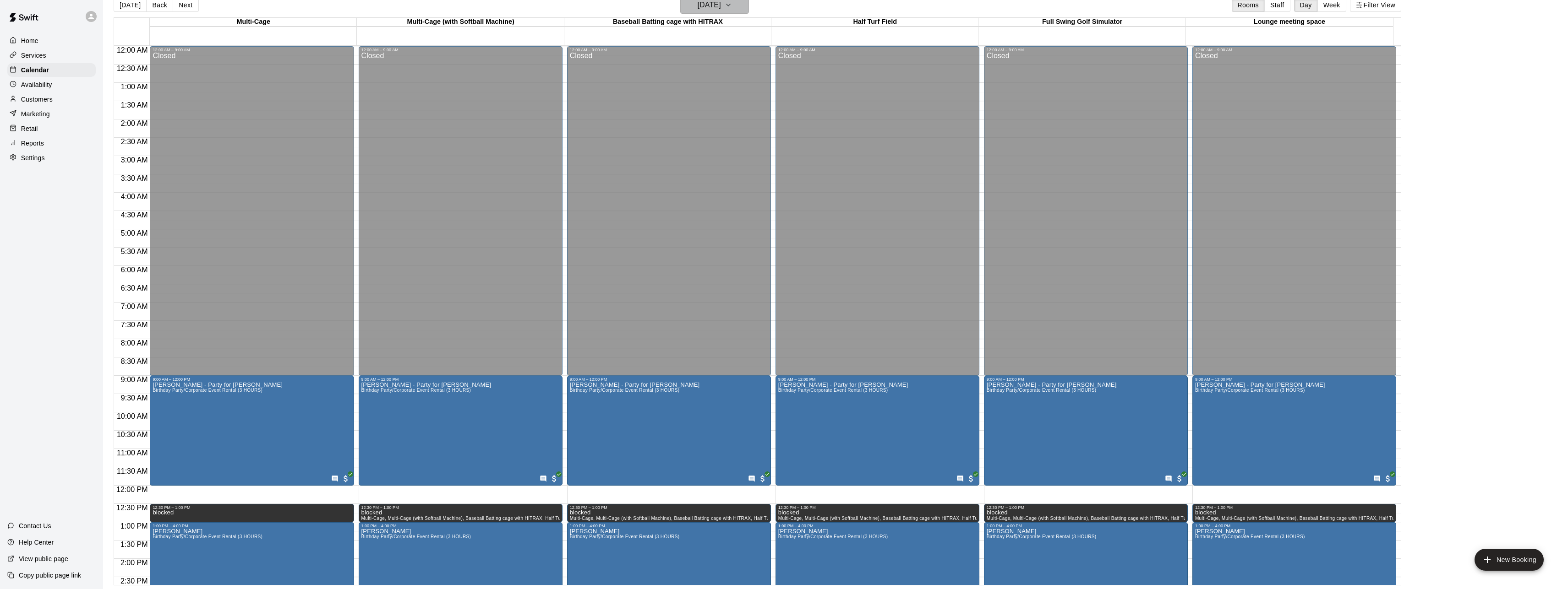
click at [721, 5] on h6 "[DATE]" at bounding box center [709, 5] width 24 height 12
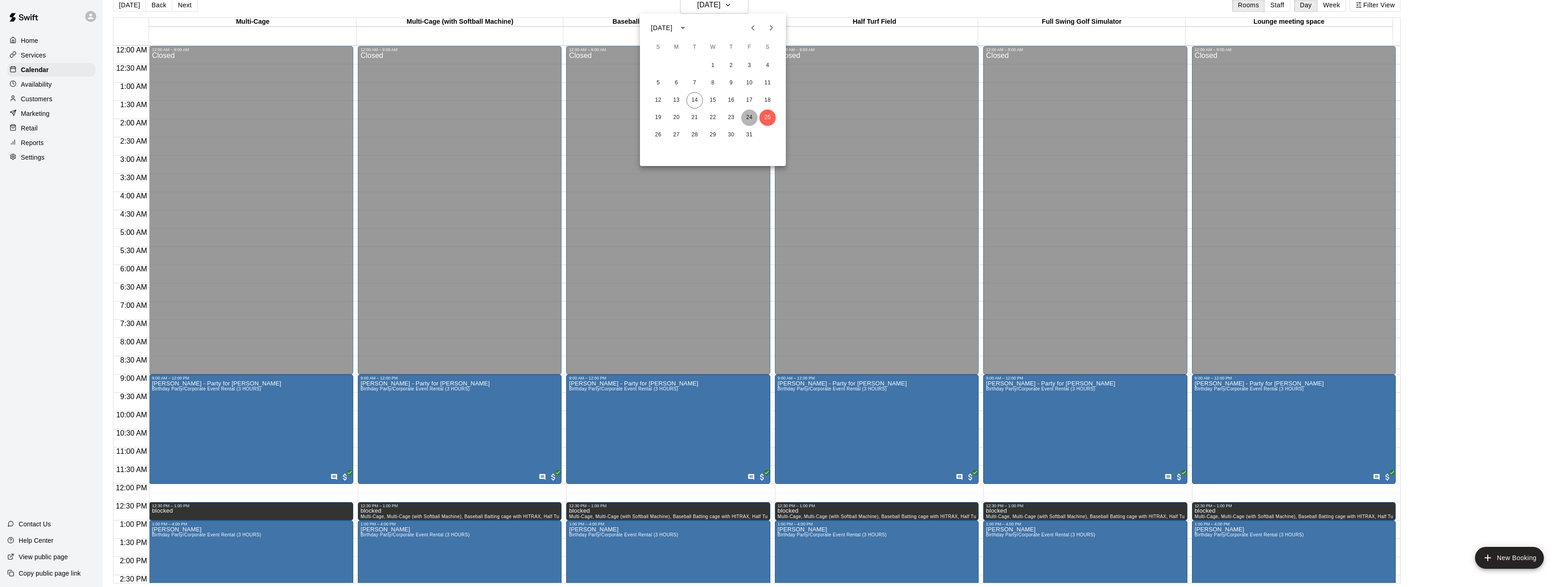
click at [752, 122] on button "24" at bounding box center [749, 118] width 17 height 17
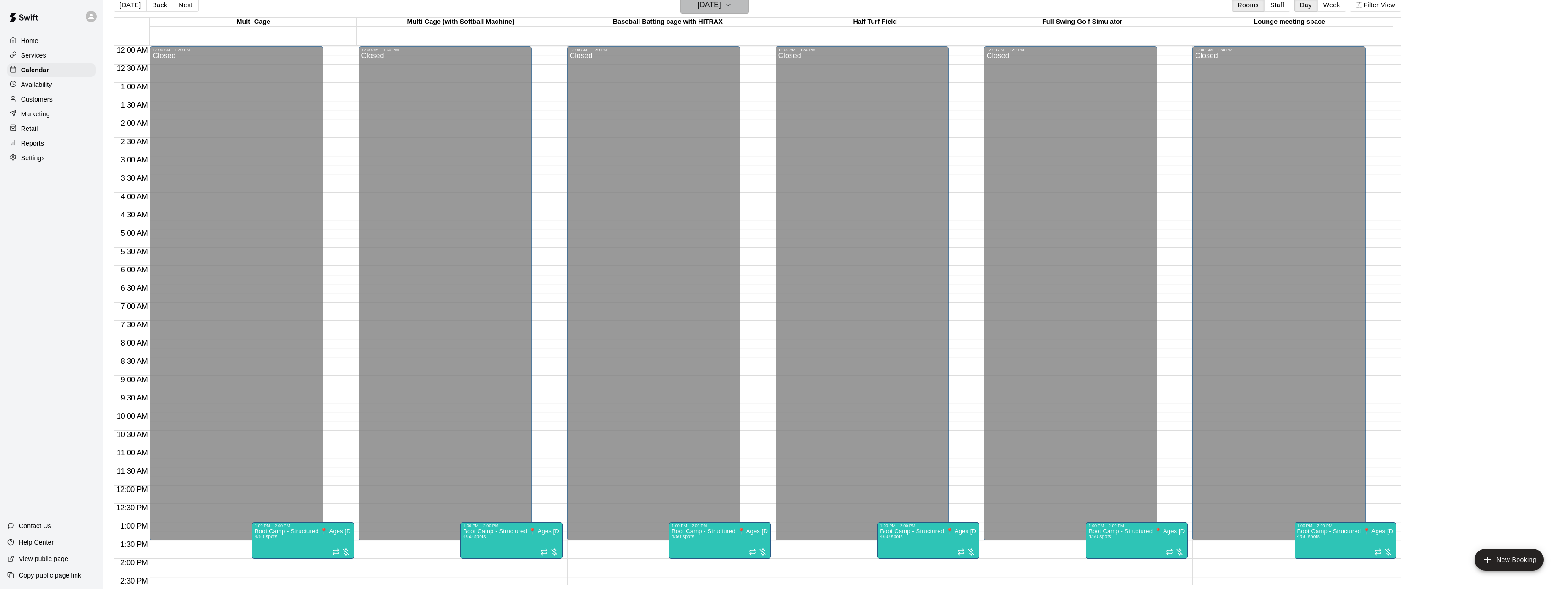
click at [748, 12] on button "[DATE]" at bounding box center [714, 5] width 69 height 17
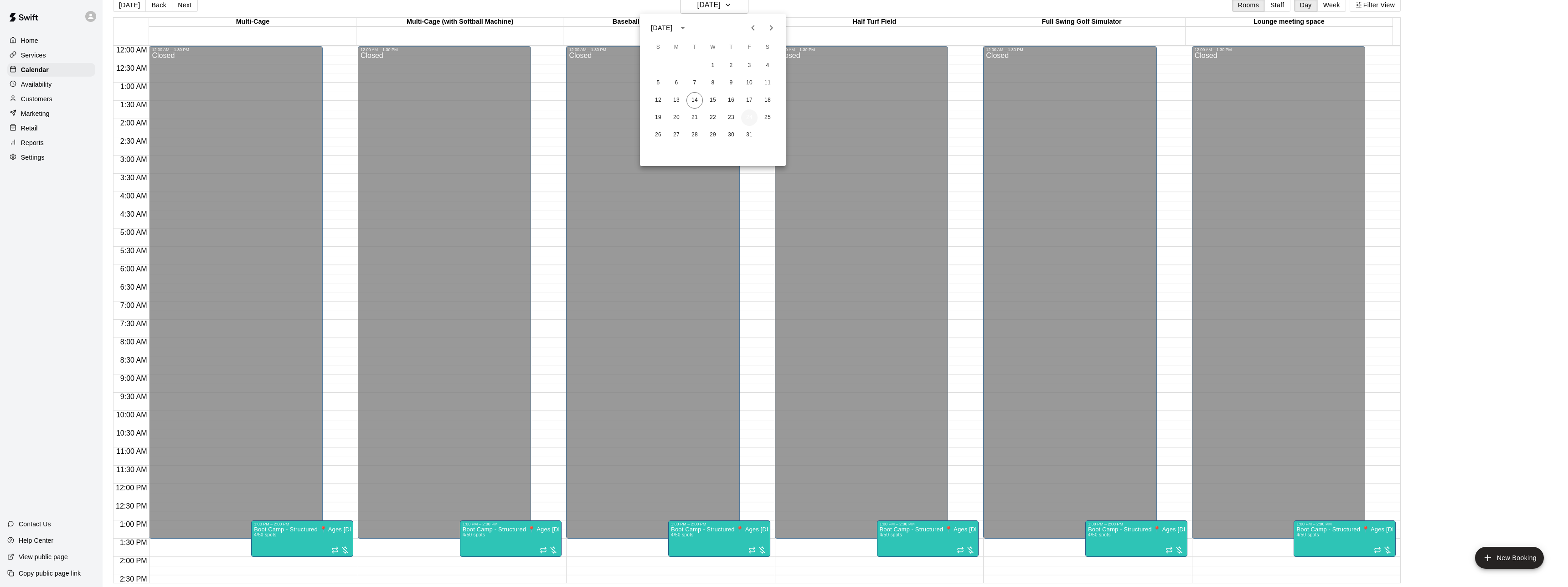
click at [752, 122] on button "24" at bounding box center [749, 118] width 17 height 17
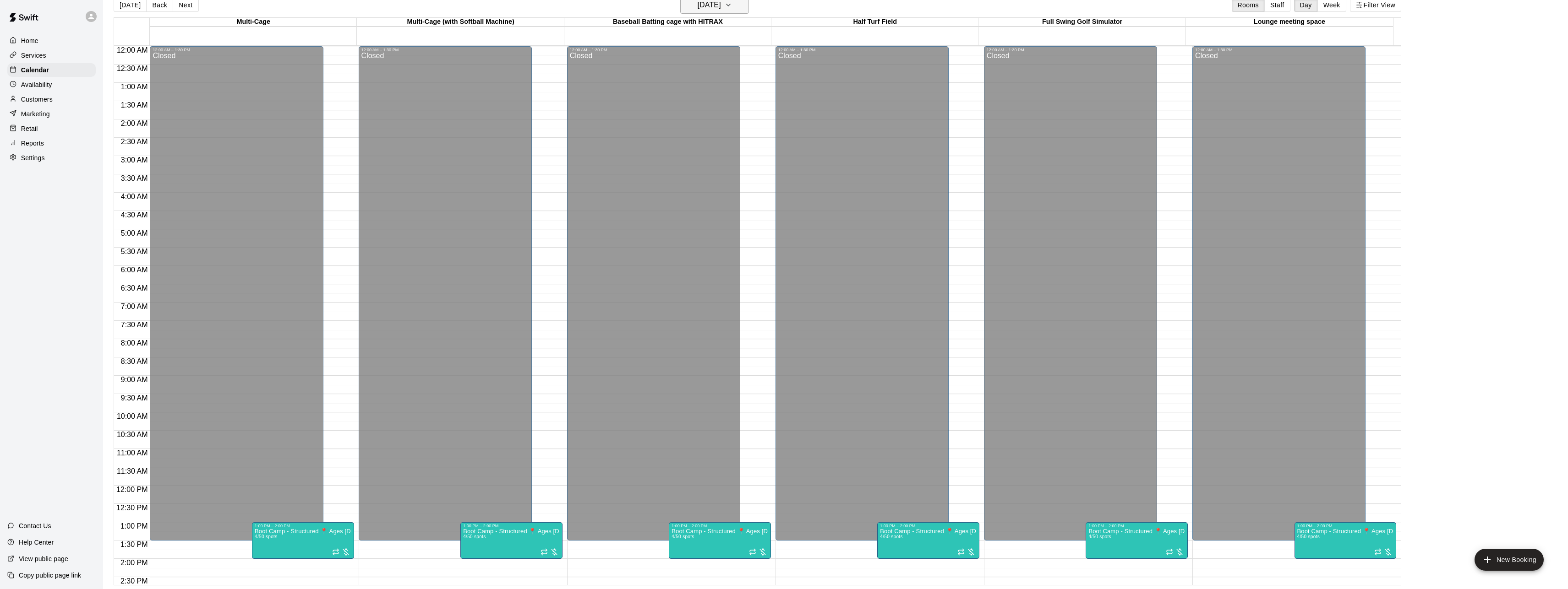
click at [732, 8] on icon "button" at bounding box center [728, 5] width 8 height 11
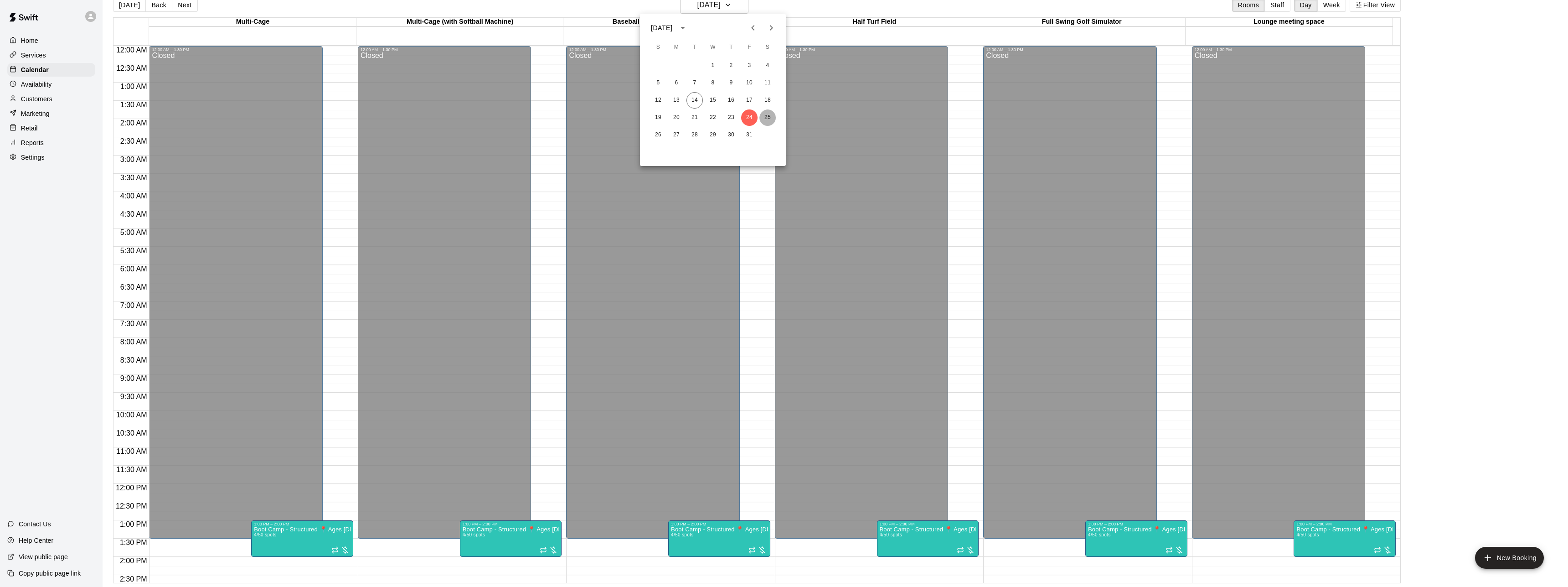
click at [770, 113] on button "25" at bounding box center [768, 118] width 17 height 17
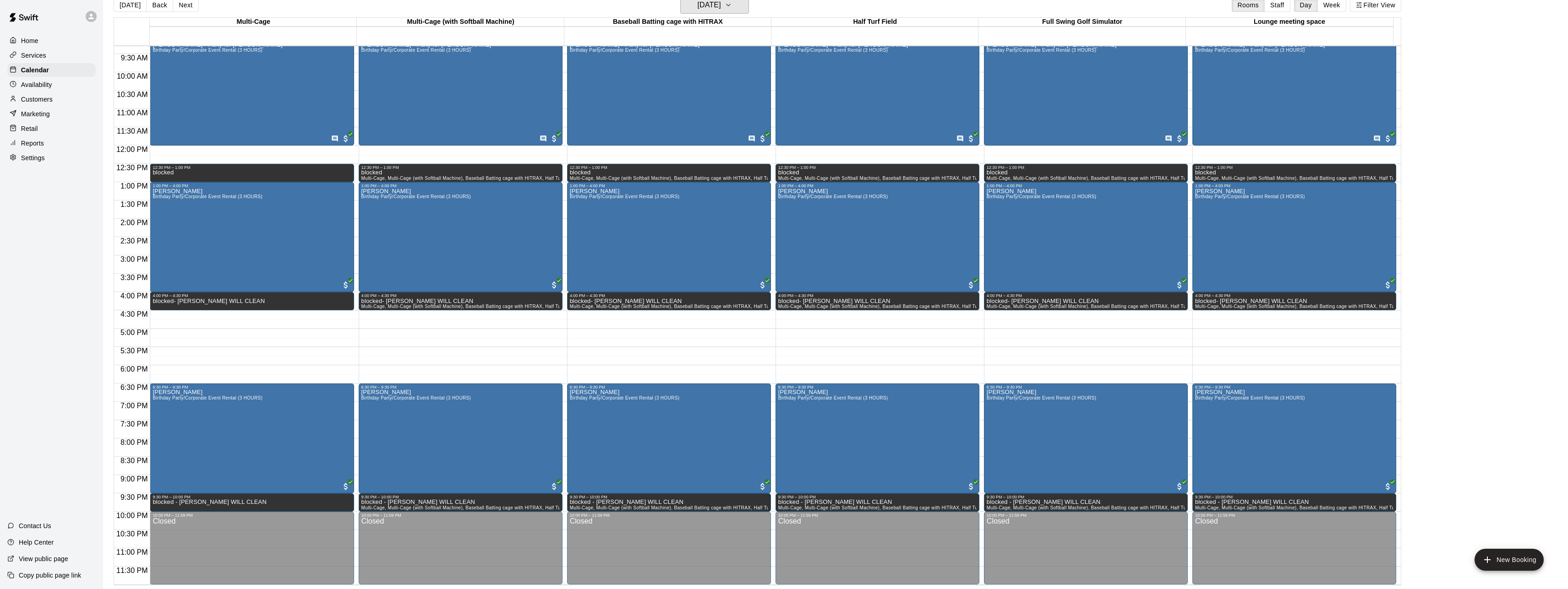
scroll to position [110, 0]
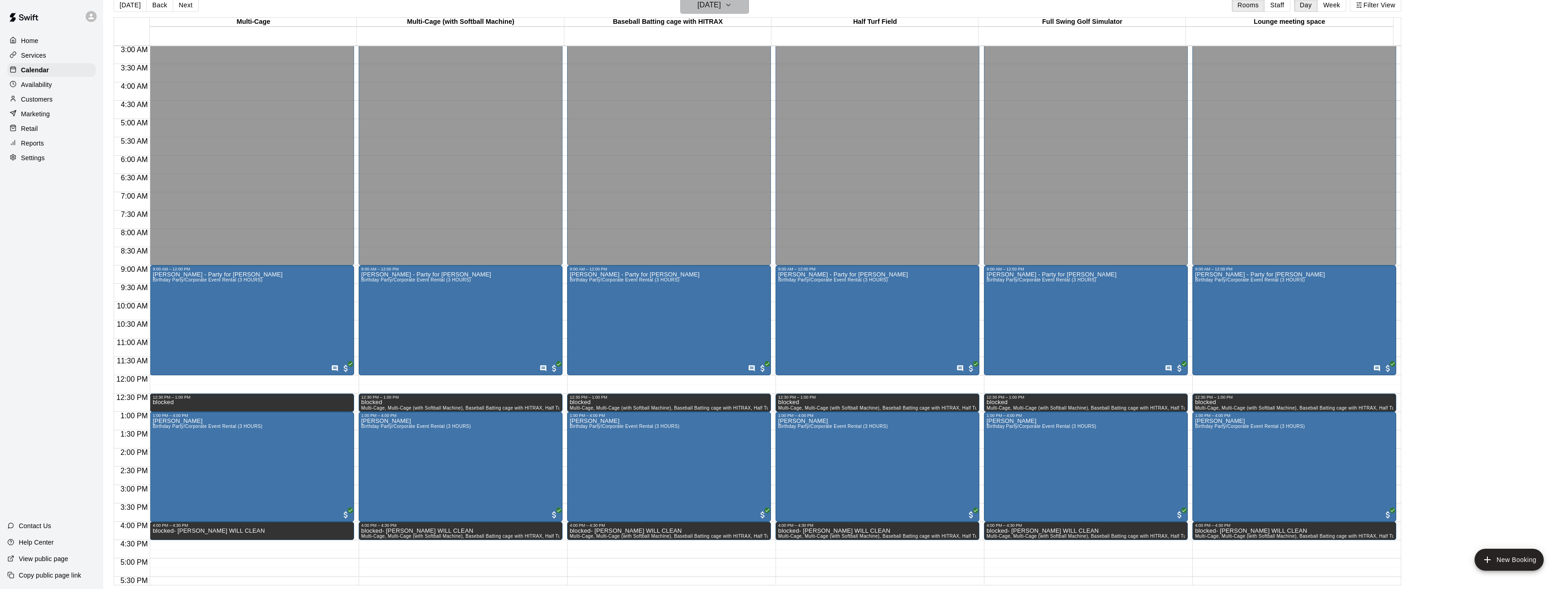
click at [744, 9] on button "[DATE]" at bounding box center [714, 5] width 69 height 17
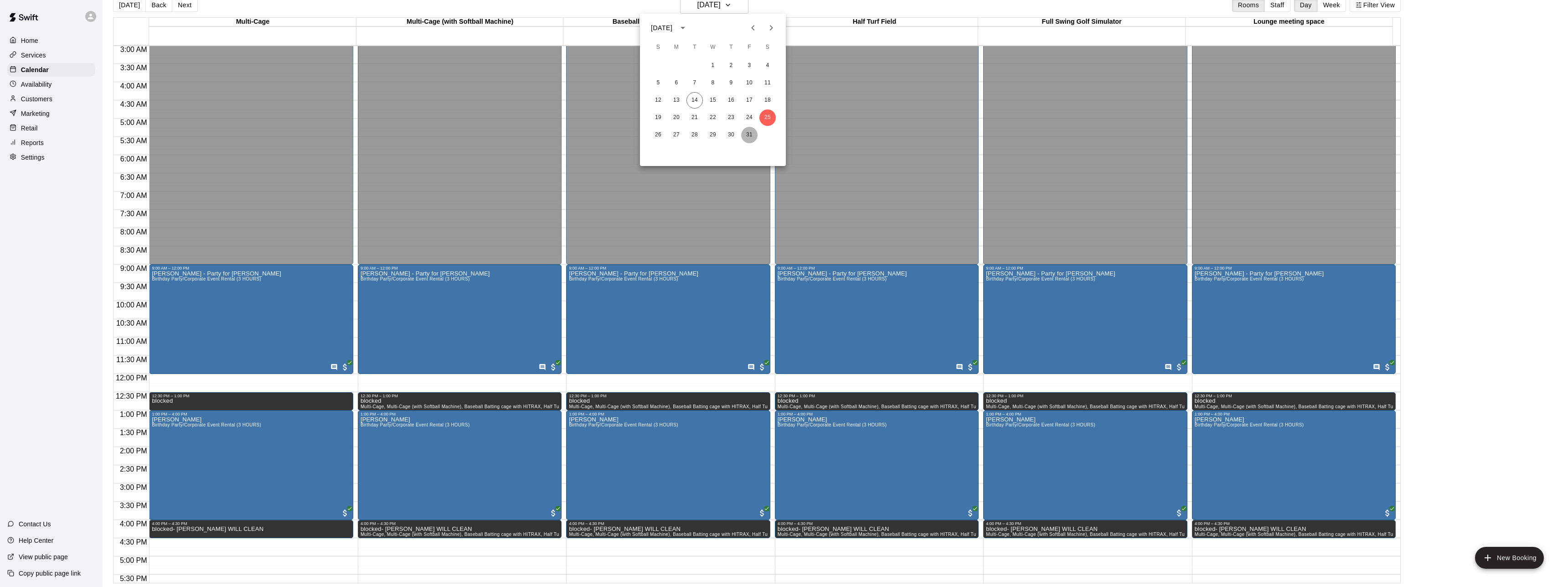
click at [752, 139] on button "31" at bounding box center [749, 135] width 17 height 17
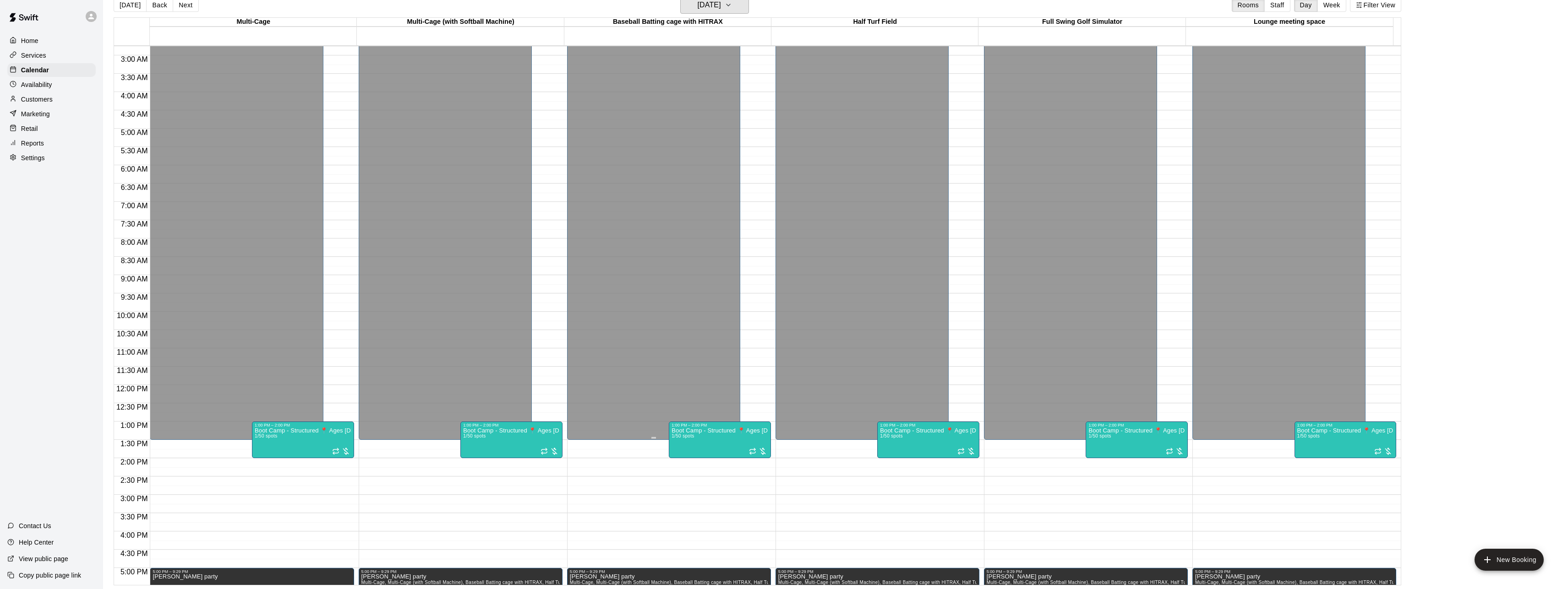
scroll to position [0, 0]
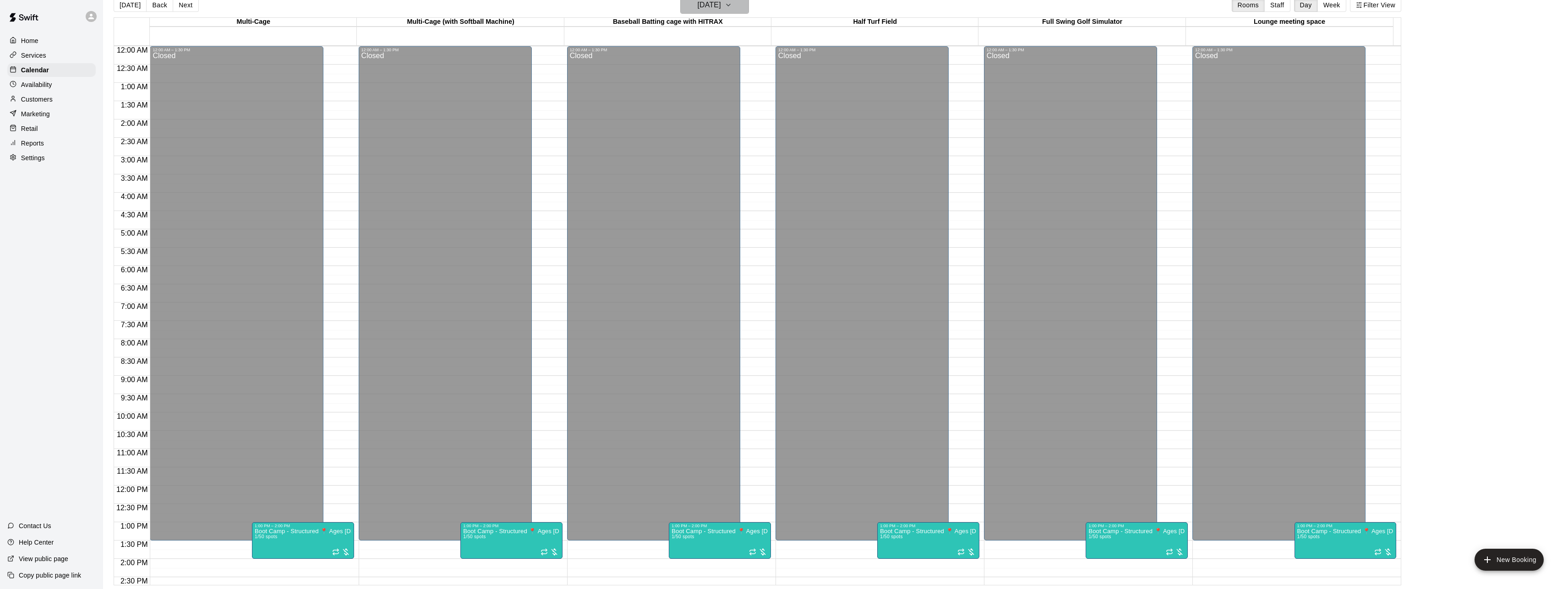
click at [732, 10] on icon "button" at bounding box center [728, 5] width 8 height 11
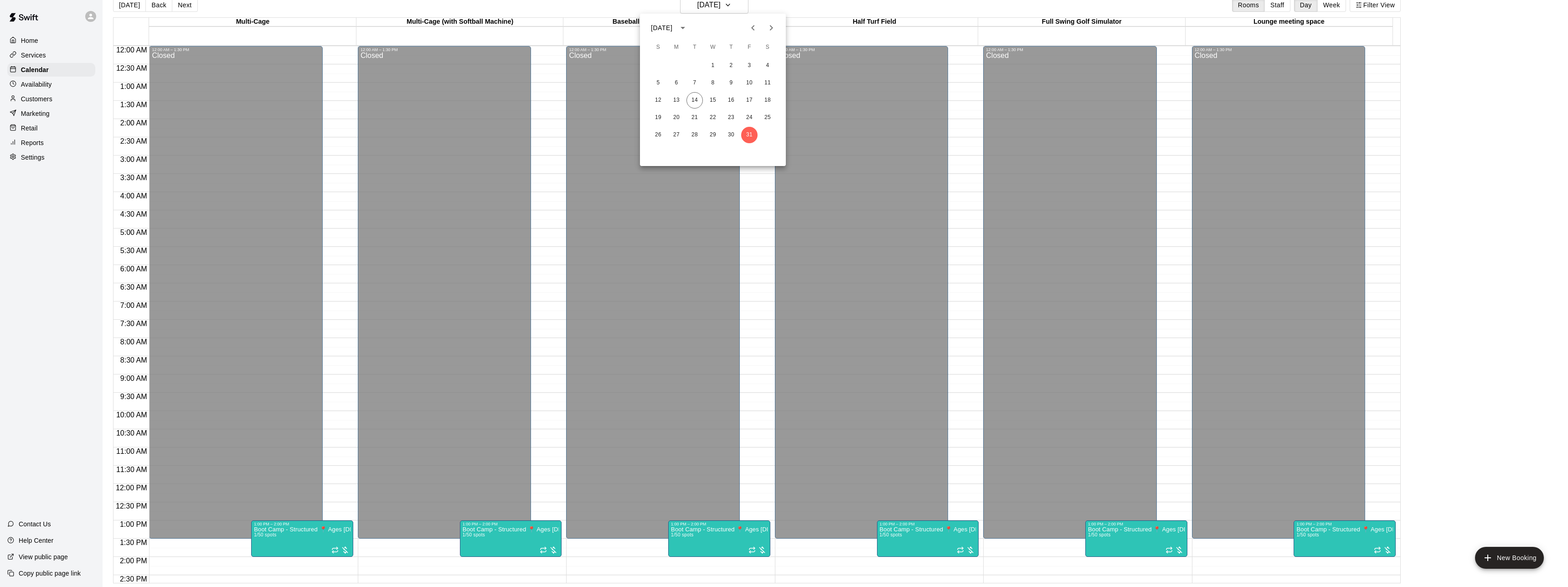
click at [772, 29] on icon "Next month" at bounding box center [772, 28] width 3 height 6
click at [733, 134] on button "27" at bounding box center [732, 135] width 17 height 17
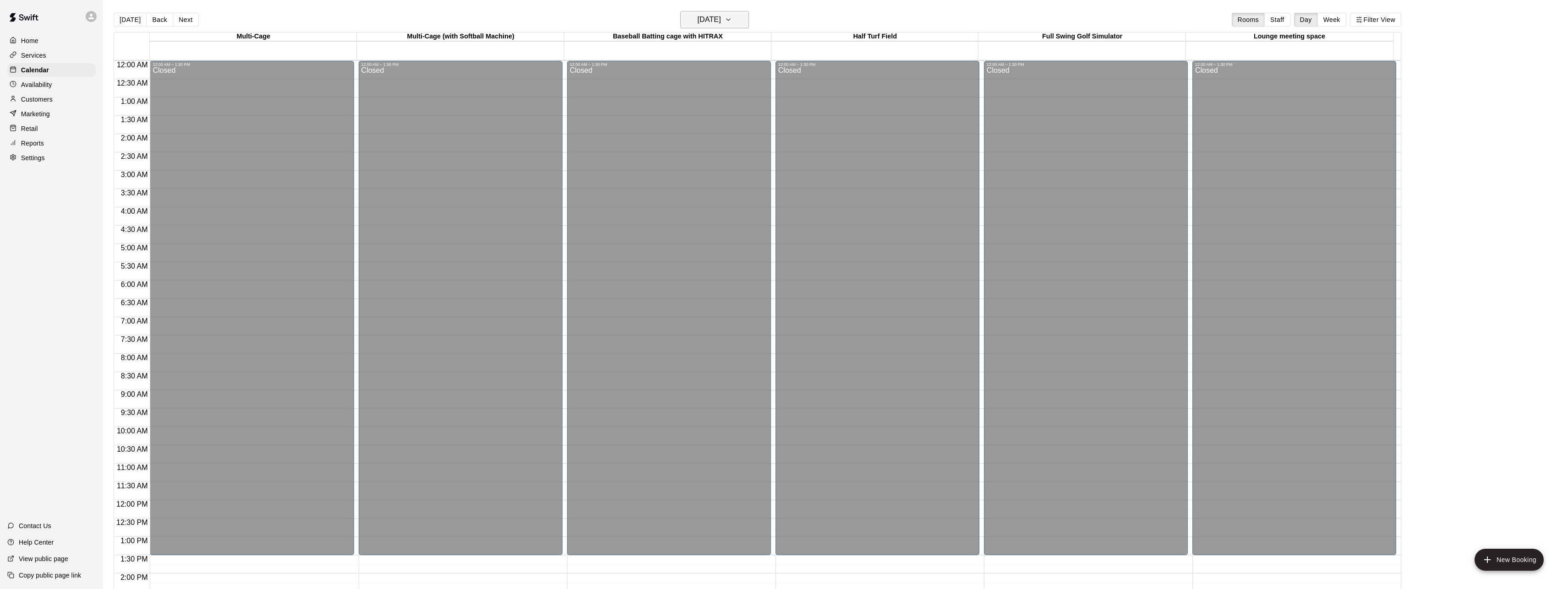
click at [721, 18] on h6 "[DATE]" at bounding box center [709, 19] width 24 height 12
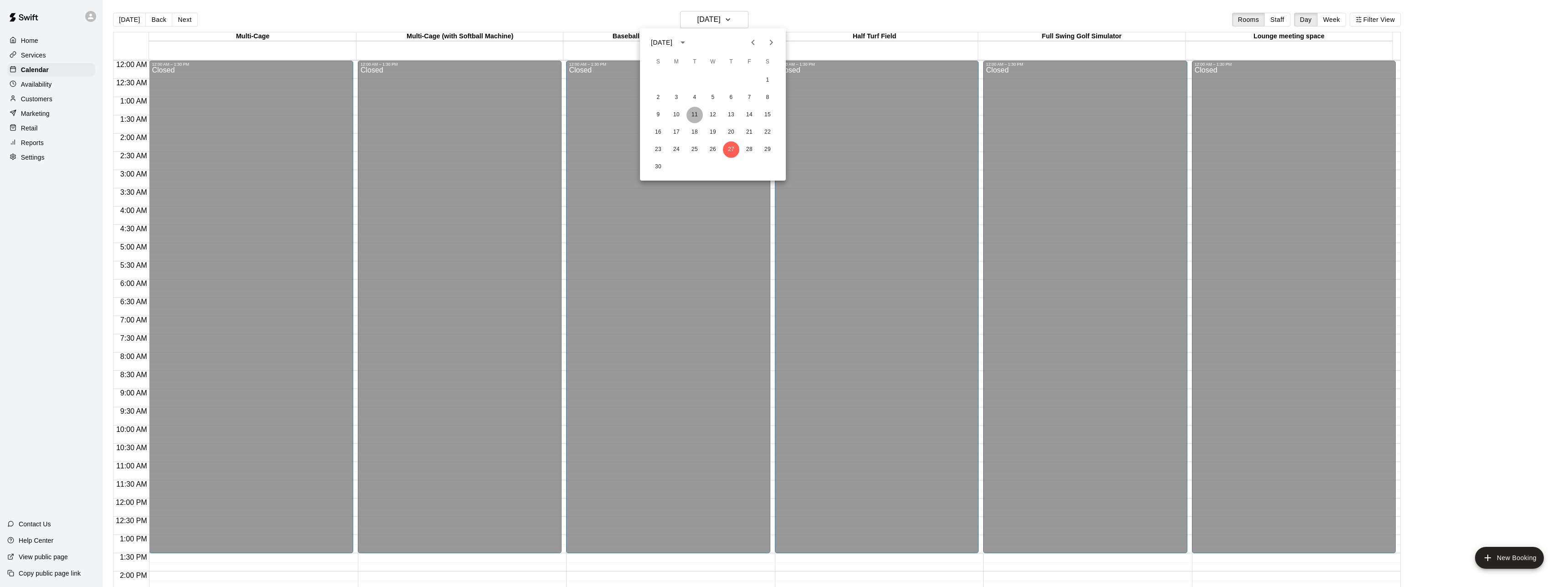
click at [695, 115] on button "11" at bounding box center [695, 115] width 17 height 17
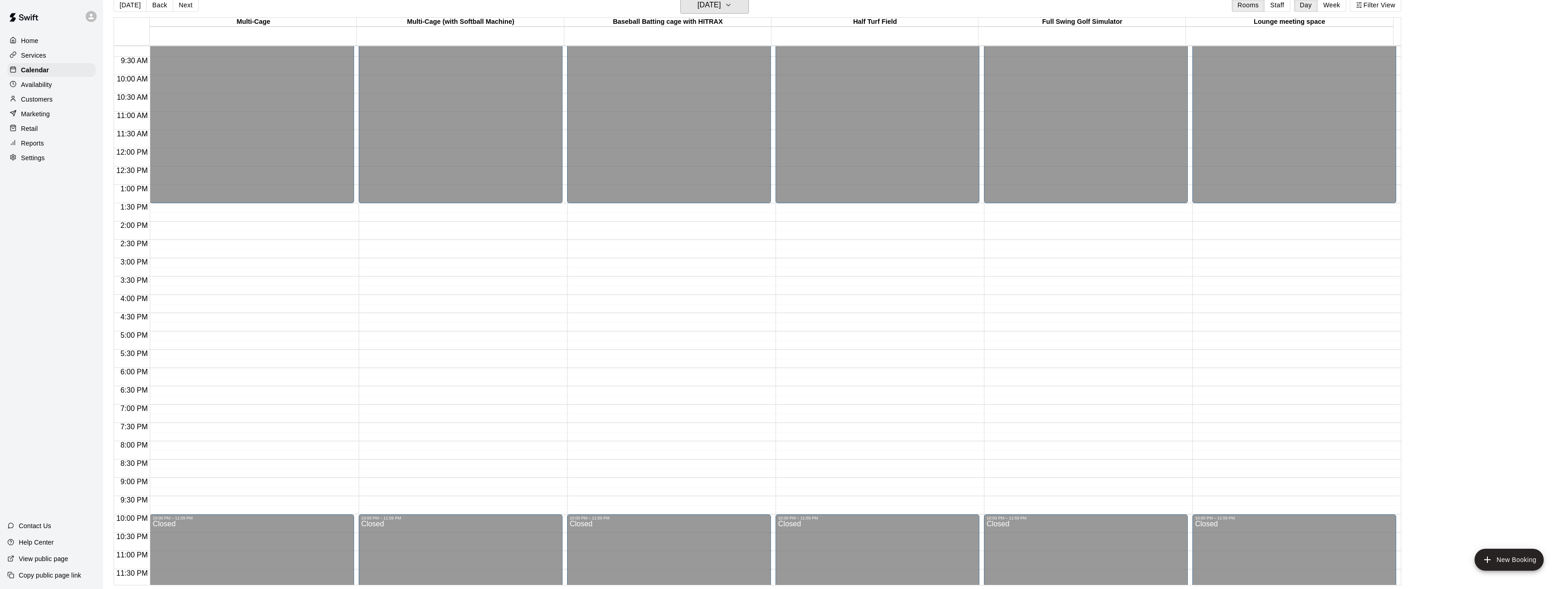
scroll to position [341, 0]
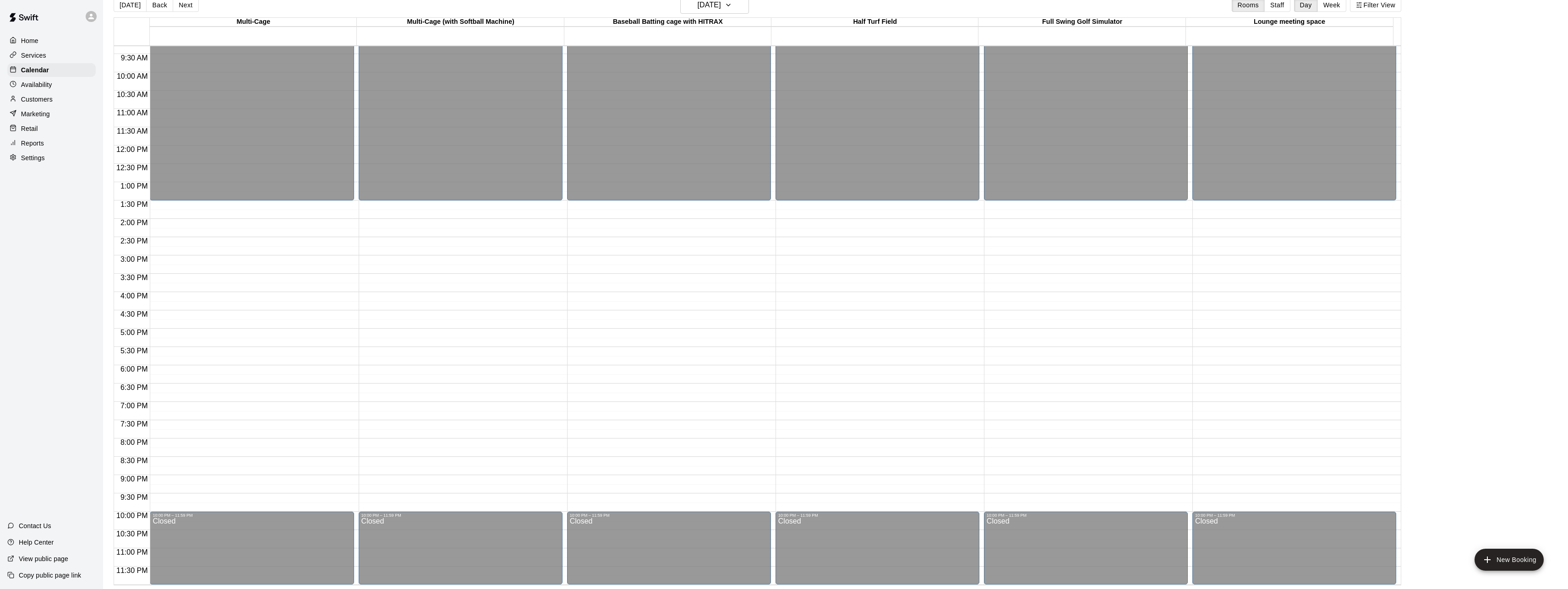
click at [177, 398] on div "12:00 AM – 1:30 PM Closed 10:00 PM – 11:59 PM Closed" at bounding box center [252, 146] width 204 height 879
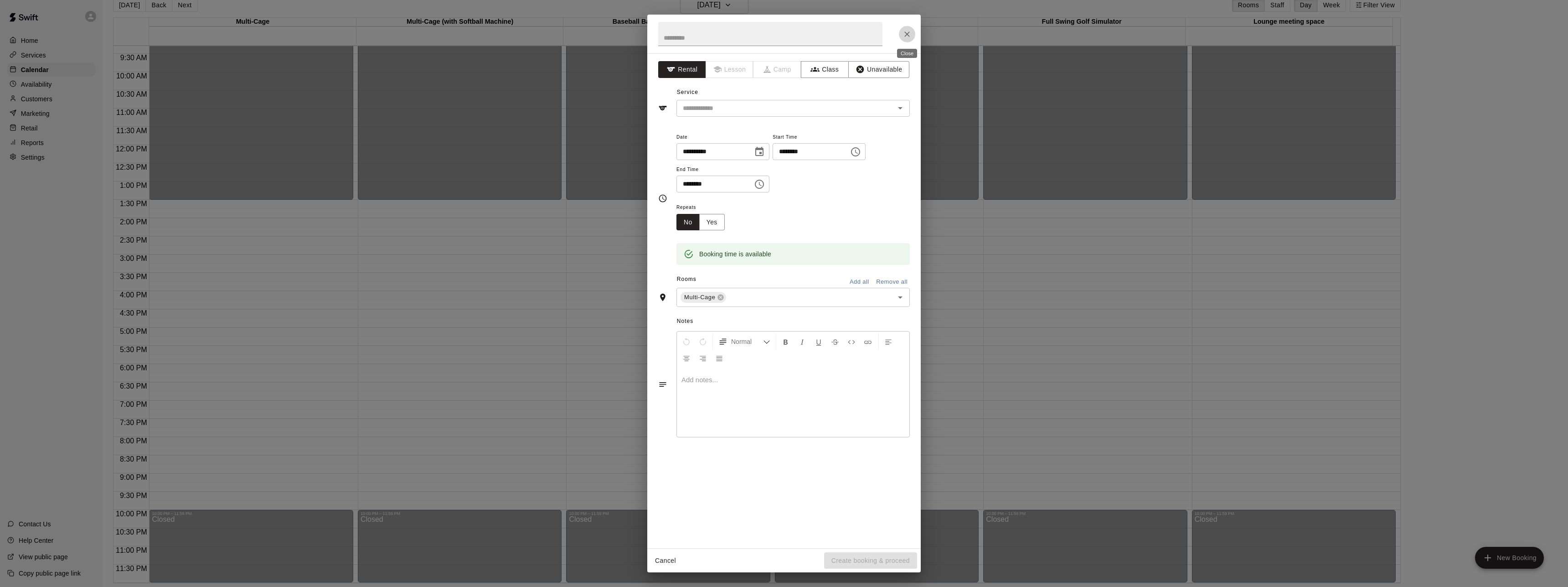
drag, startPoint x: 912, startPoint y: 32, endPoint x: 888, endPoint y: 57, distance: 34.7
click at [911, 32] on icon "Close" at bounding box center [907, 34] width 9 height 9
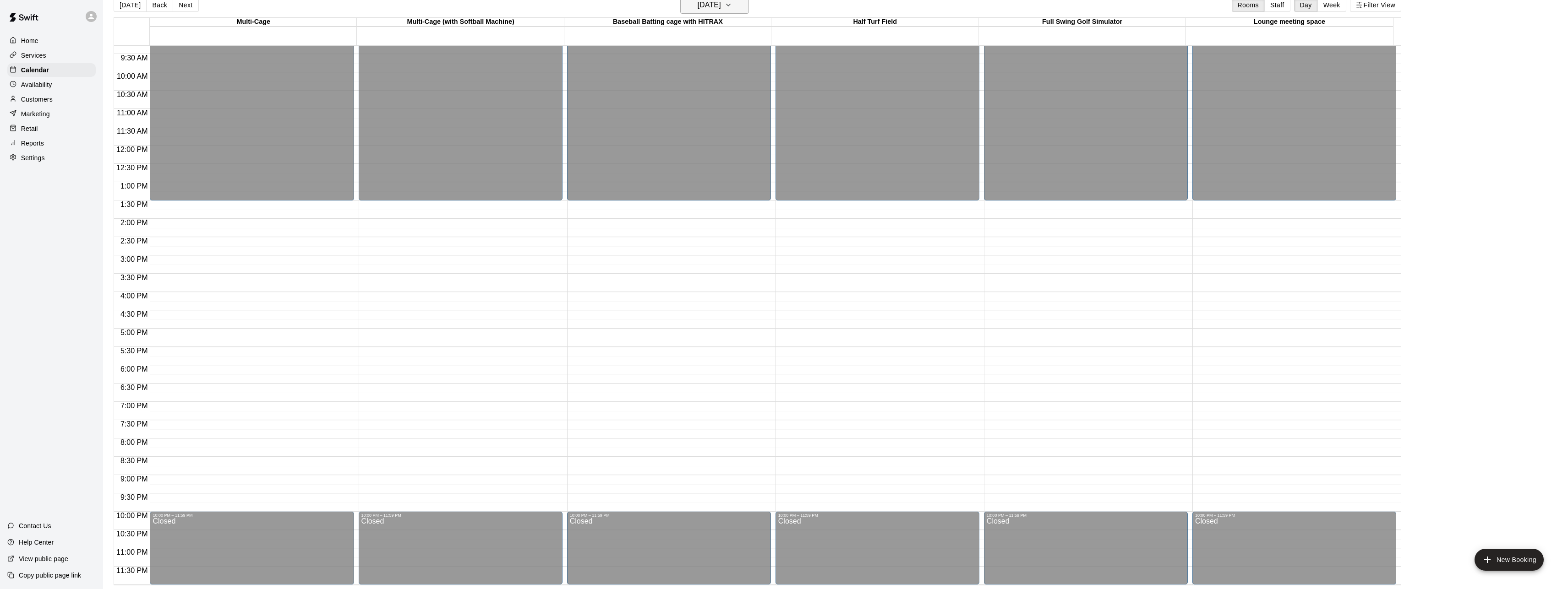
click at [721, 9] on h6 "[DATE]" at bounding box center [709, 5] width 24 height 12
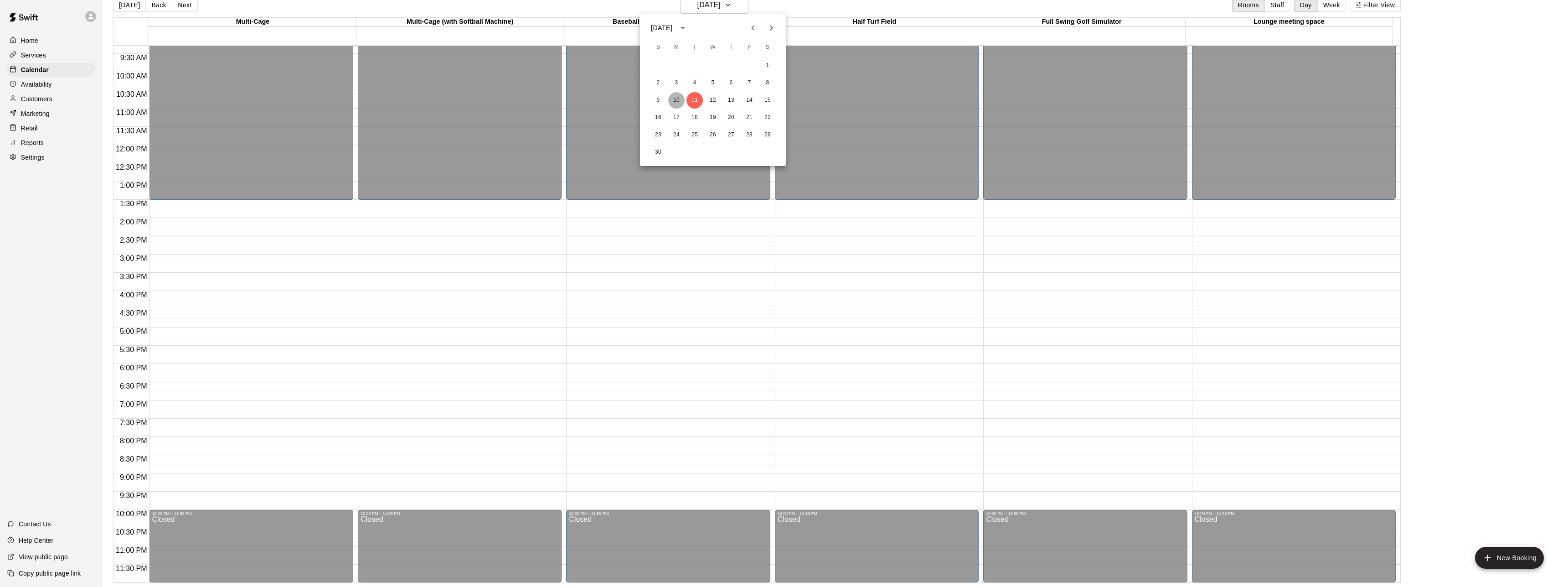
click at [677, 99] on button "10" at bounding box center [676, 100] width 17 height 17
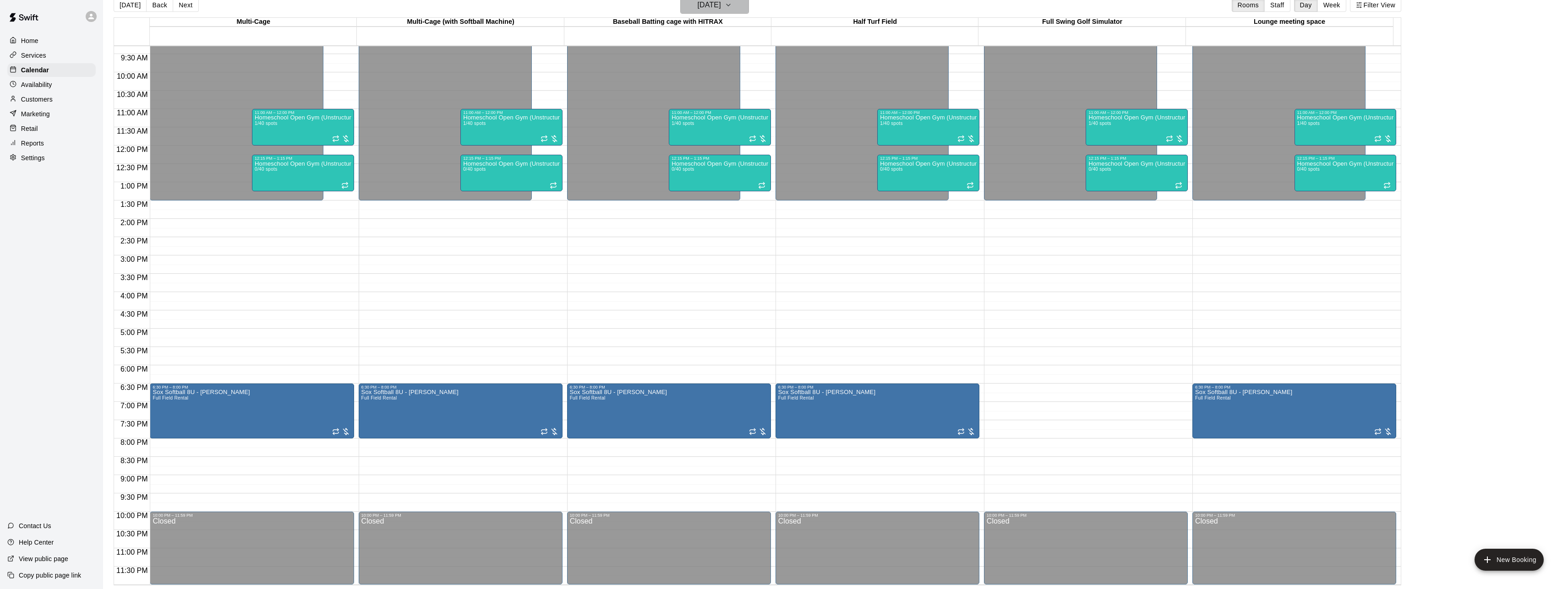
click at [732, 8] on icon "button" at bounding box center [728, 5] width 8 height 11
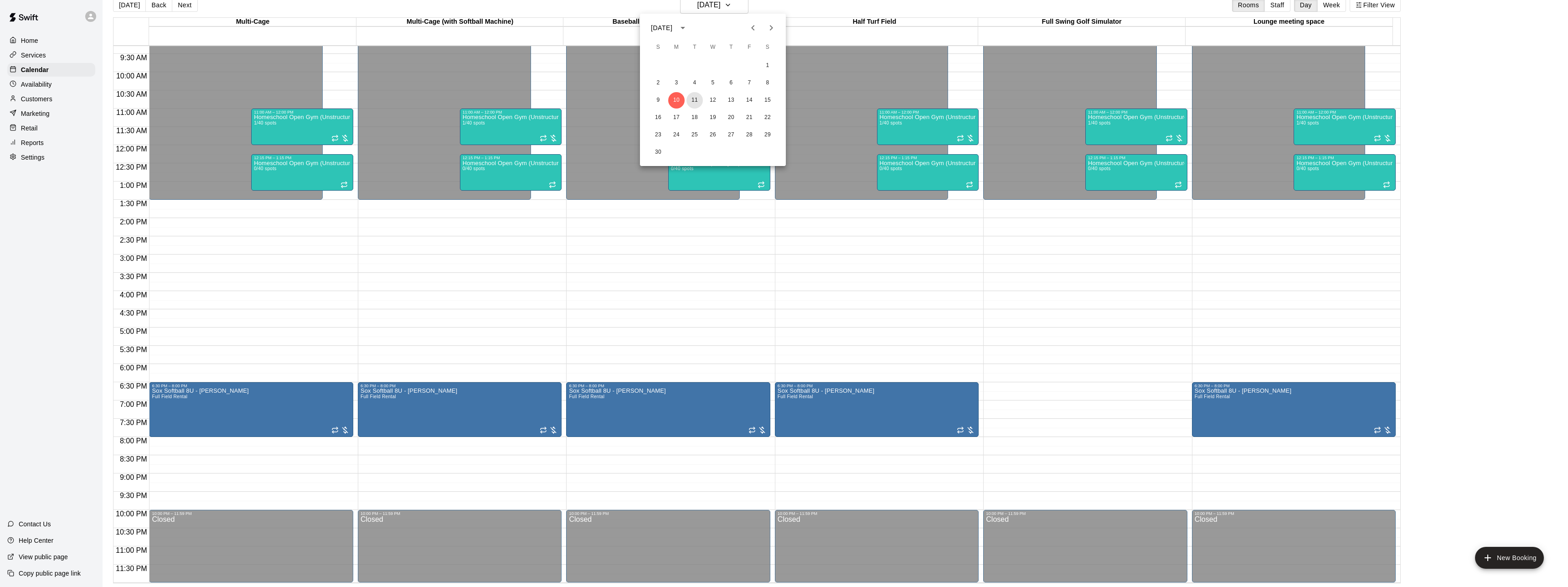
click at [695, 103] on button "11" at bounding box center [695, 100] width 17 height 17
